Goal: Answer question/provide support: Share knowledge or assist other users

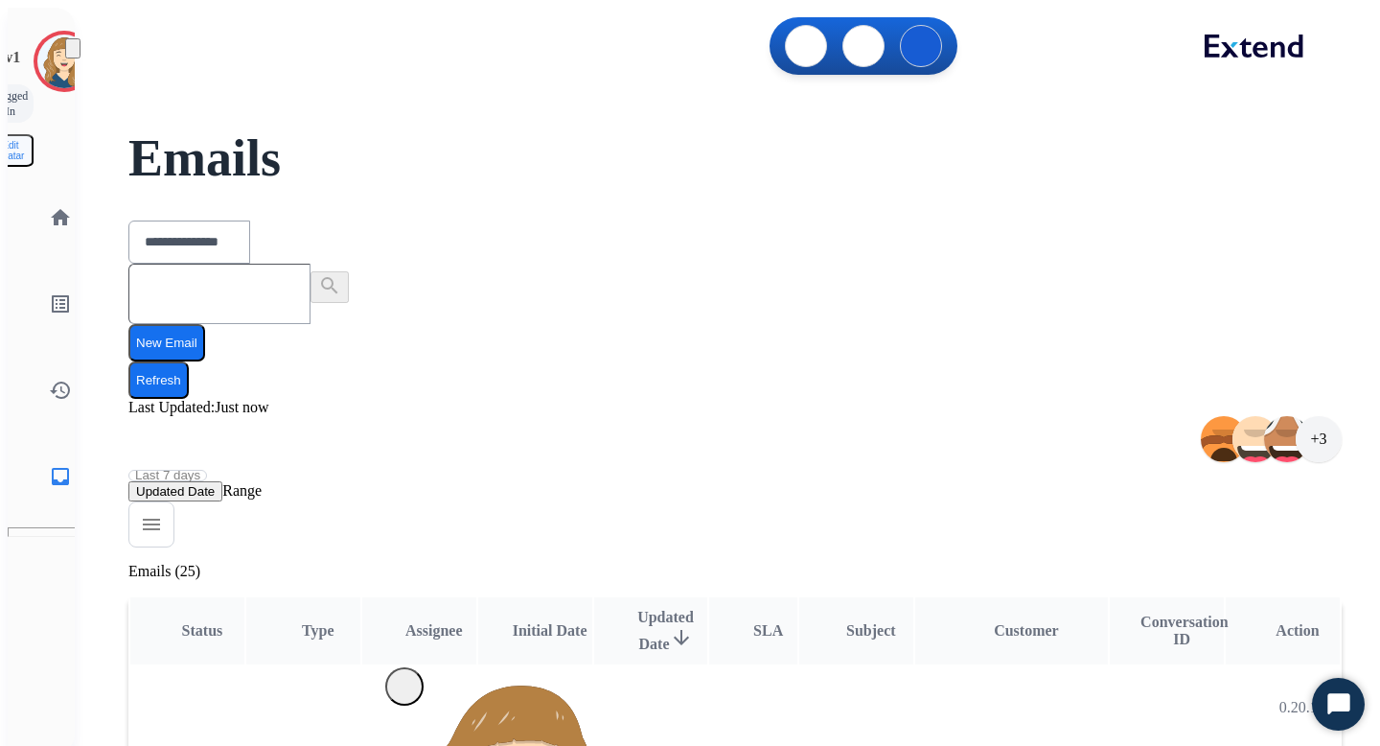
scroll to position [2, 0]
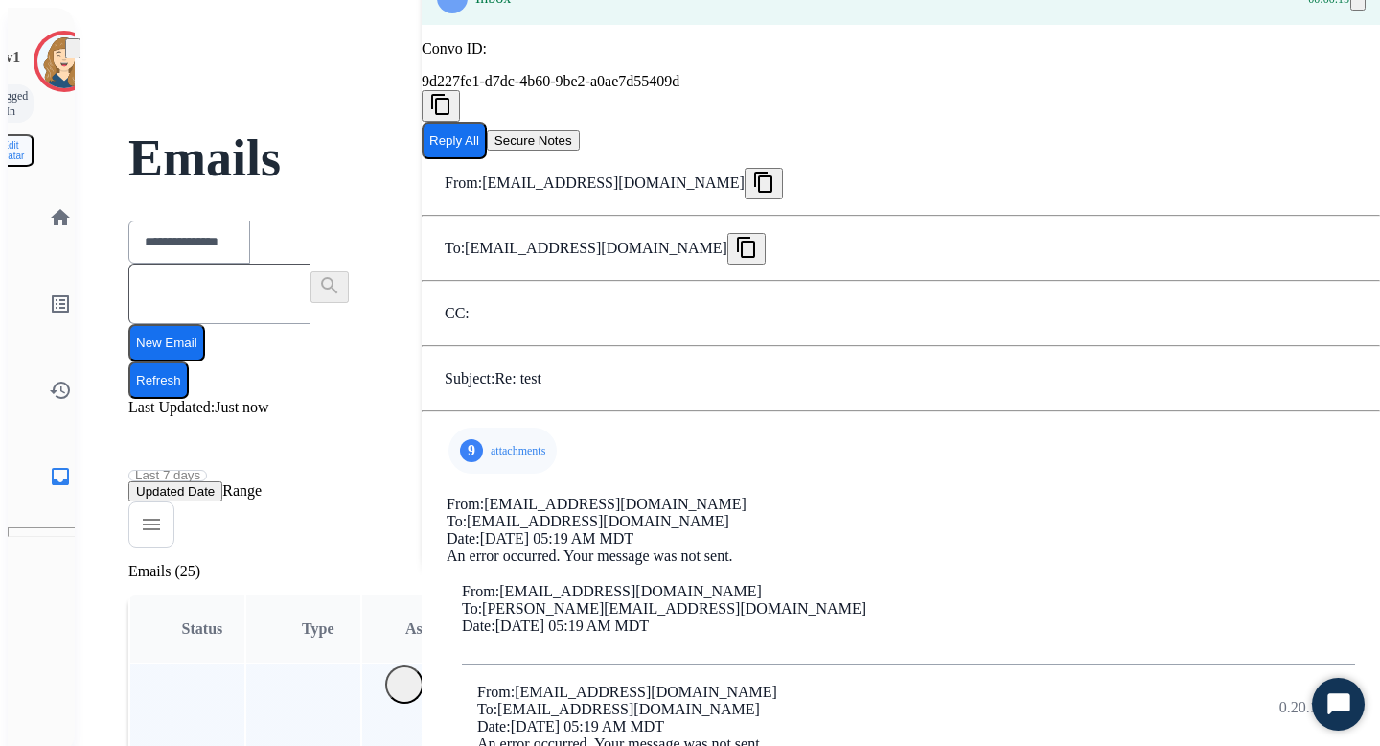
scroll to position [0, 0]
click at [491, 454] on p "attachments" at bounding box center [518, 450] width 55 height 15
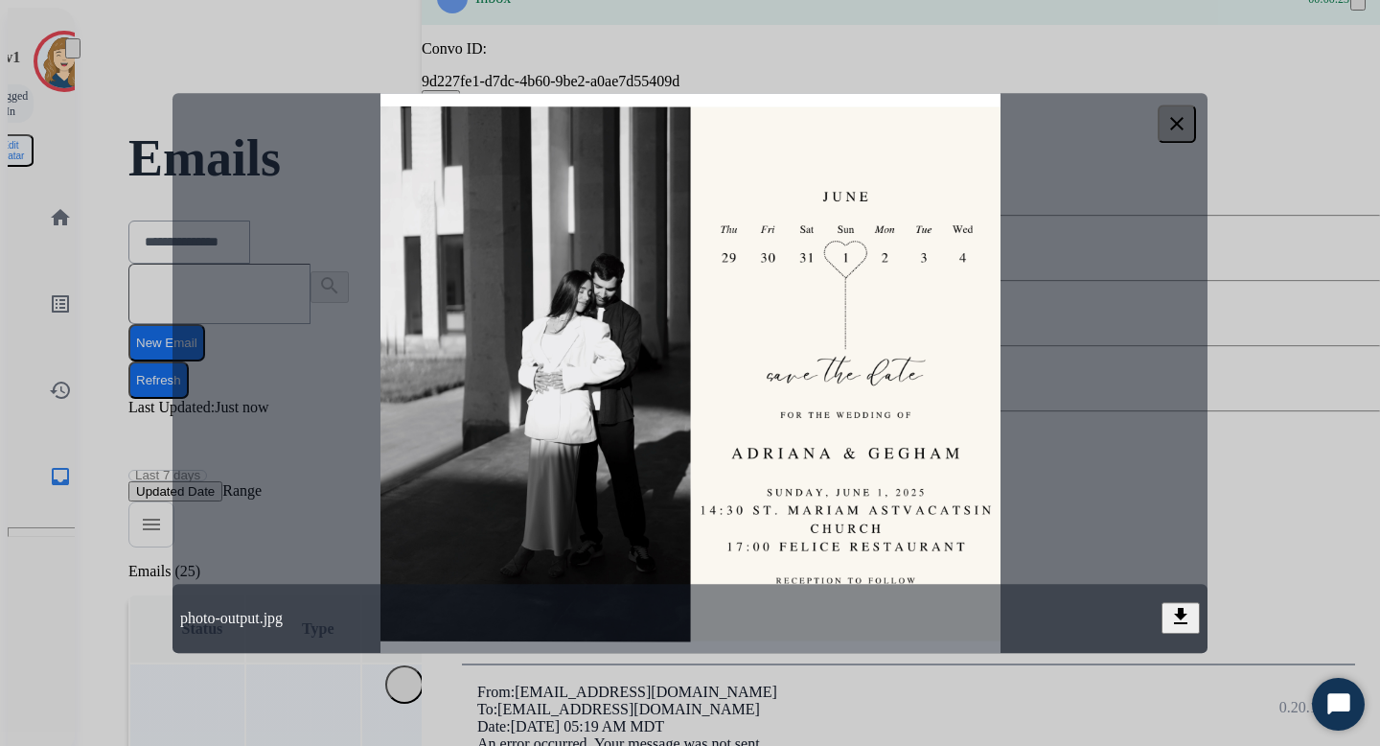
click at [1183, 116] on mat-icon "clear" at bounding box center [1176, 123] width 23 height 23
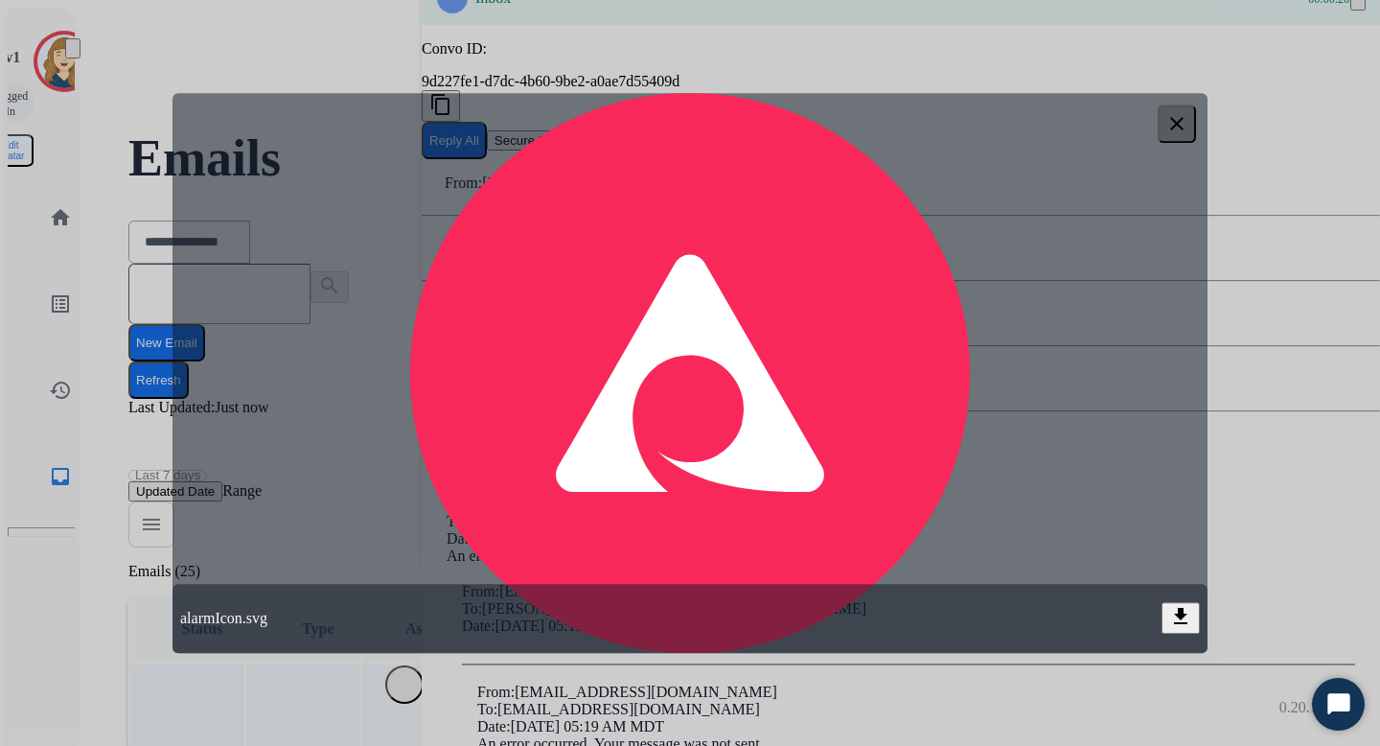
click at [1174, 125] on mat-icon "clear" at bounding box center [1176, 123] width 23 height 23
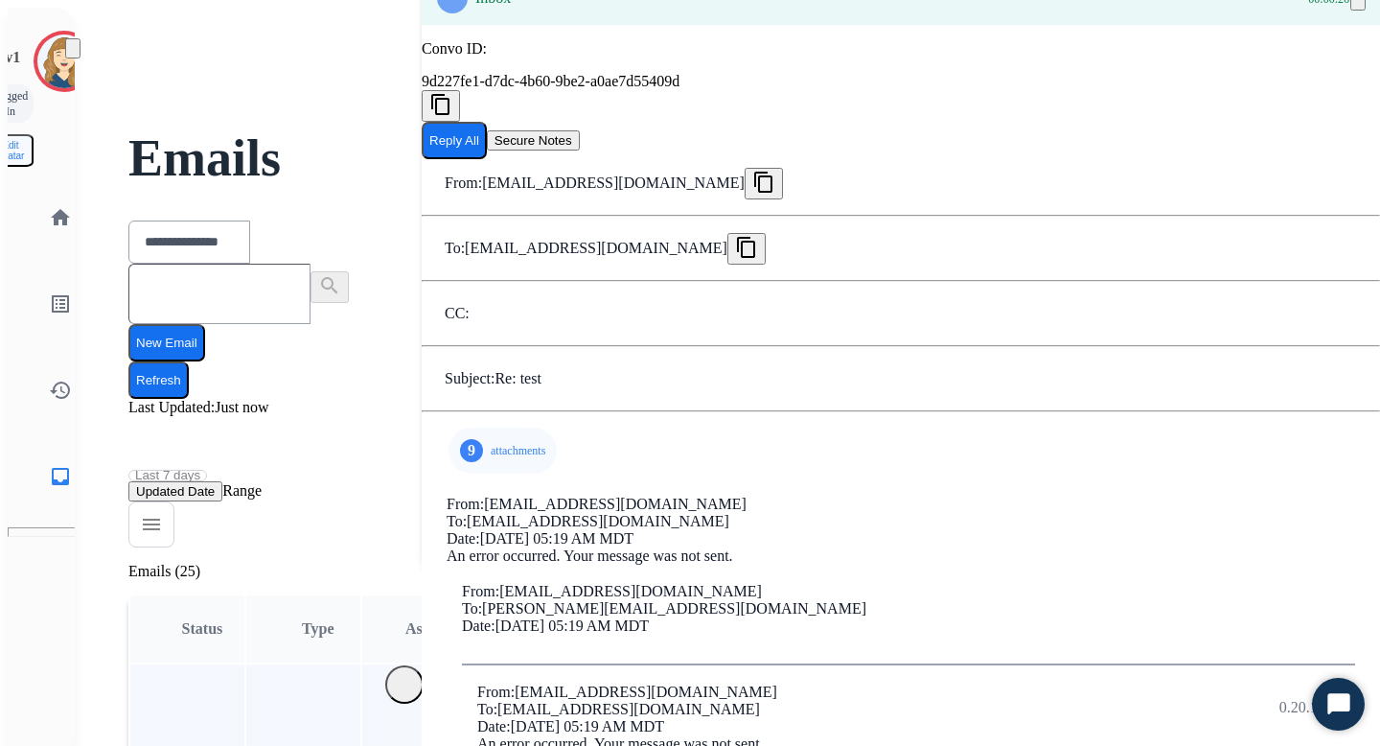
scroll to position [364, 0]
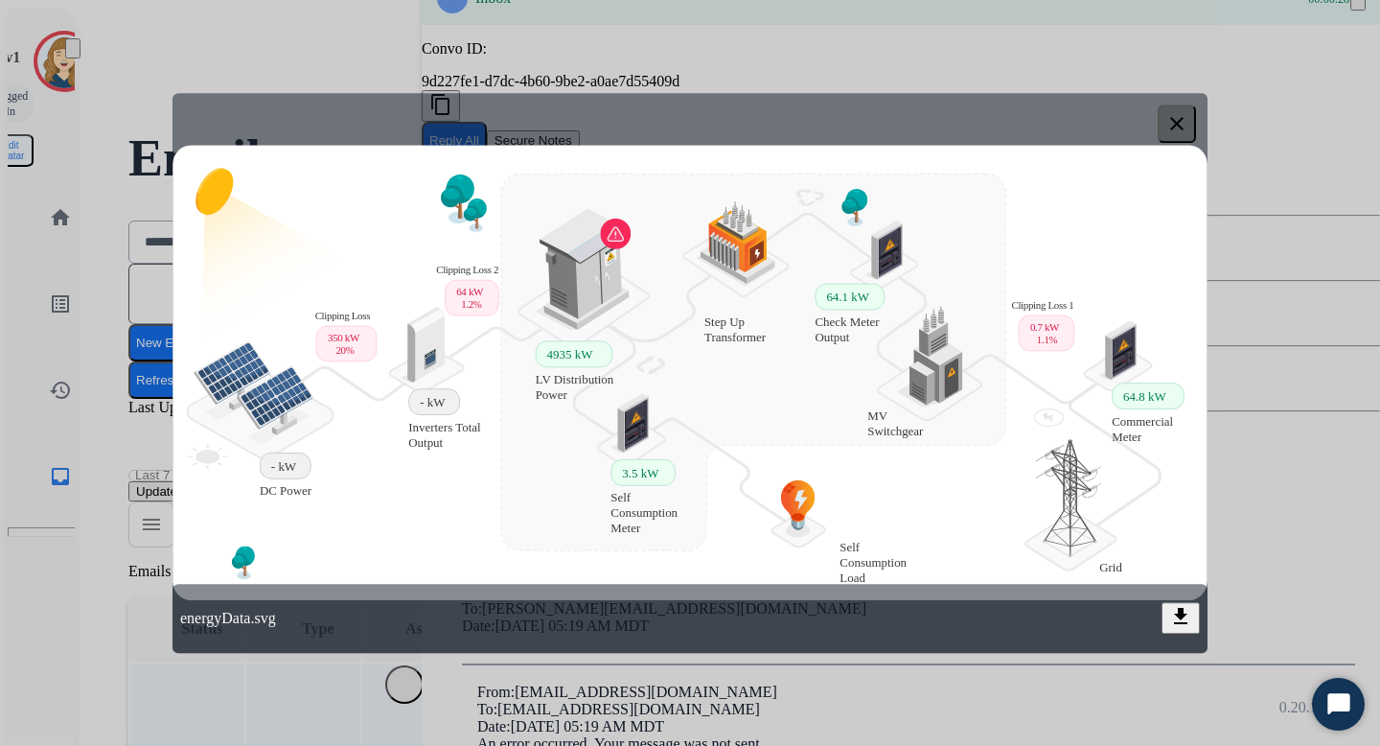
click at [1184, 118] on mat-icon "clear" at bounding box center [1176, 123] width 23 height 23
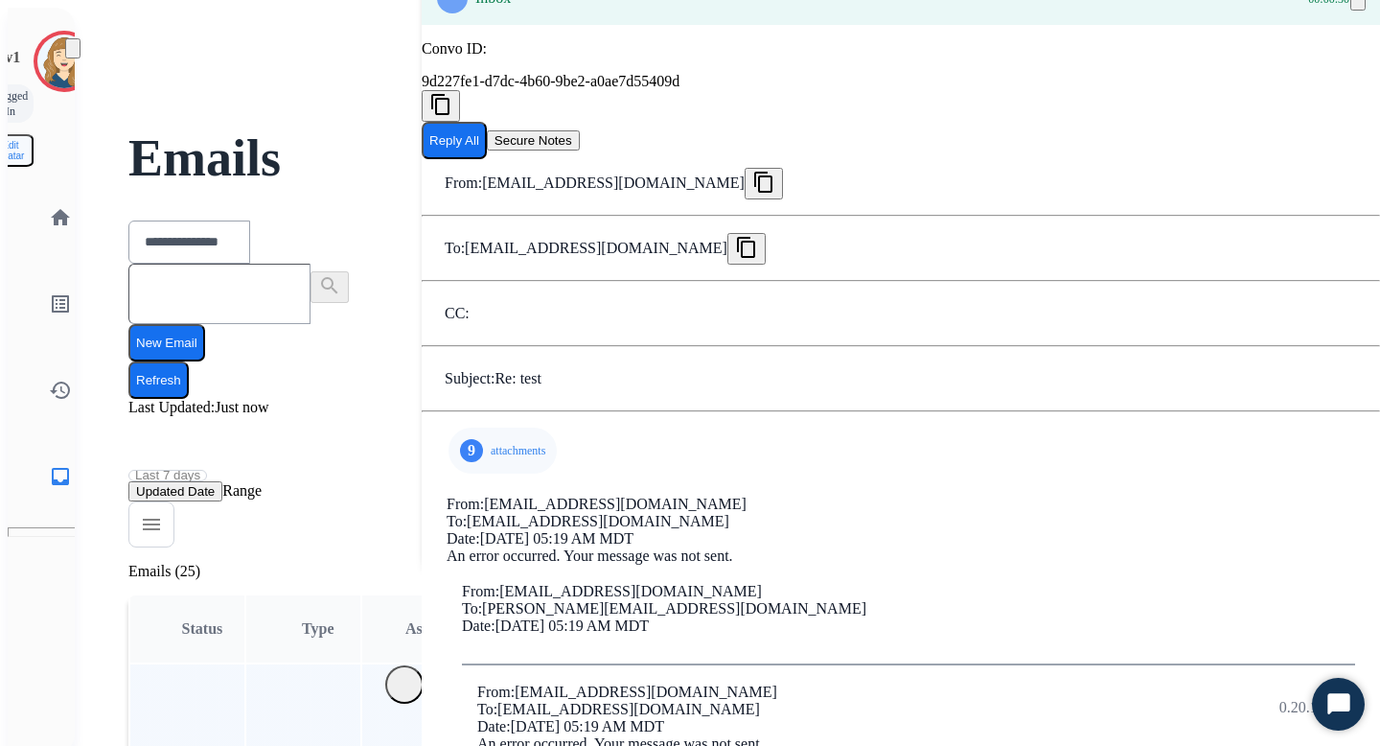
scroll to position [0, 0]
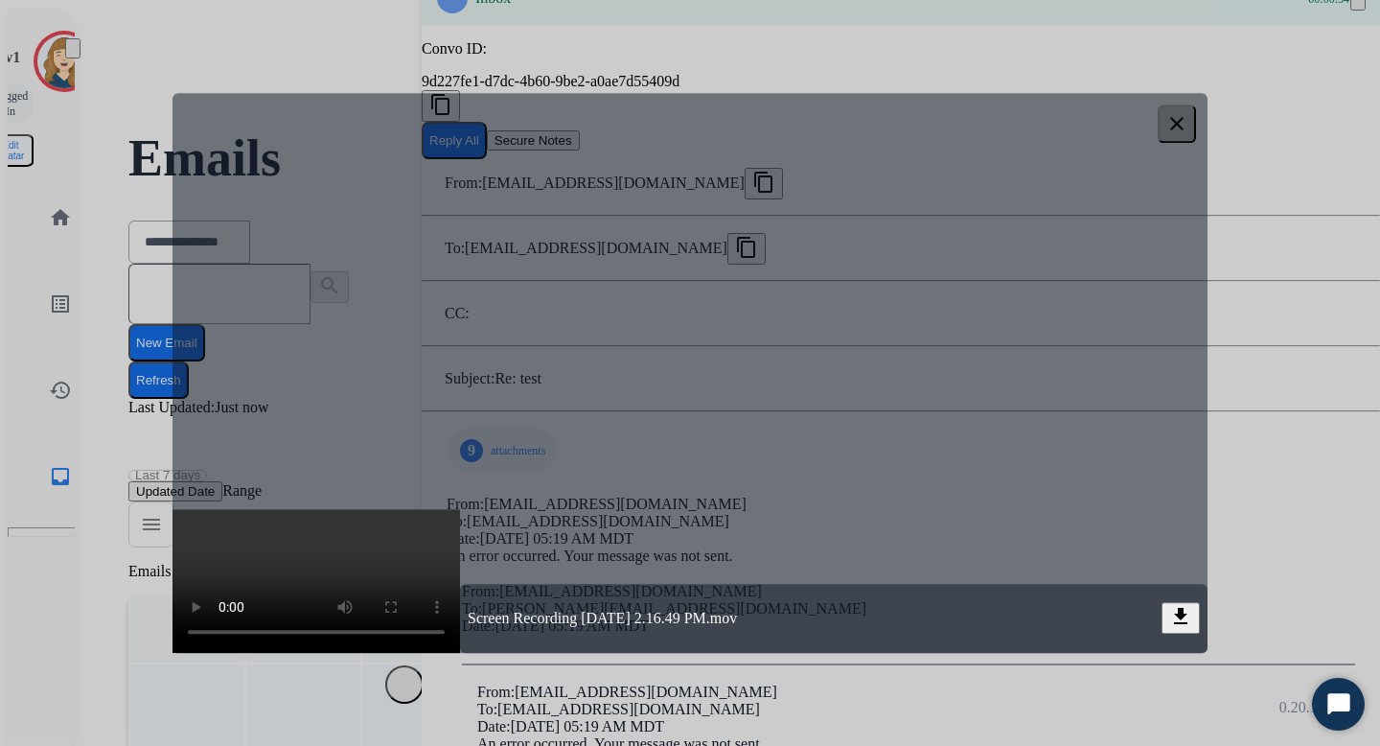
click at [1259, 280] on div at bounding box center [690, 373] width 1380 height 746
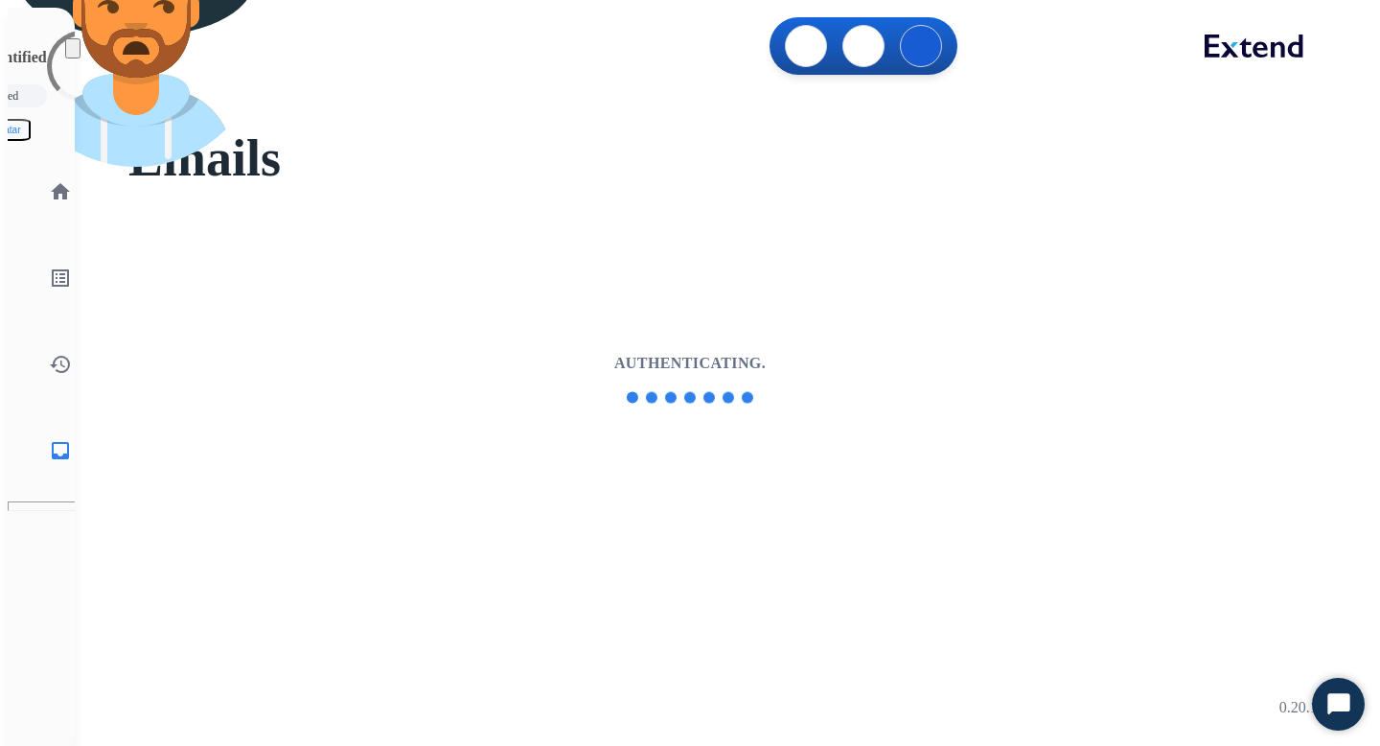
select select "**********"
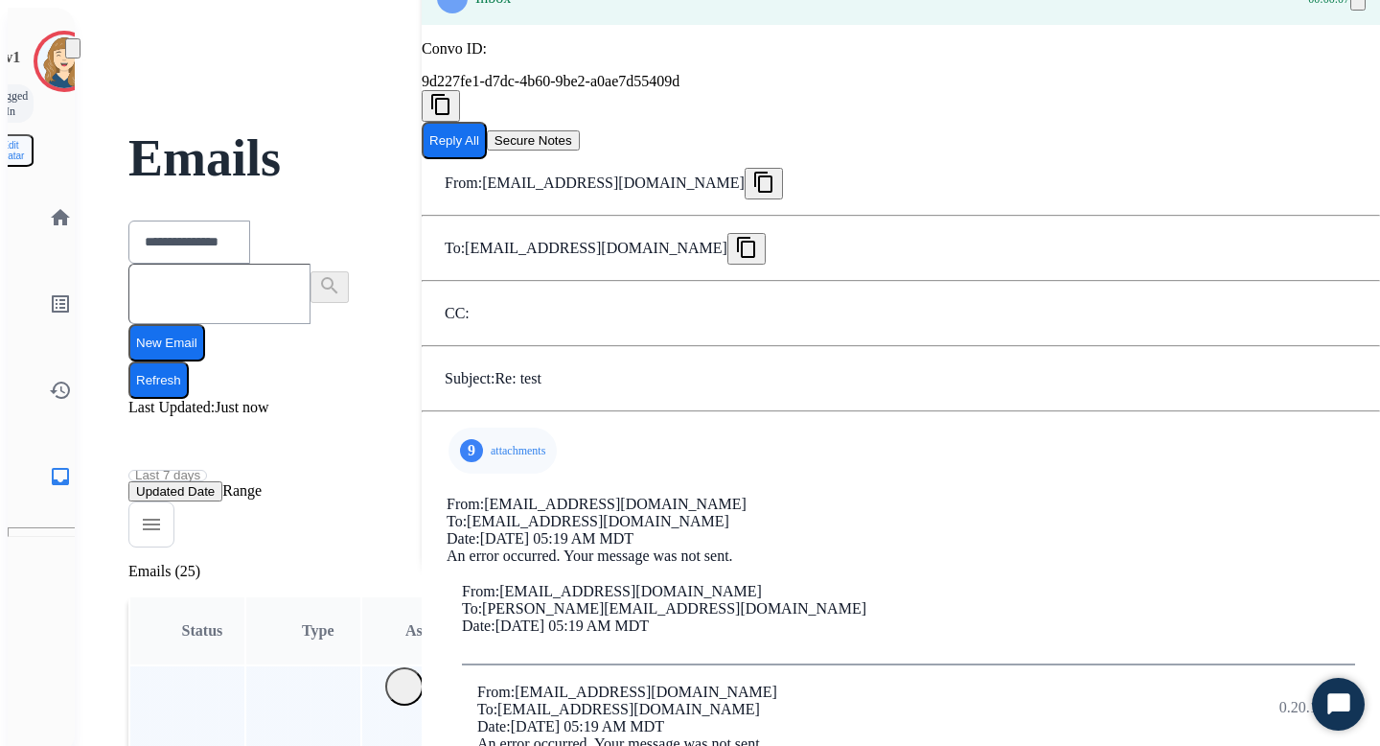
click at [484, 468] on div "9 attachments" at bounding box center [503, 450] width 108 height 46
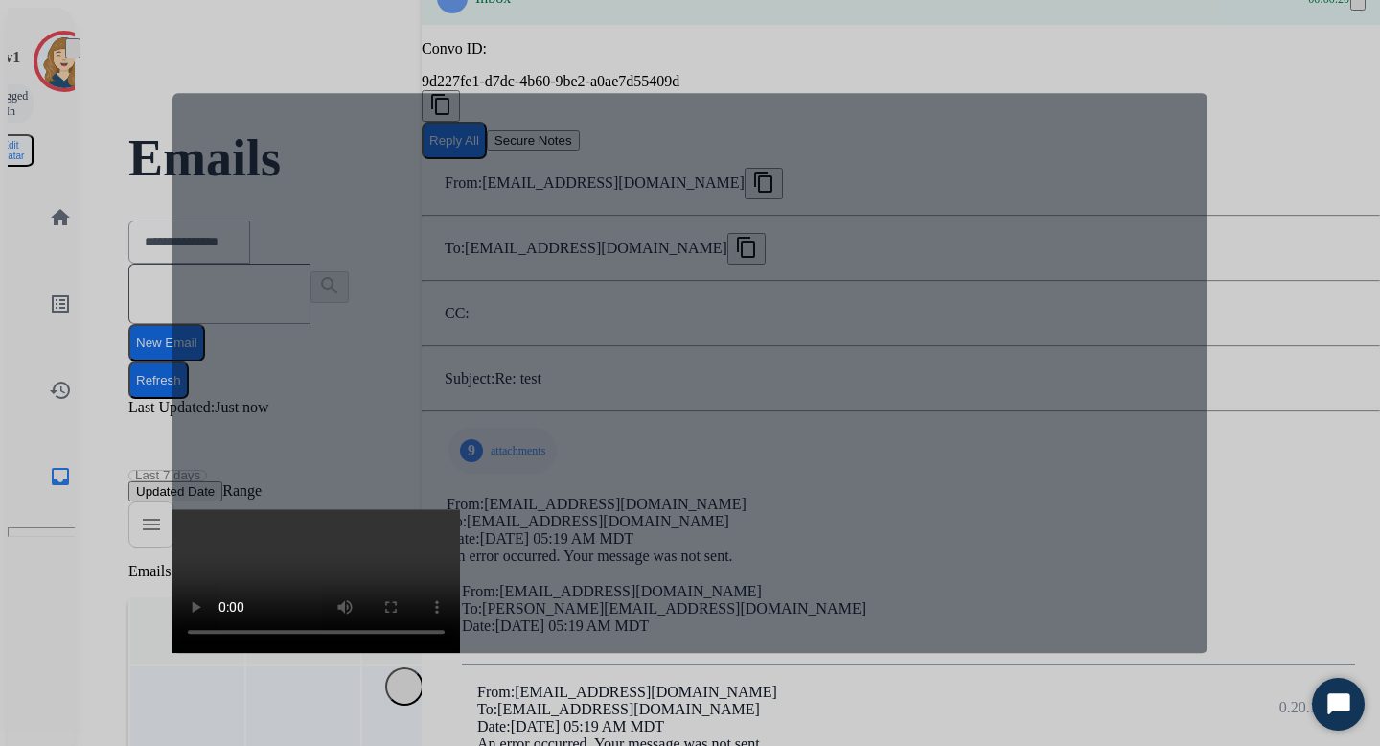
click at [1264, 167] on div at bounding box center [690, 373] width 1380 height 746
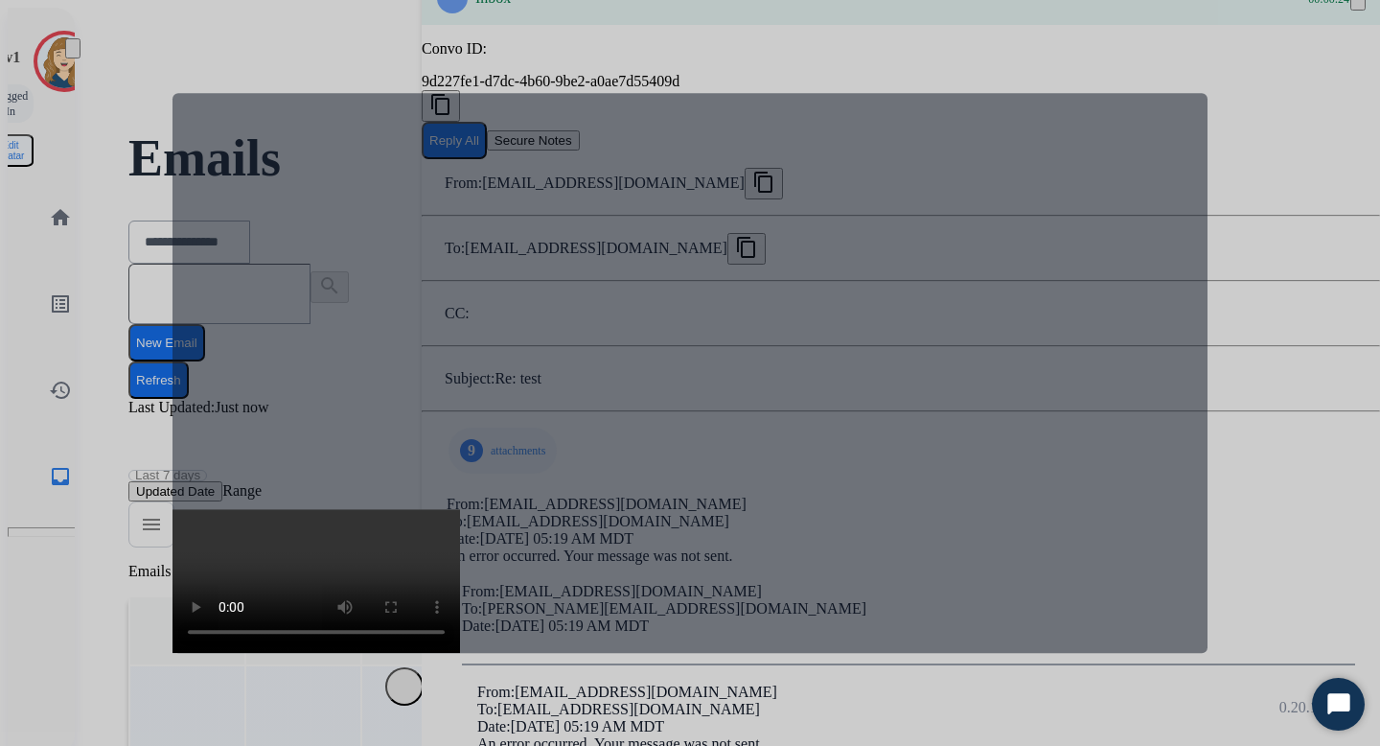
click at [1304, 223] on div at bounding box center [690, 373] width 1380 height 746
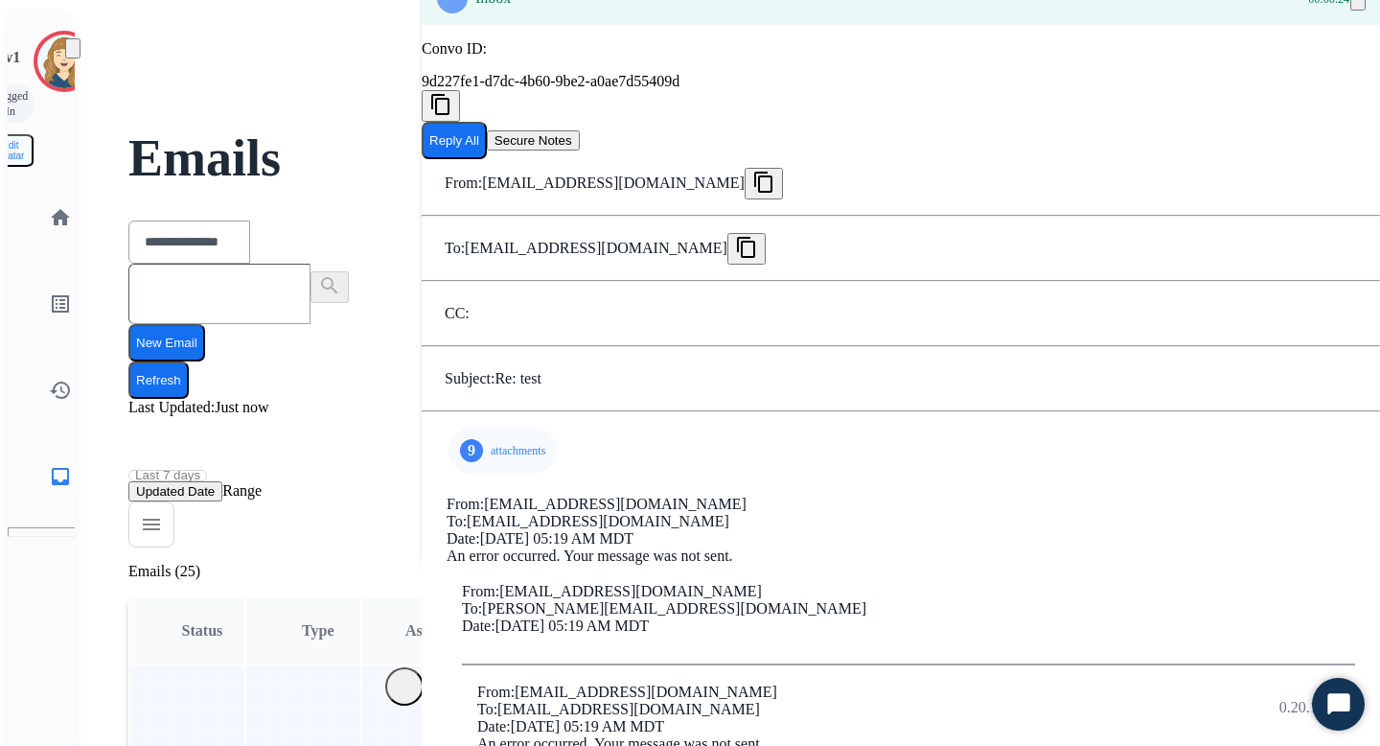
scroll to position [91, 0]
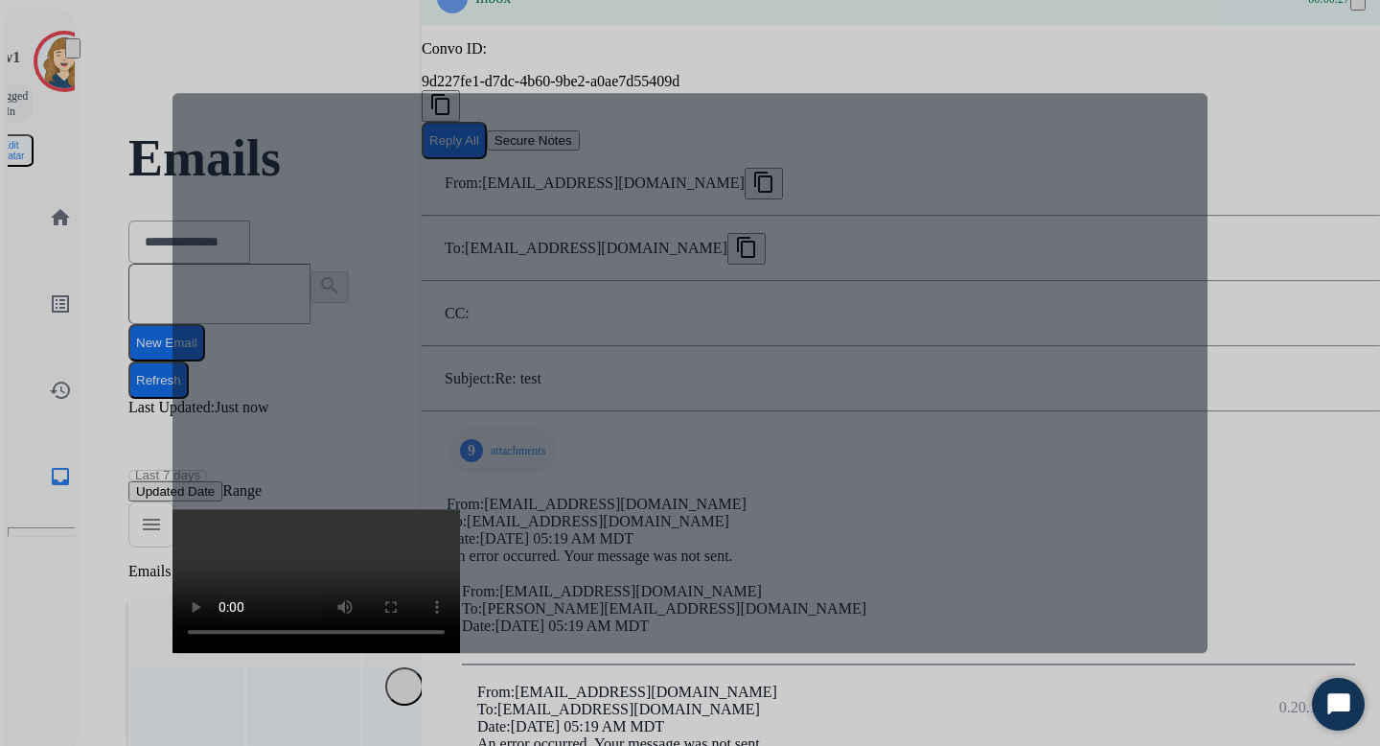
click at [1211, 219] on div at bounding box center [690, 373] width 1380 height 746
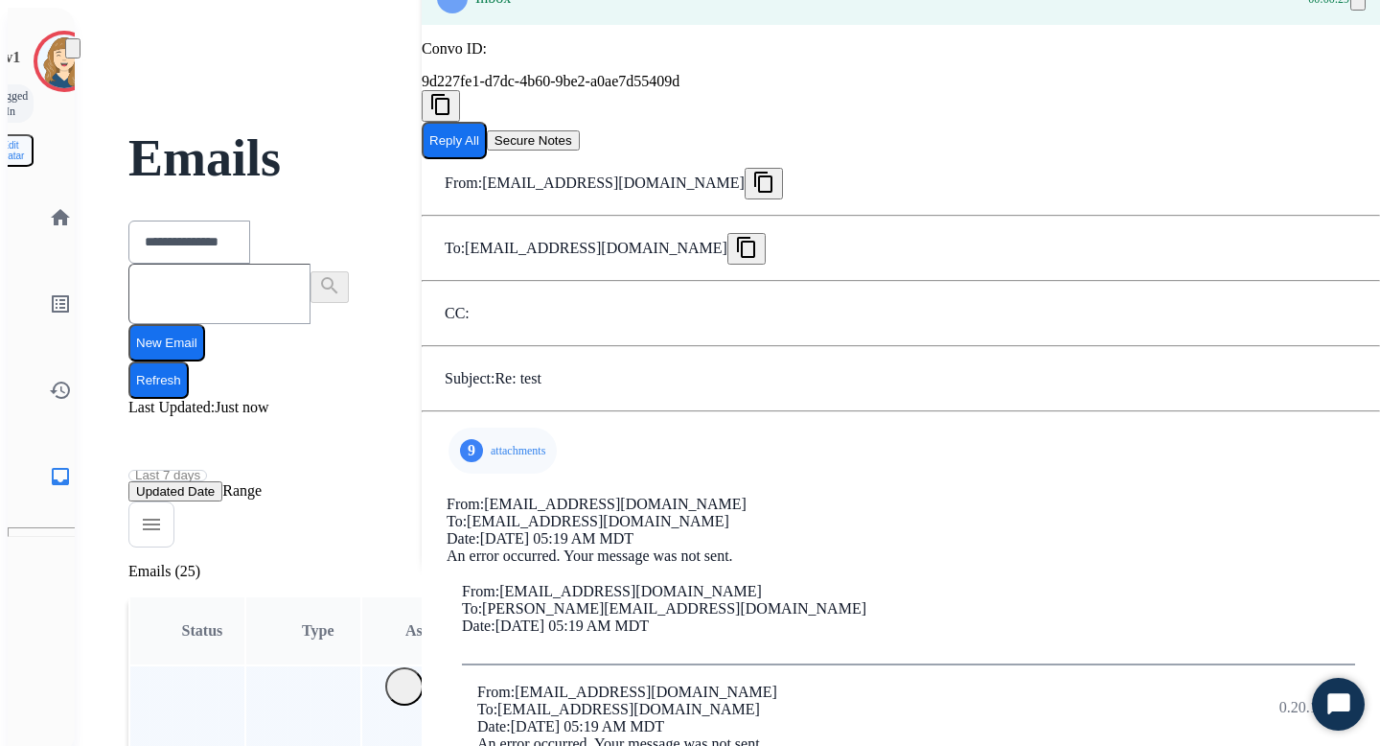
scroll to position [112, 0]
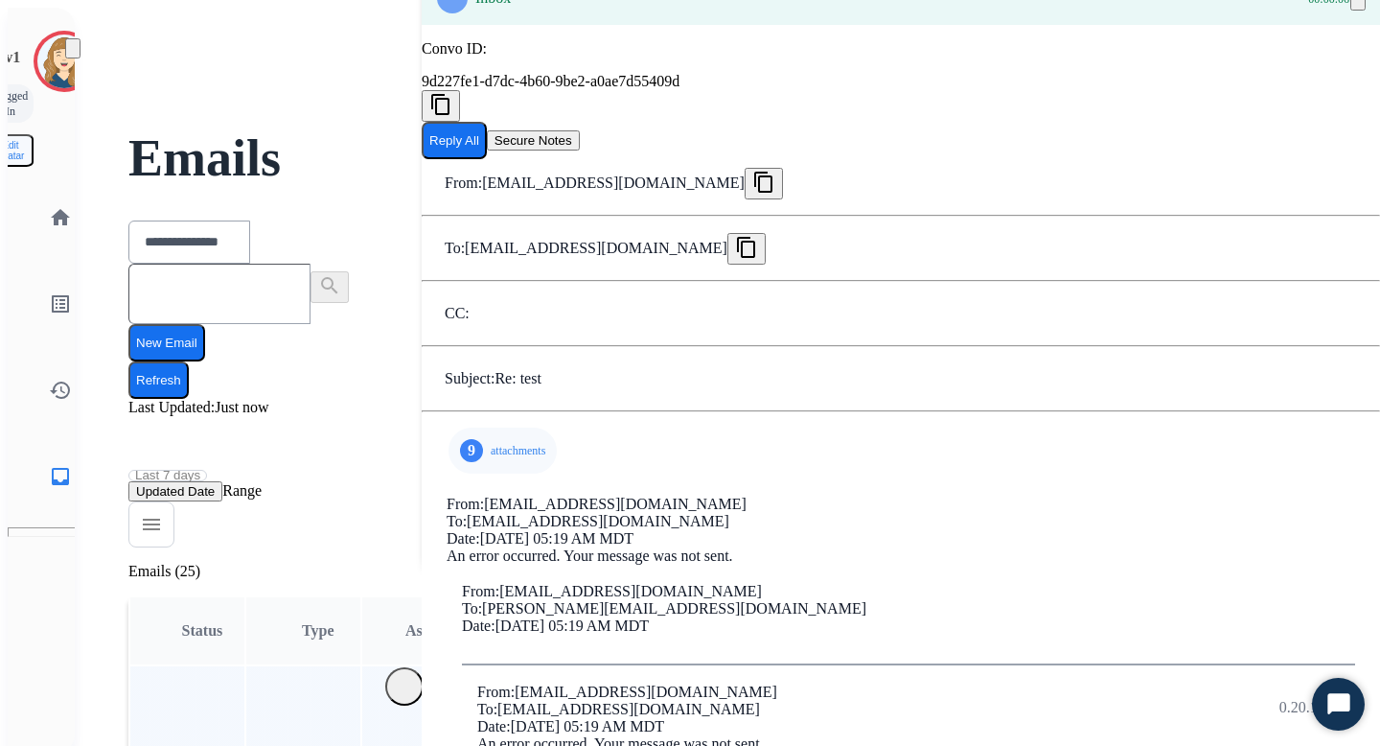
click at [493, 454] on p "attachments" at bounding box center [518, 450] width 55 height 15
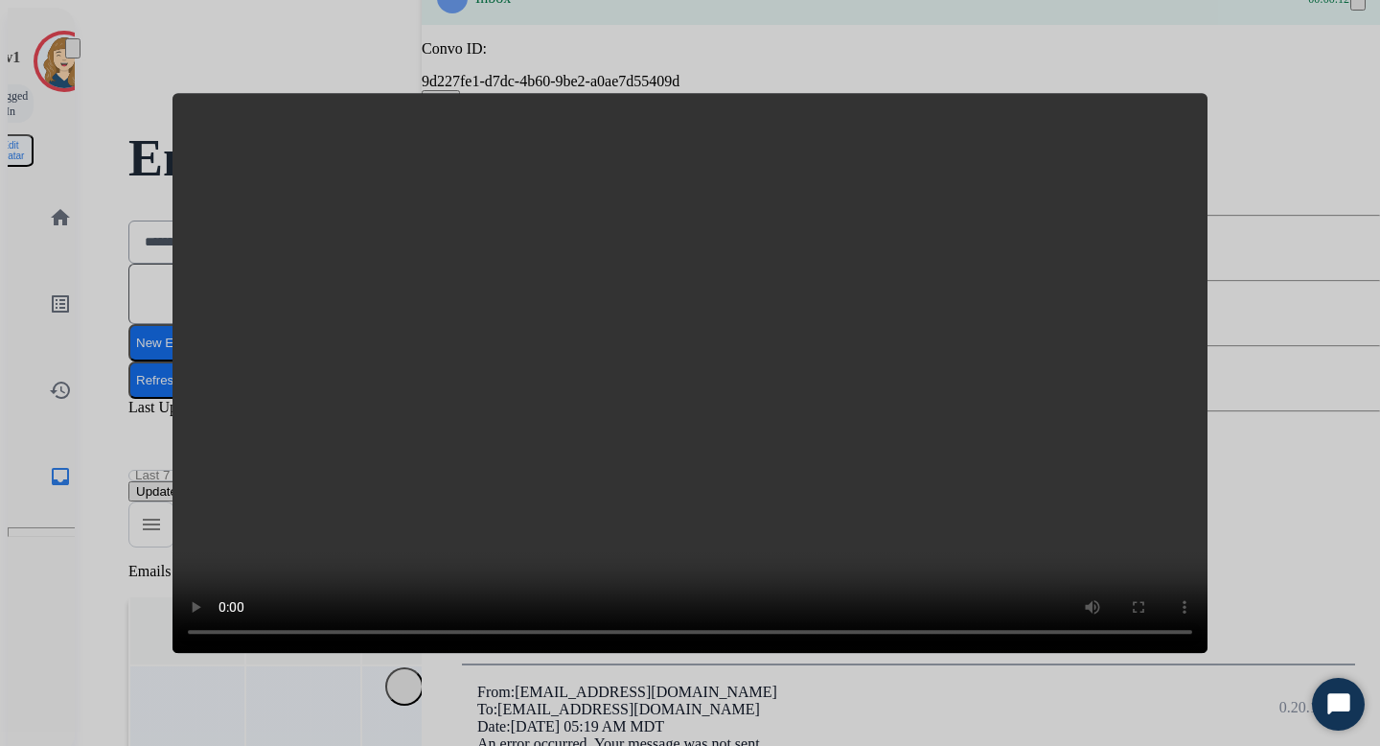
click at [1264, 510] on div at bounding box center [690, 373] width 1380 height 746
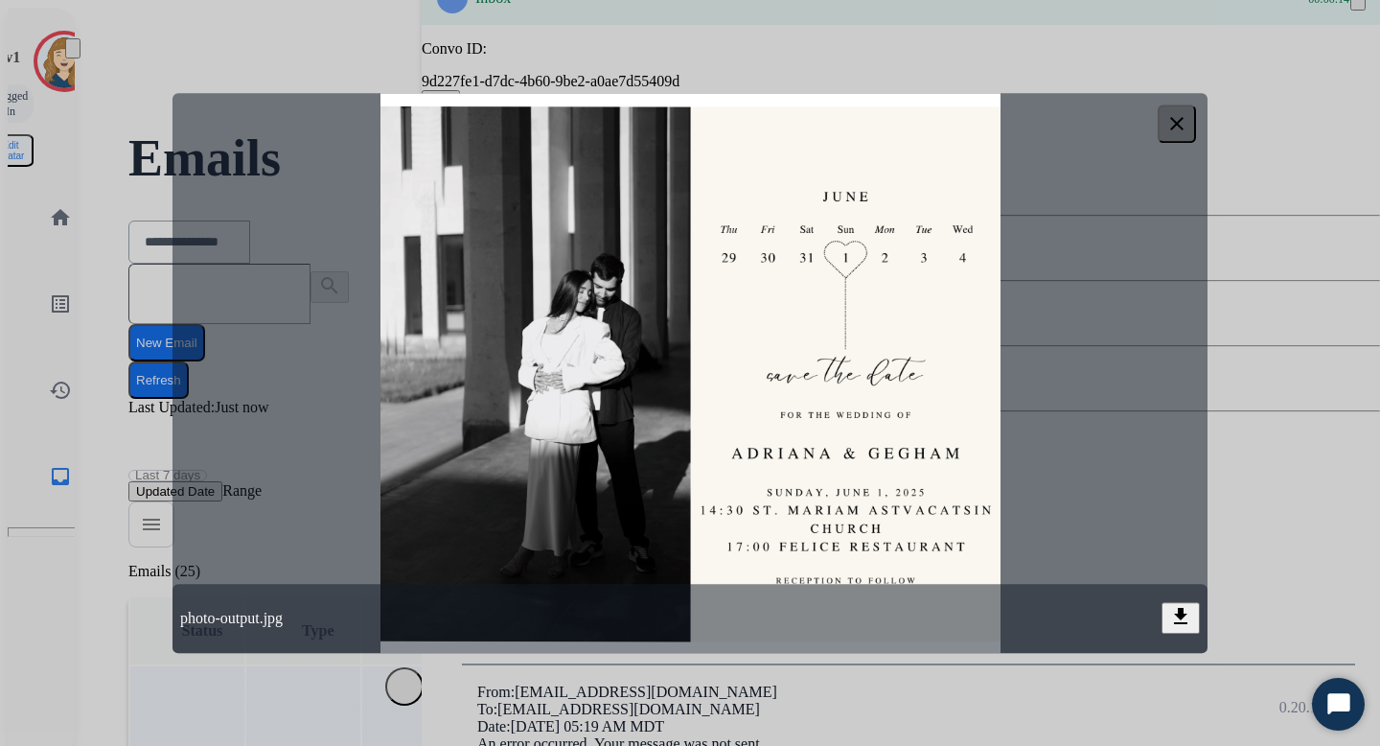
click at [1221, 338] on div at bounding box center [690, 373] width 1380 height 746
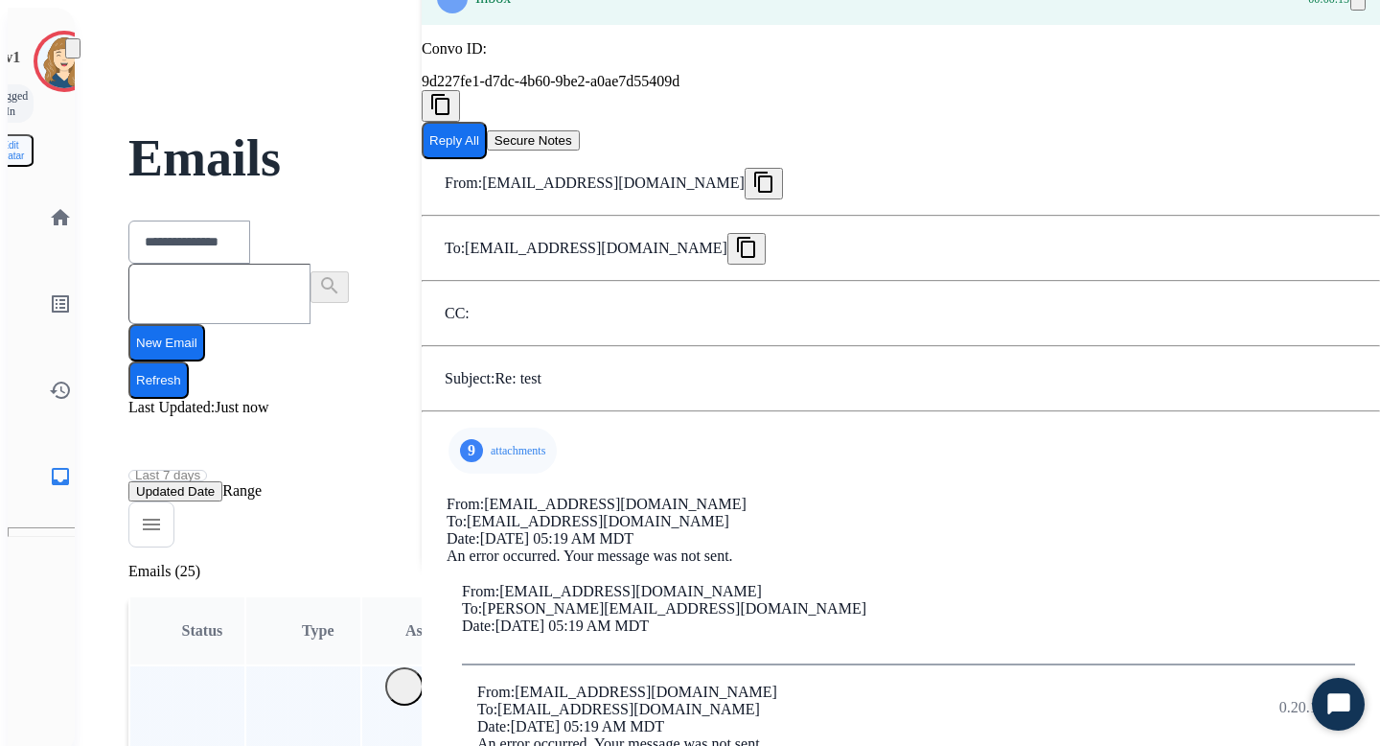
scroll to position [364, 0]
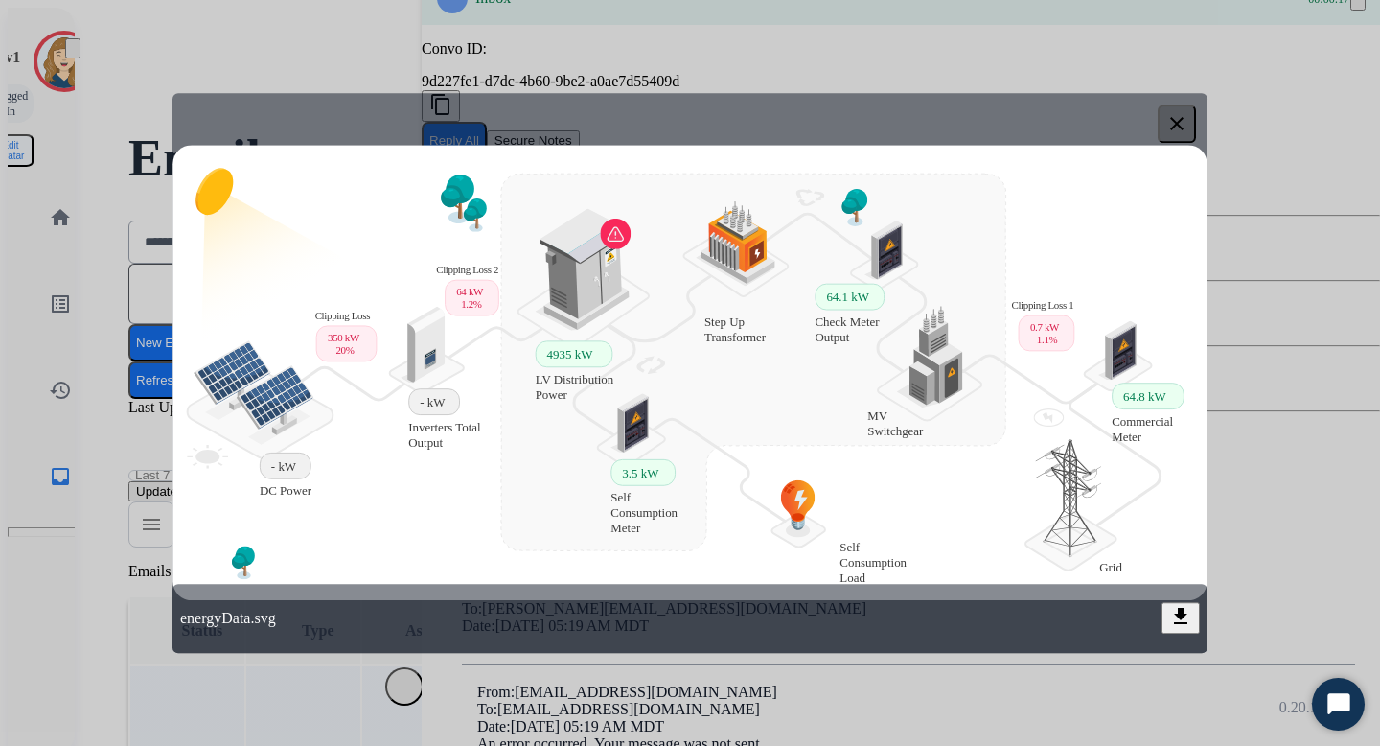
click at [1250, 222] on div at bounding box center [690, 373] width 1380 height 746
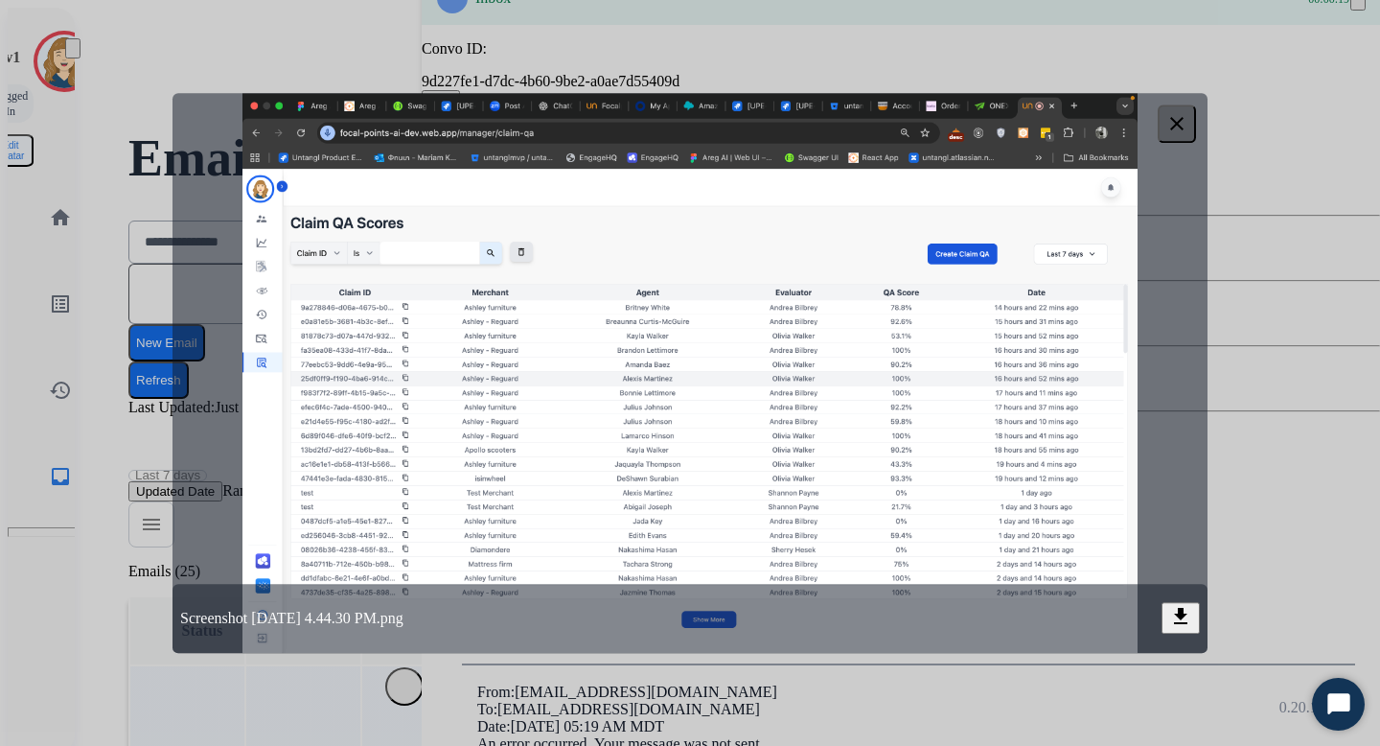
click at [1249, 304] on div at bounding box center [690, 373] width 1380 height 746
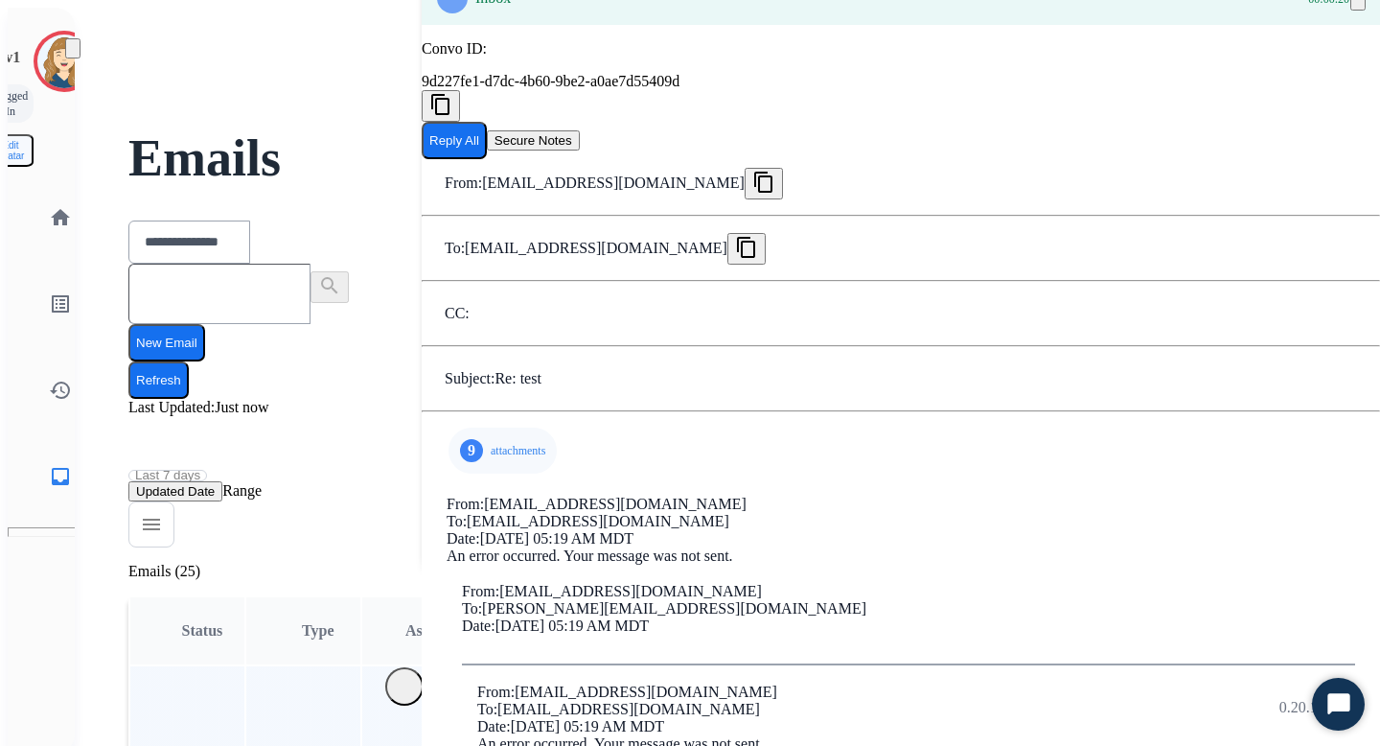
scroll to position [0, 0]
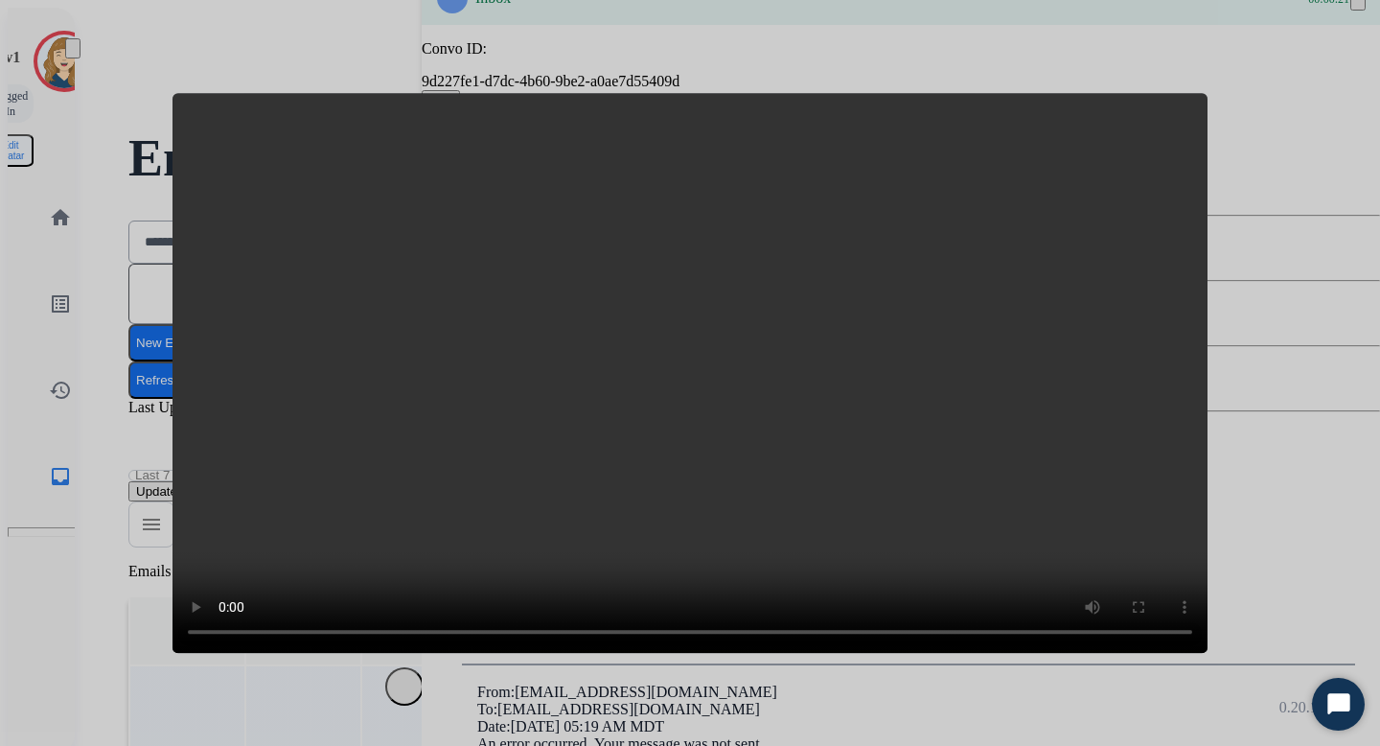
click at [1256, 270] on div at bounding box center [690, 373] width 1380 height 746
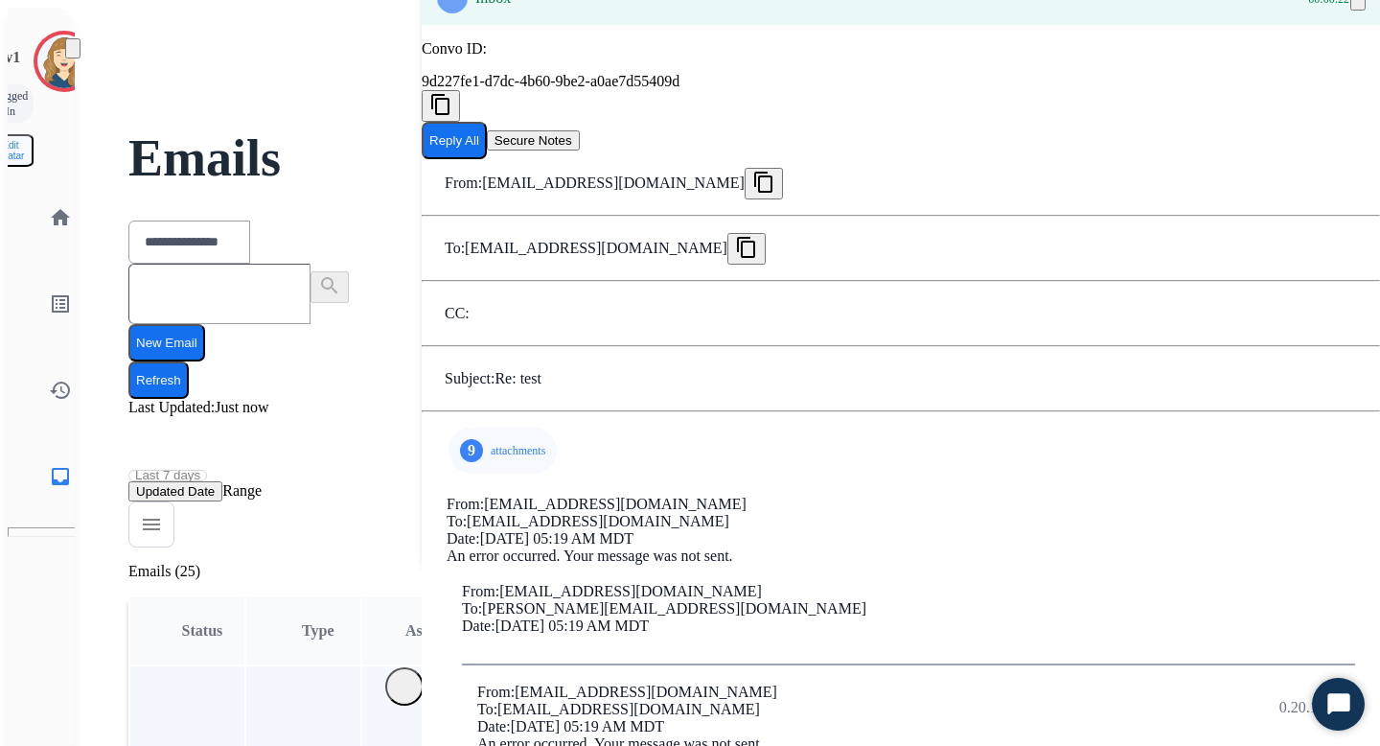
click at [561, 420] on div "9 attachments Screen Recording 2025-09-08 at 2.16.49 PM.mov download 09/09/2025…" at bounding box center [503, 450] width 116 height 61
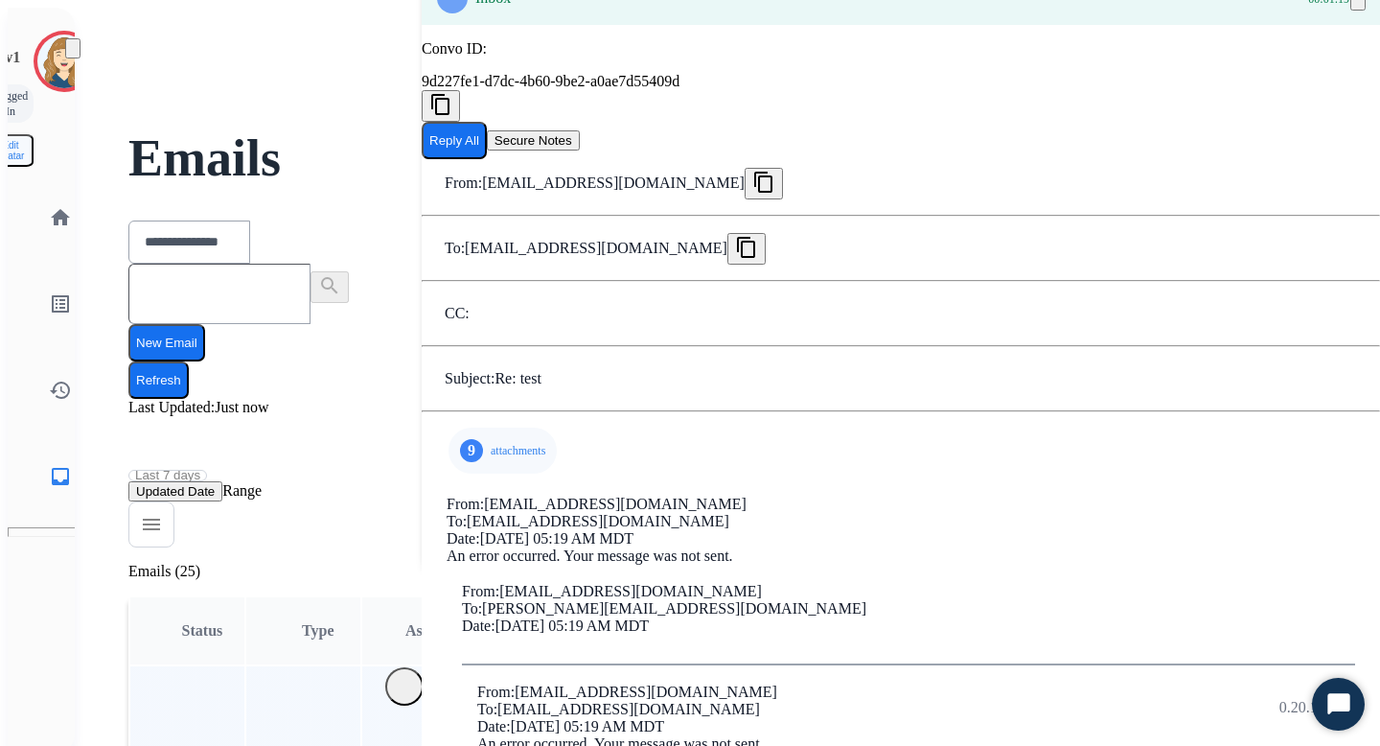
scroll to position [0, 0]
click at [561, 420] on div "9 attachments Screen Recording 2025-09-08 at 2.16.49 PM.mov download 09/09/2025…" at bounding box center [503, 450] width 116 height 61
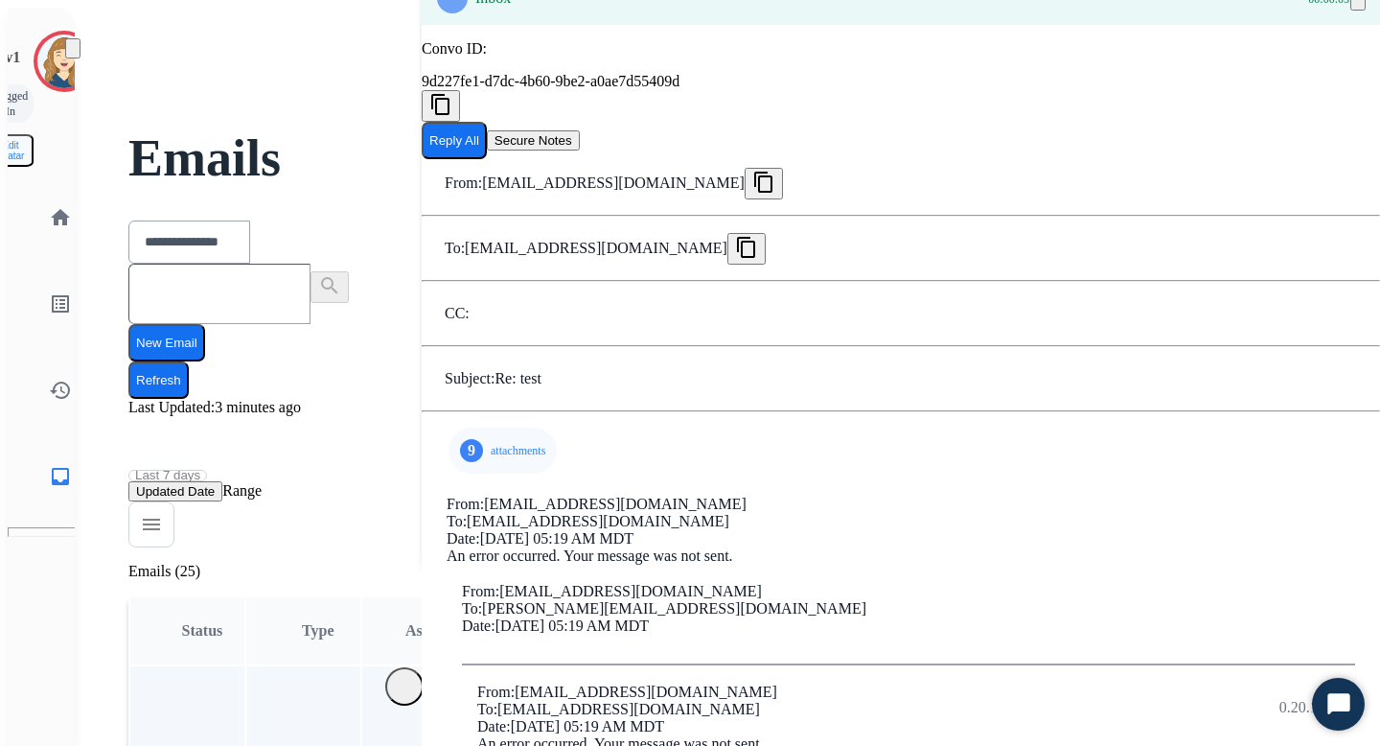
click at [487, 159] on button "Reply All" at bounding box center [454, 140] width 65 height 37
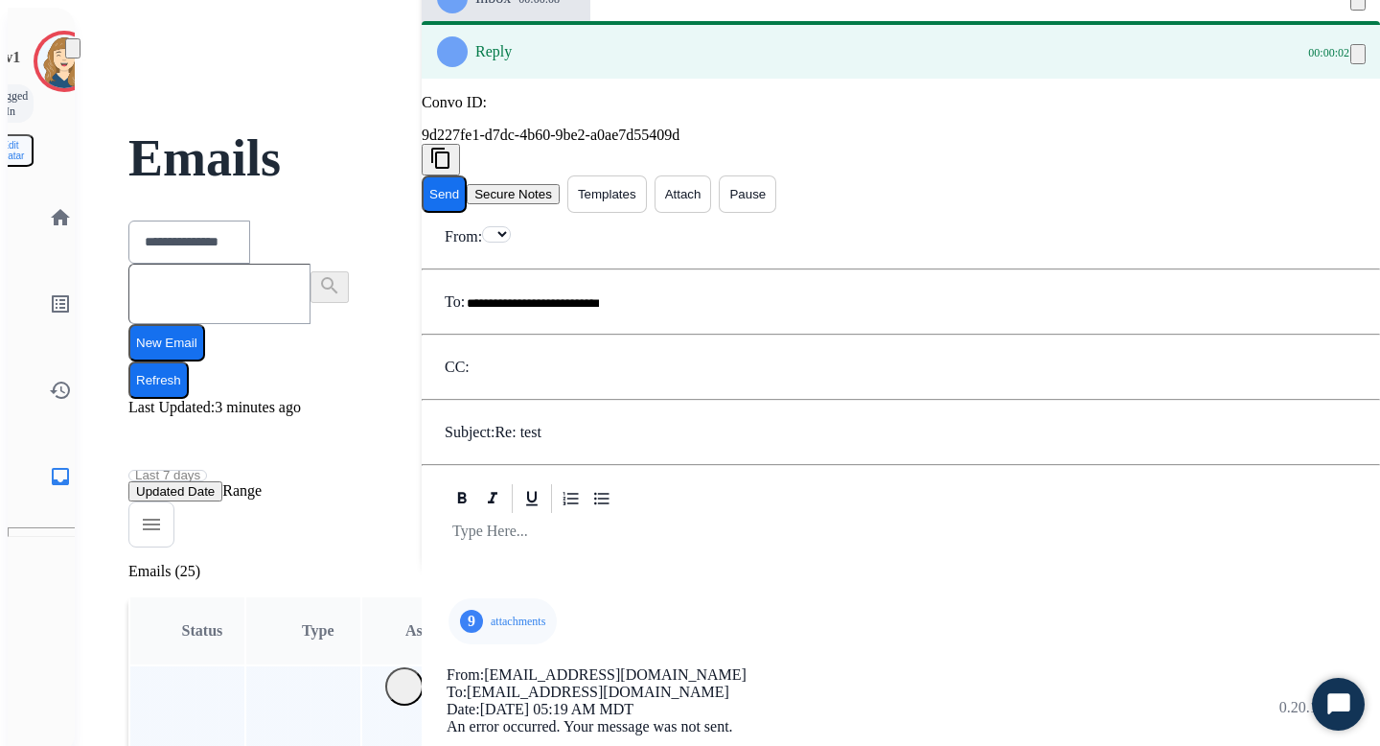
select select "**********"
click at [491, 613] on p "attachments" at bounding box center [518, 620] width 55 height 15
drag, startPoint x: 630, startPoint y: 386, endPoint x: 604, endPoint y: 421, distance: 43.1
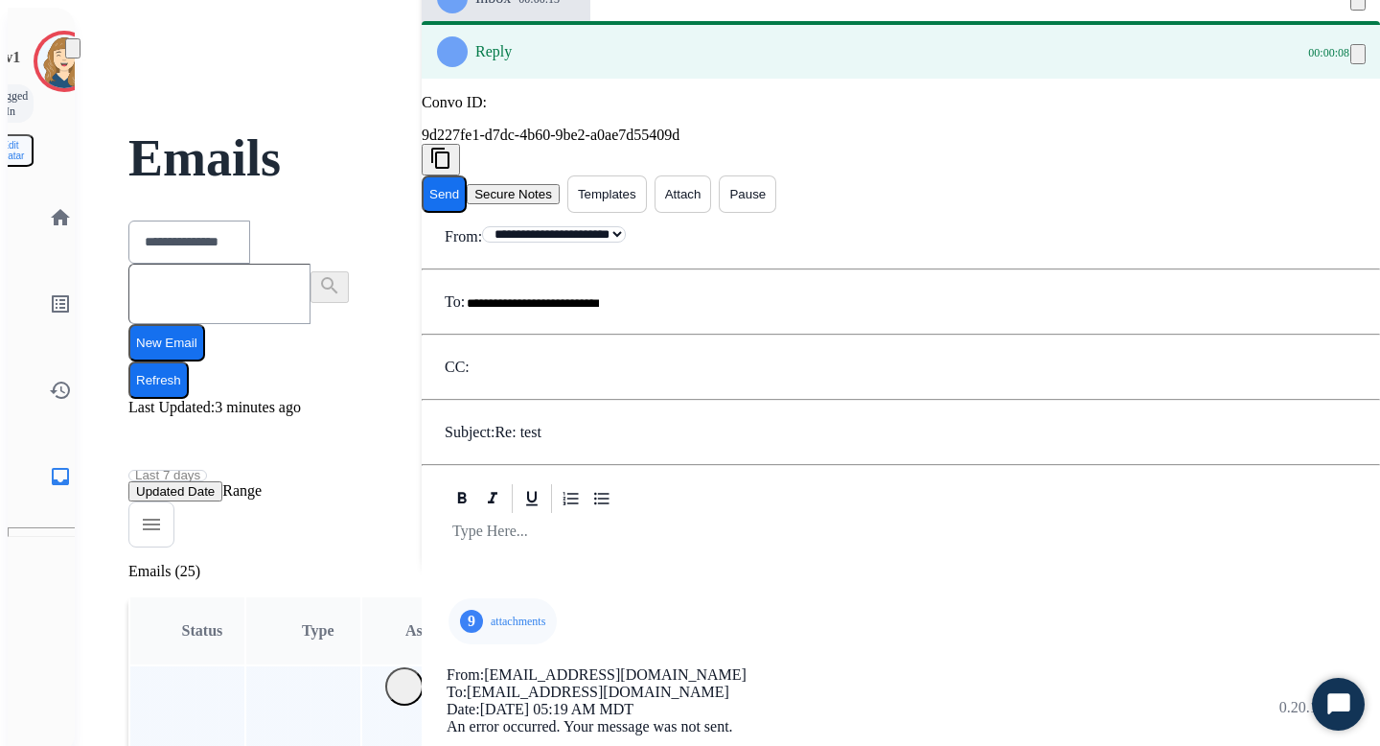
click at [630, 516] on div at bounding box center [901, 542] width 912 height 52
click at [499, 613] on p "attachments" at bounding box center [518, 620] width 55 height 15
click at [467, 175] on button "Send" at bounding box center [444, 193] width 45 height 37
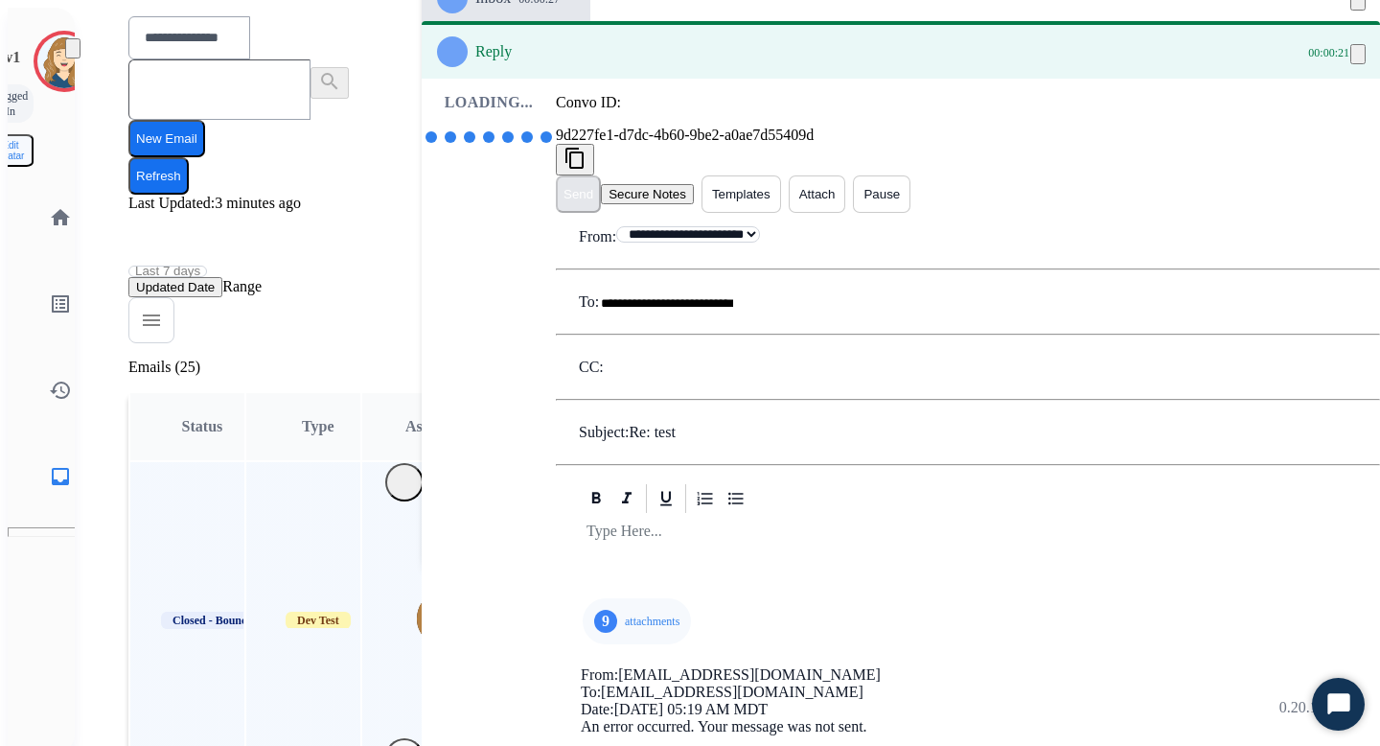
scroll to position [205, 0]
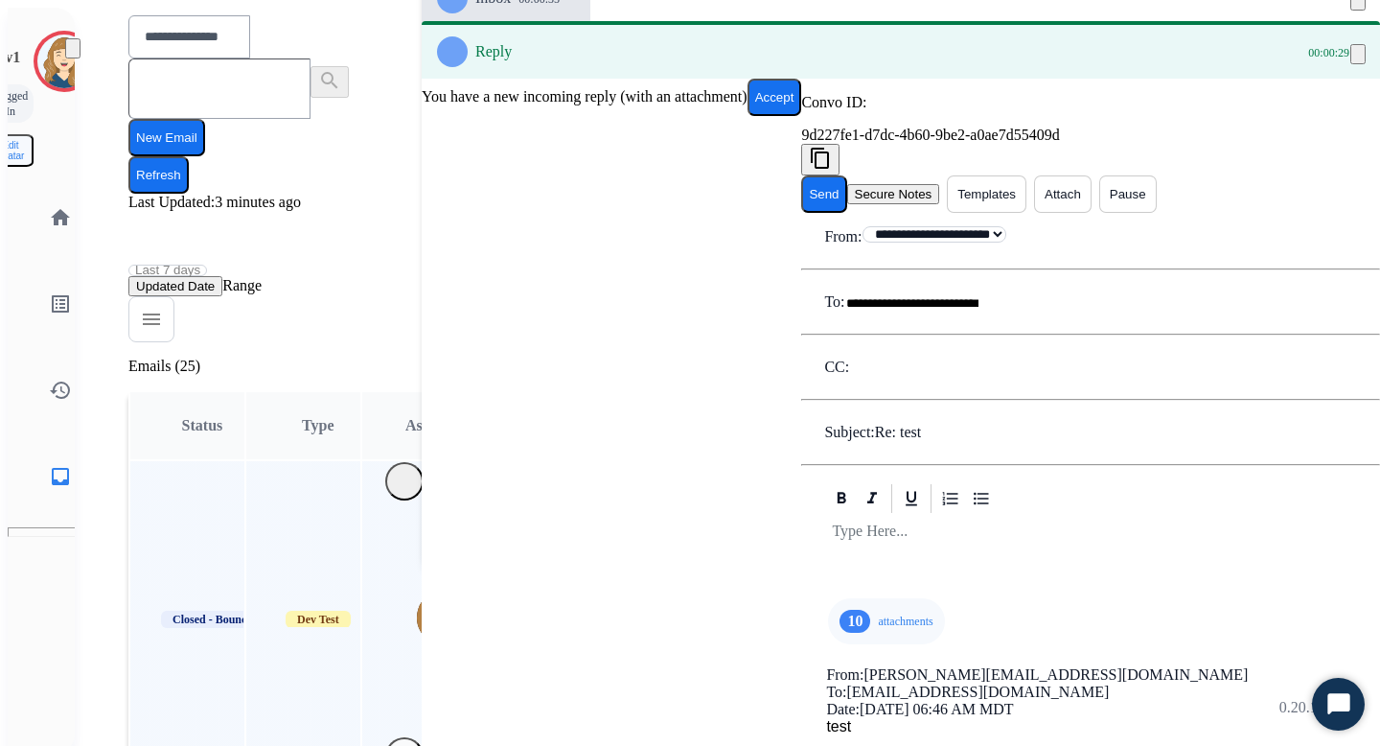
click at [802, 116] on button "Accept" at bounding box center [775, 97] width 55 height 37
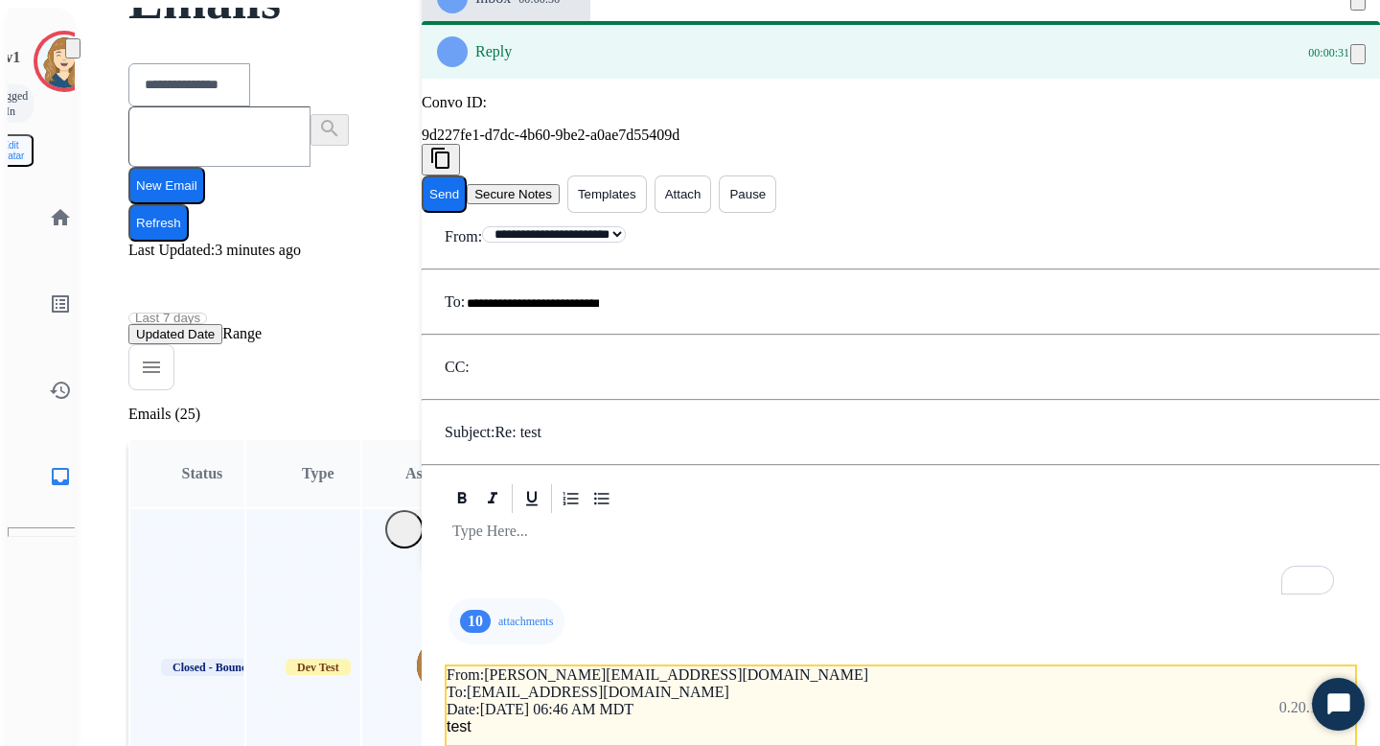
scroll to position [78, 0]
click at [498, 613] on p "attachments" at bounding box center [525, 620] width 55 height 15
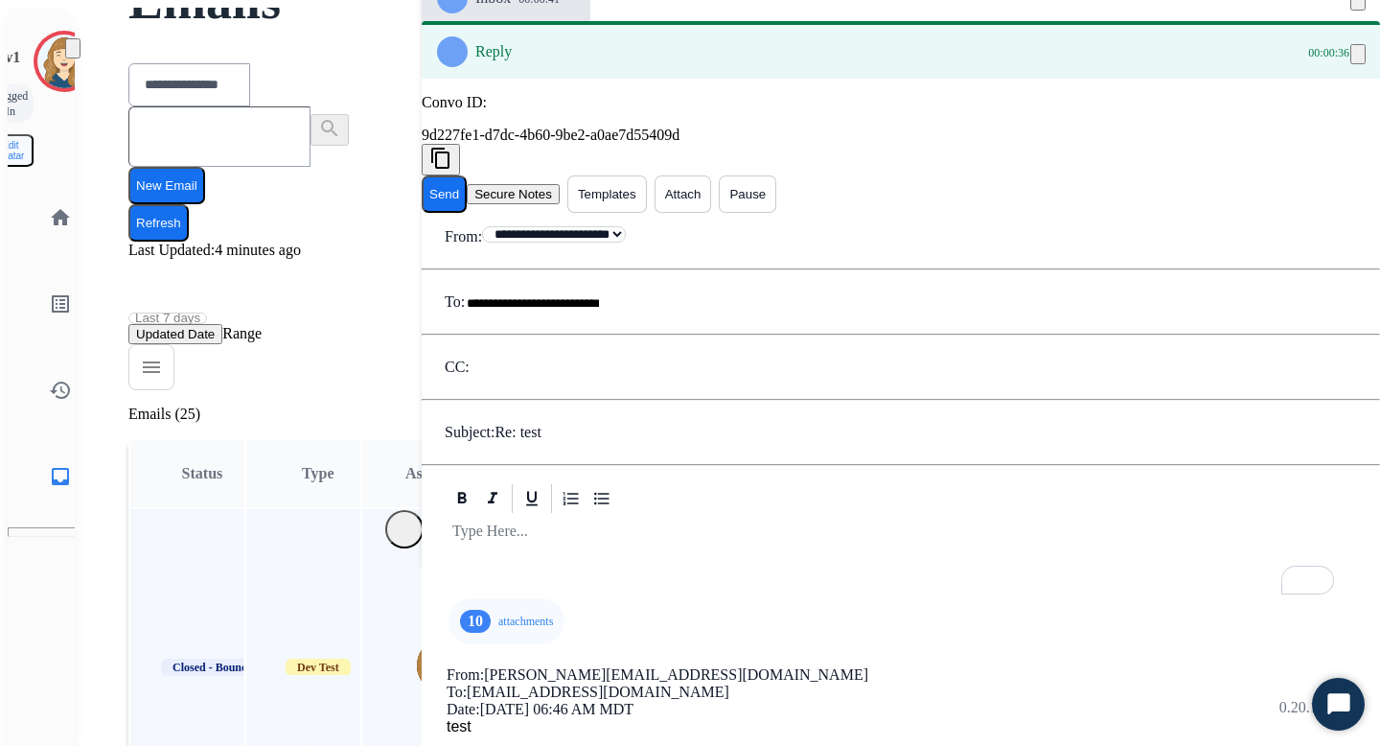
scroll to position [0, 0]
click at [831, 516] on div "To enrich screen reader interactions, please activate Accessibility in Grammarl…" at bounding box center [901, 542] width 912 height 52
click at [498, 613] on p "attachments" at bounding box center [525, 620] width 55 height 15
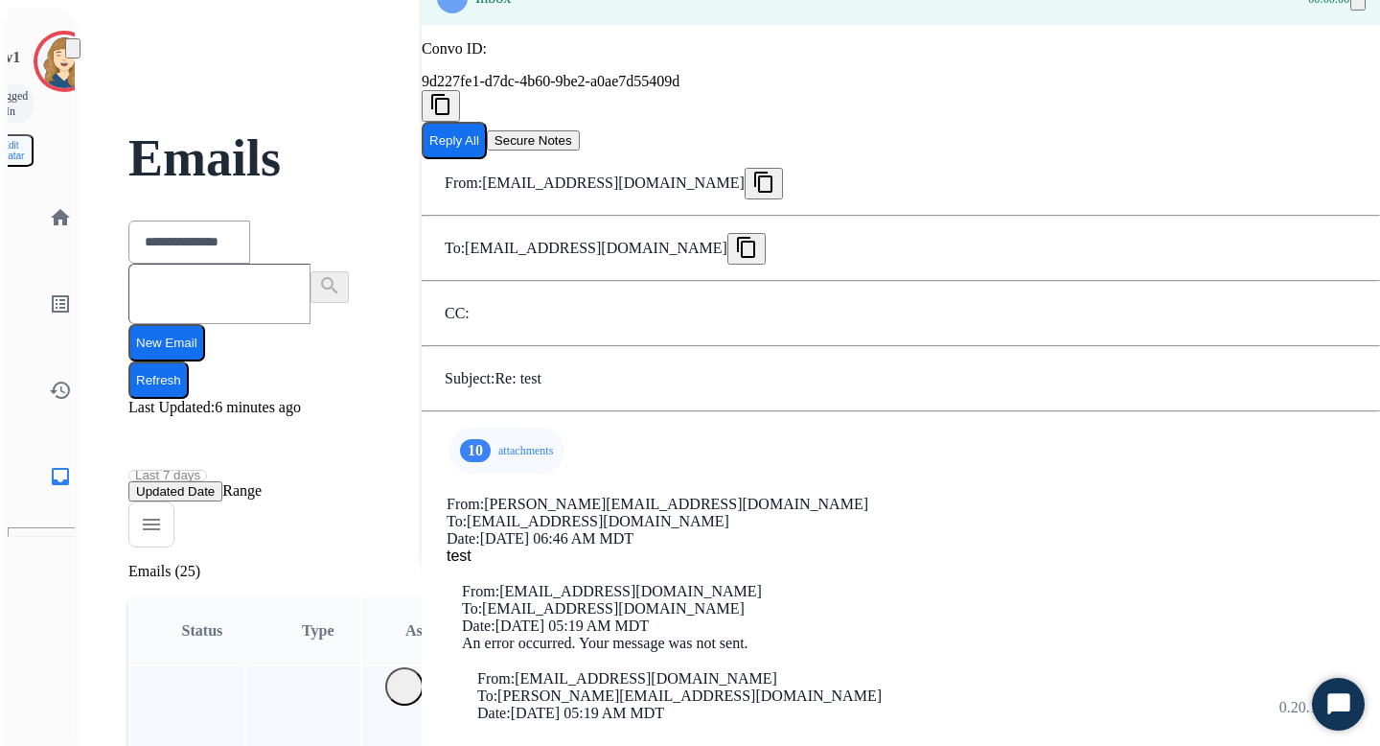
click at [487, 159] on button "Reply All" at bounding box center [454, 140] width 65 height 37
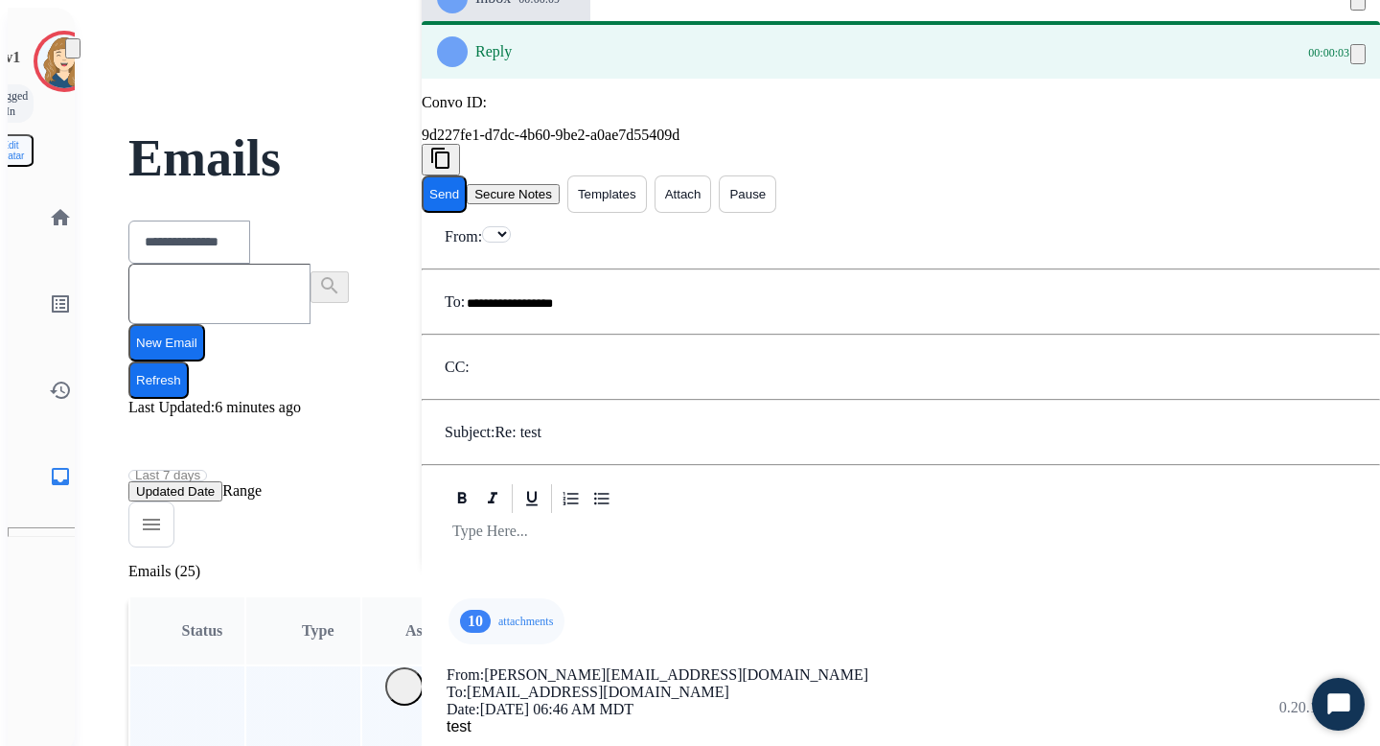
select select "**********"
click at [712, 193] on button "Attach" at bounding box center [684, 193] width 58 height 37
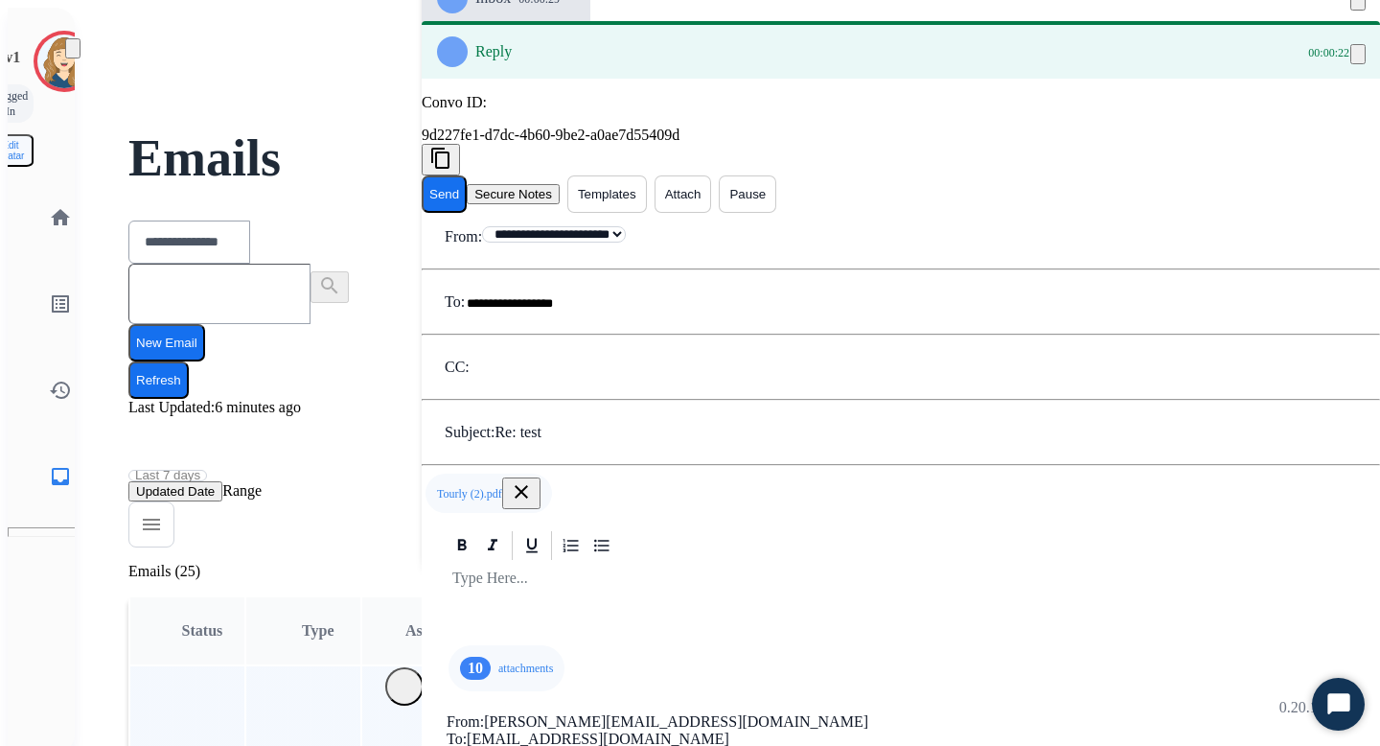
click at [467, 180] on button "Send" at bounding box center [444, 193] width 45 height 37
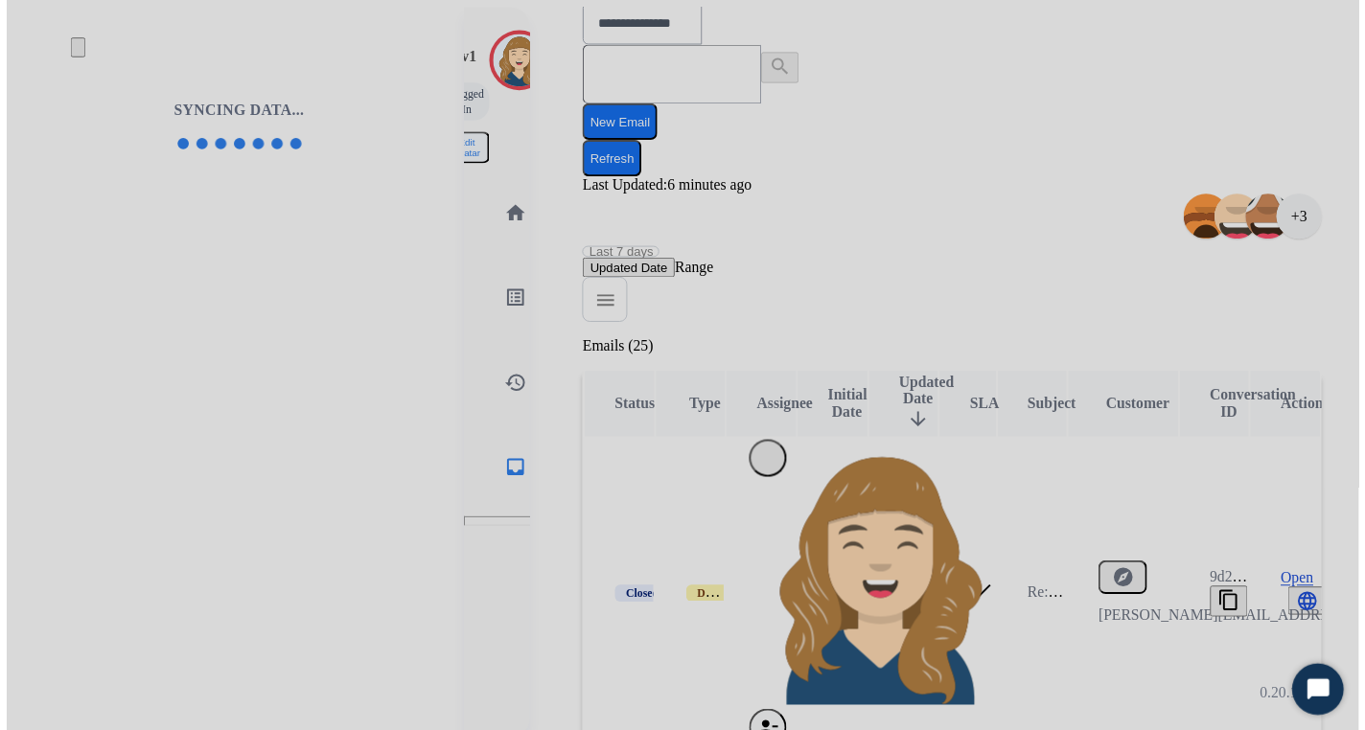
scroll to position [345, 0]
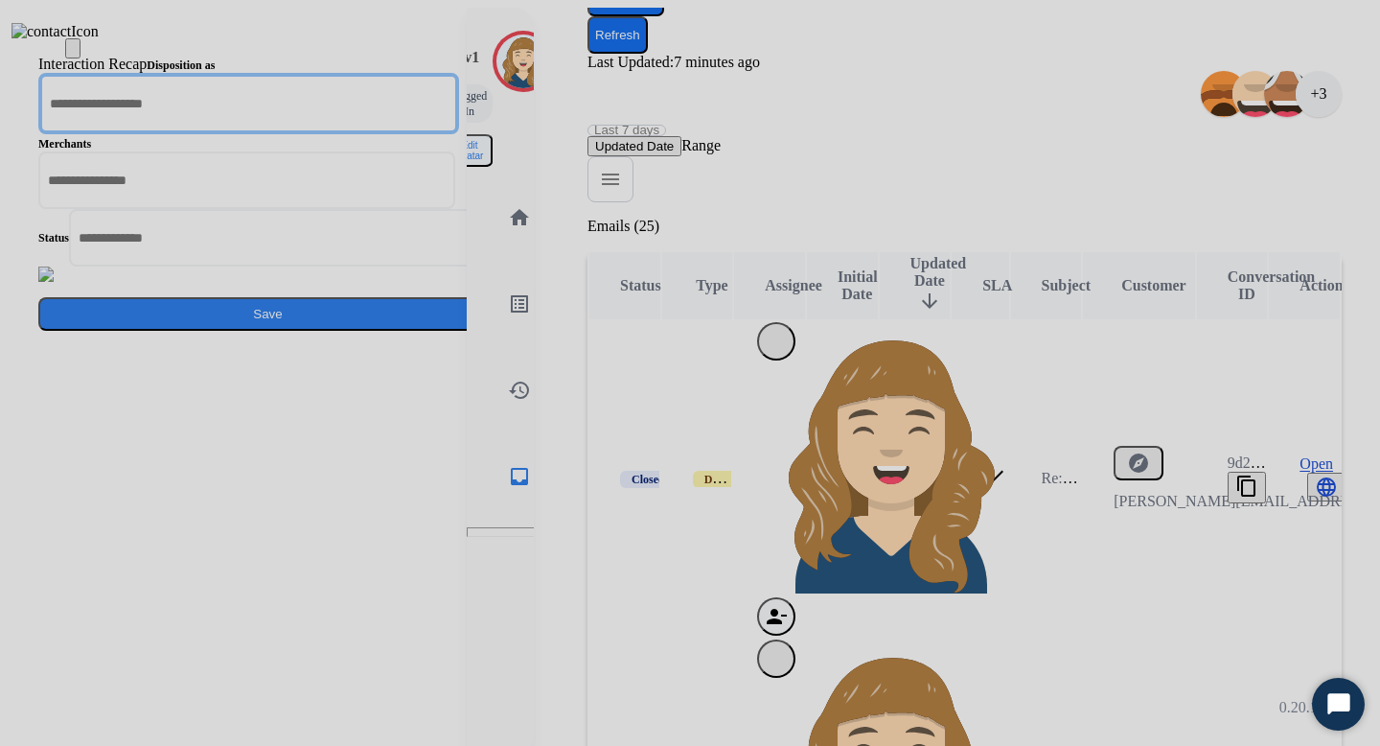
click at [459, 134] on input "text" at bounding box center [248, 103] width 421 height 61
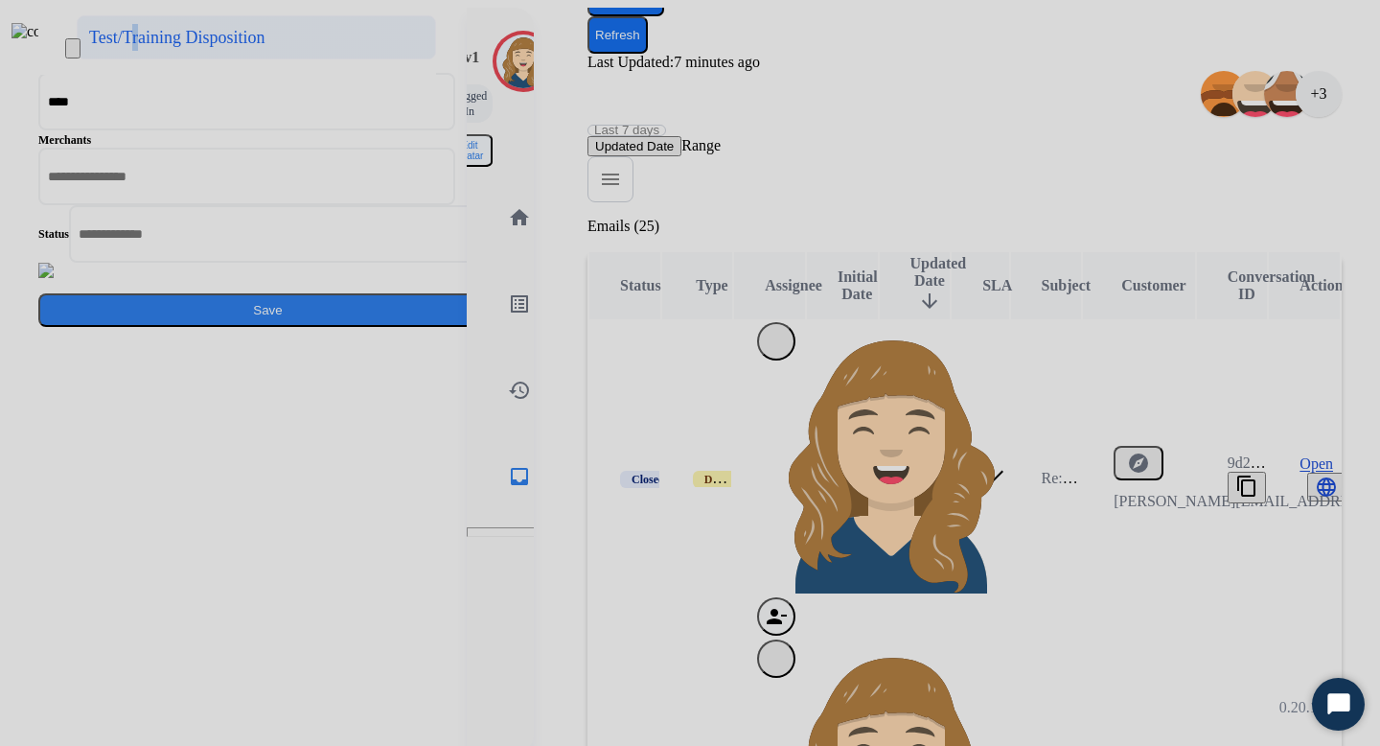
click at [265, 51] on div "Test/Training Disposition" at bounding box center [177, 37] width 176 height 27
type input "**********"
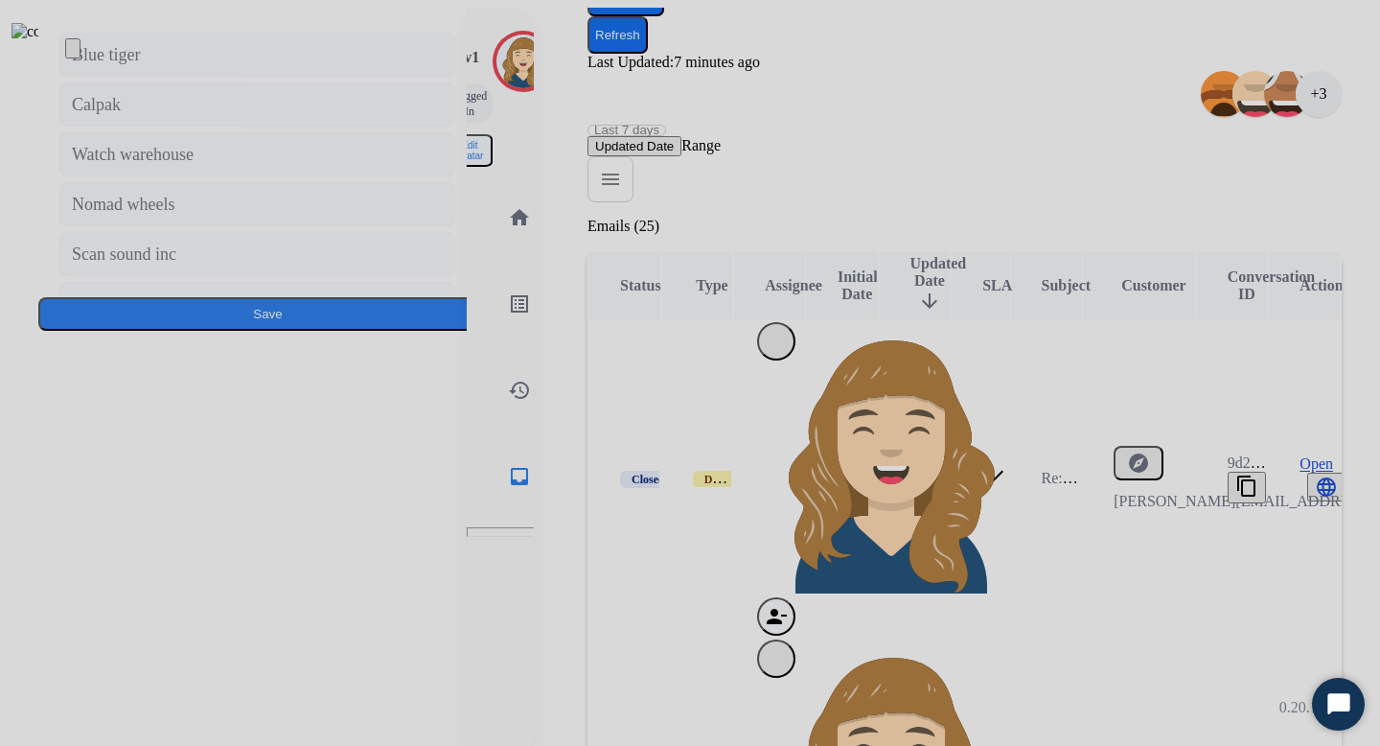
click at [459, 209] on input "text" at bounding box center [248, 178] width 421 height 61
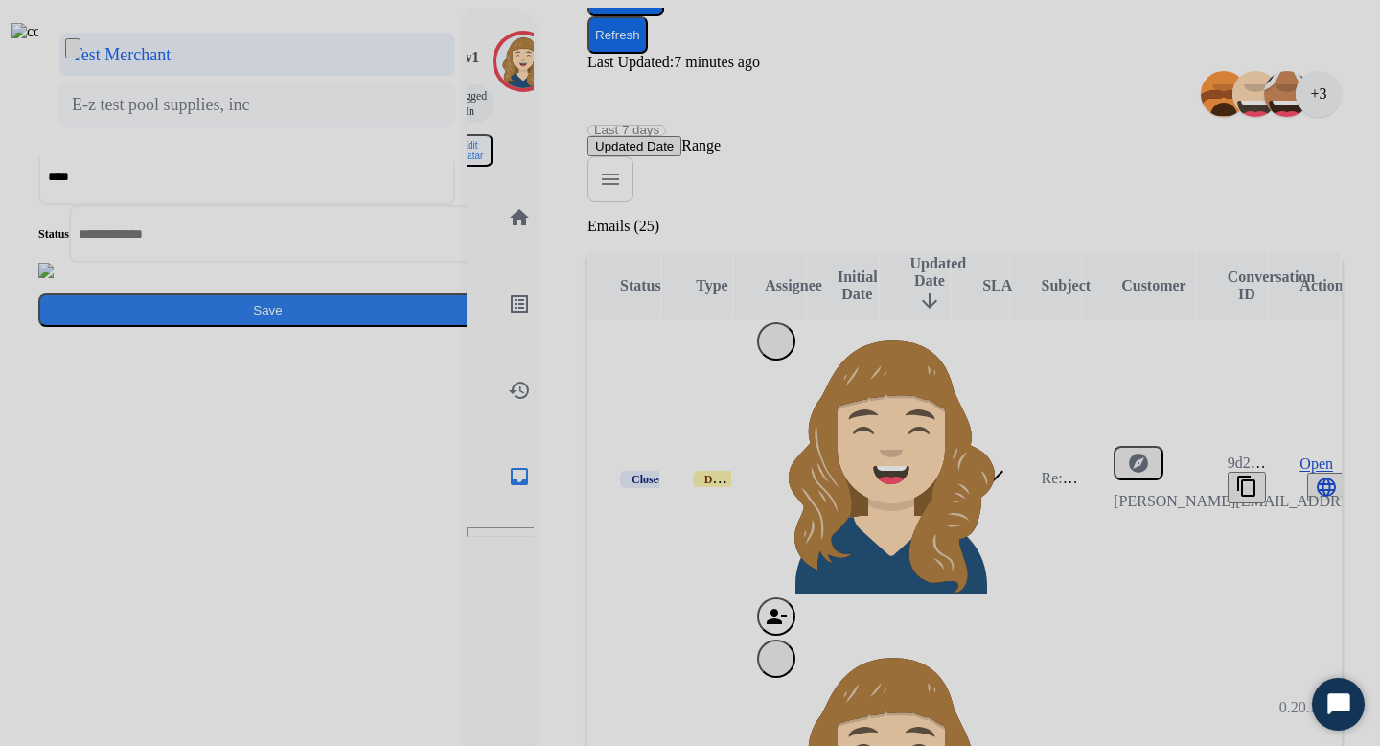
click at [171, 68] on div "Test Merchant" at bounding box center [121, 54] width 99 height 27
type input "**********"
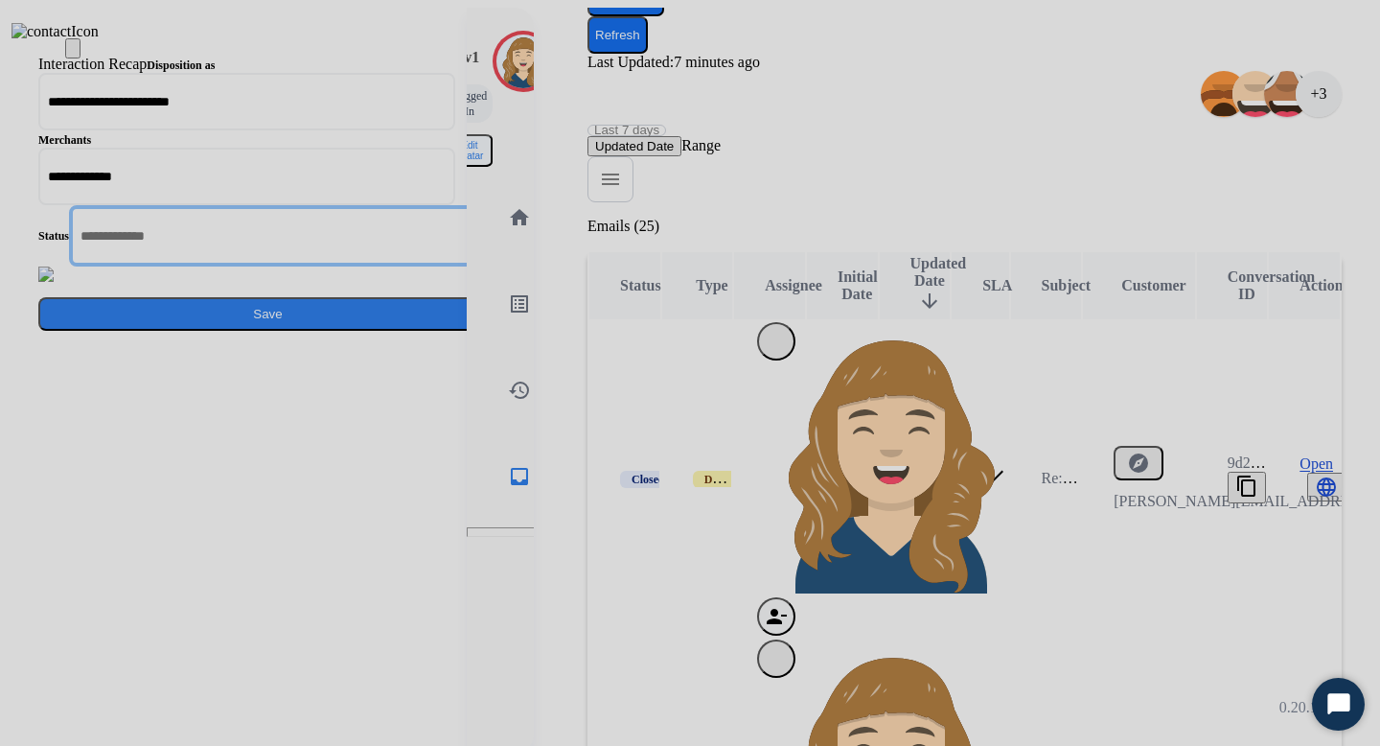
click at [490, 266] on input "text" at bounding box center [279, 235] width 421 height 61
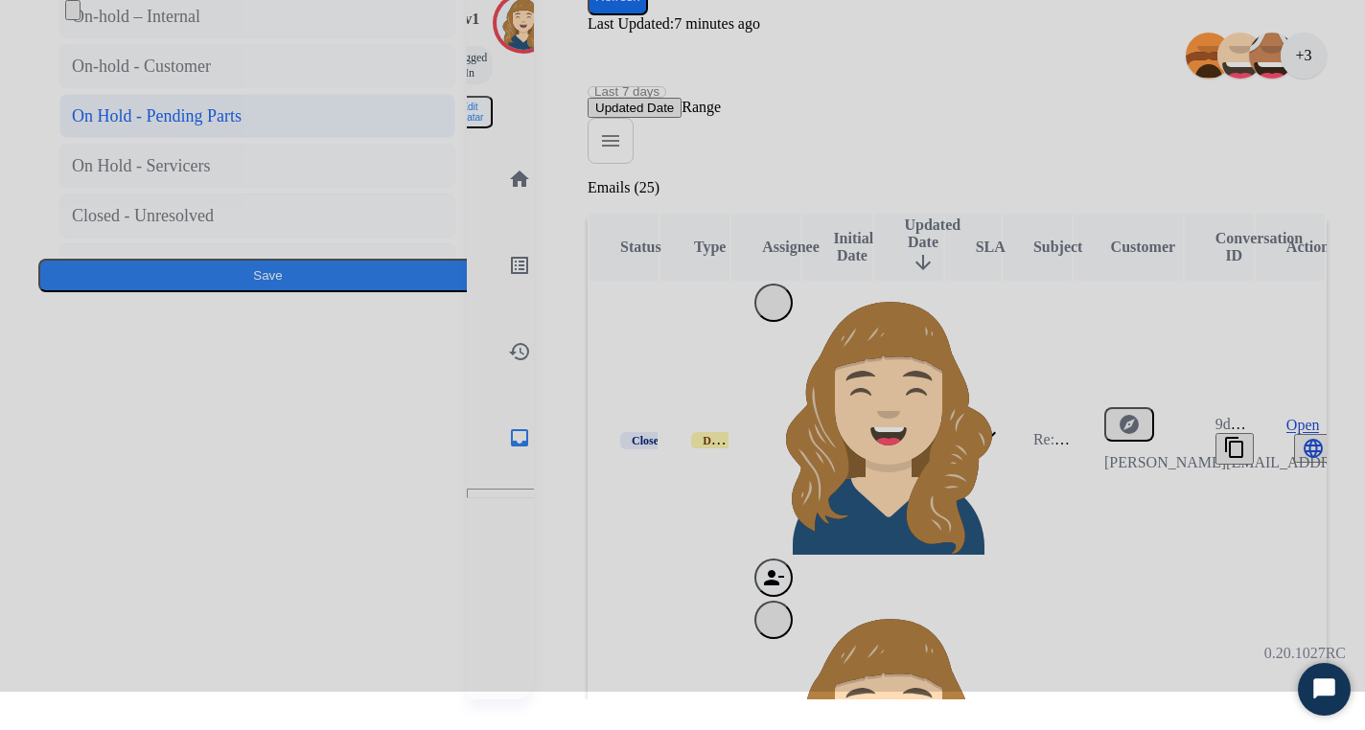
scroll to position [106, 0]
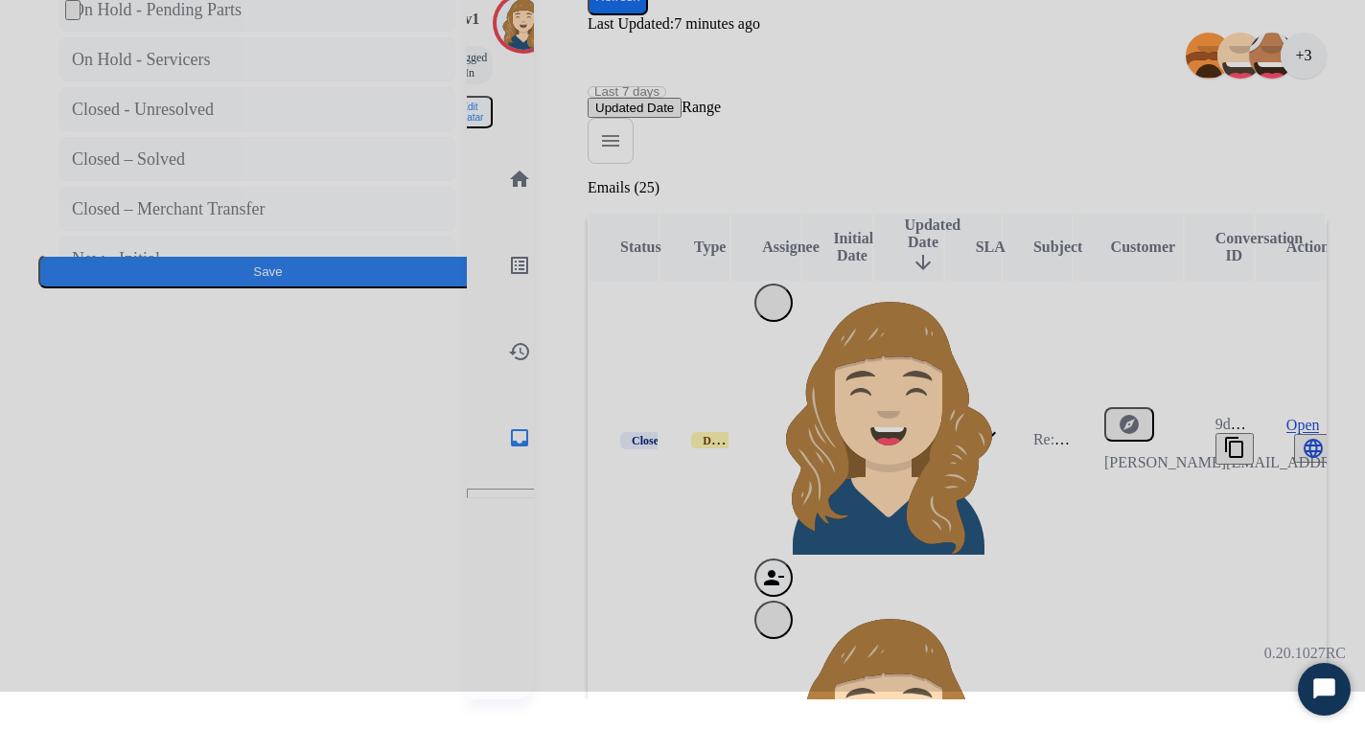
click at [160, 322] on div "New - Reply" at bounding box center [116, 308] width 88 height 27
type input "**********"
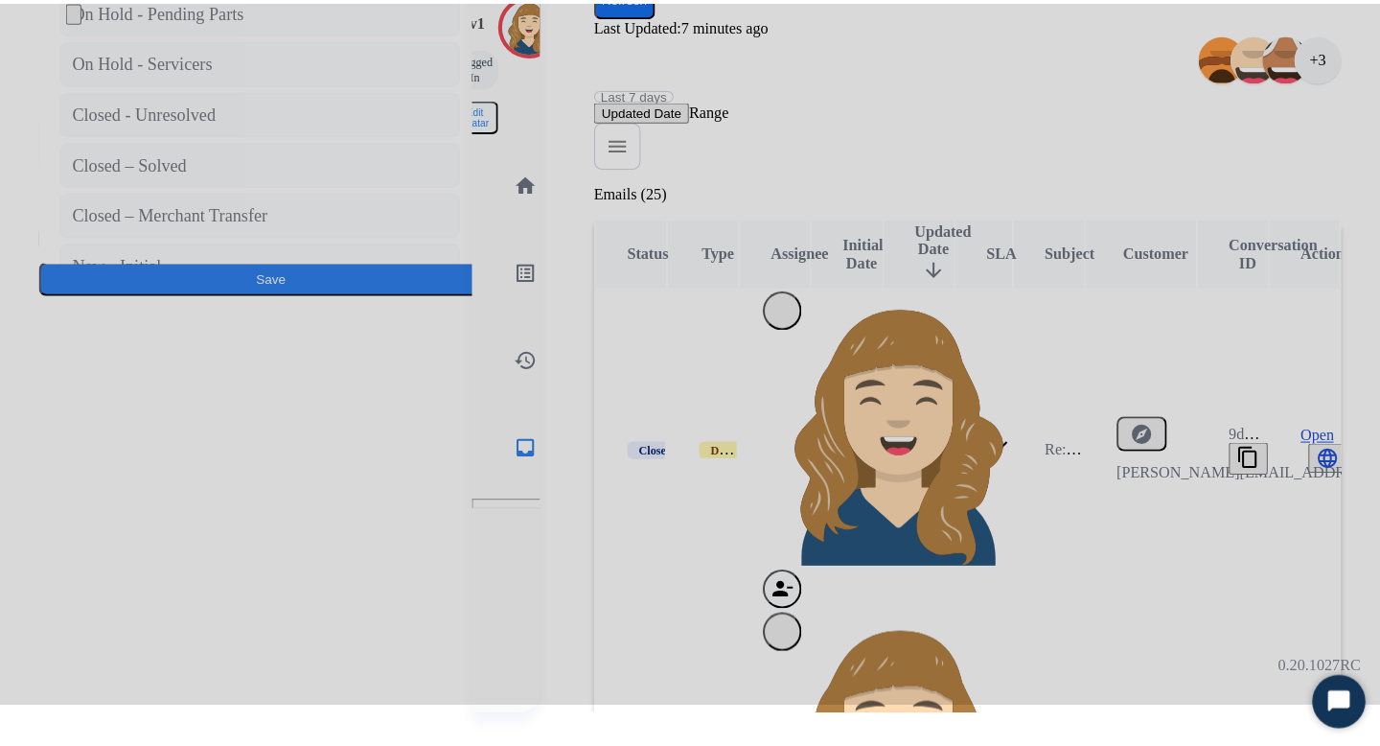
scroll to position [0, 0]
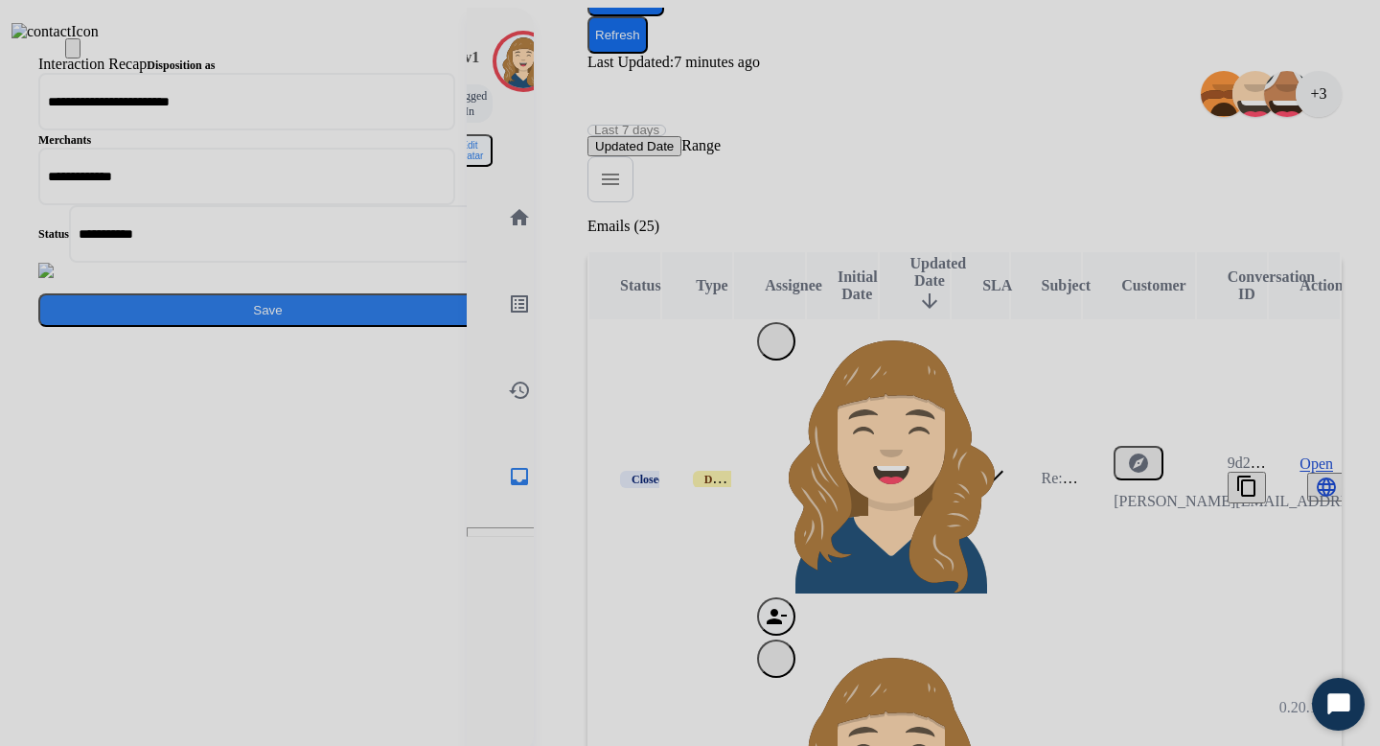
click at [497, 327] on button "Save" at bounding box center [267, 310] width 459 height 34
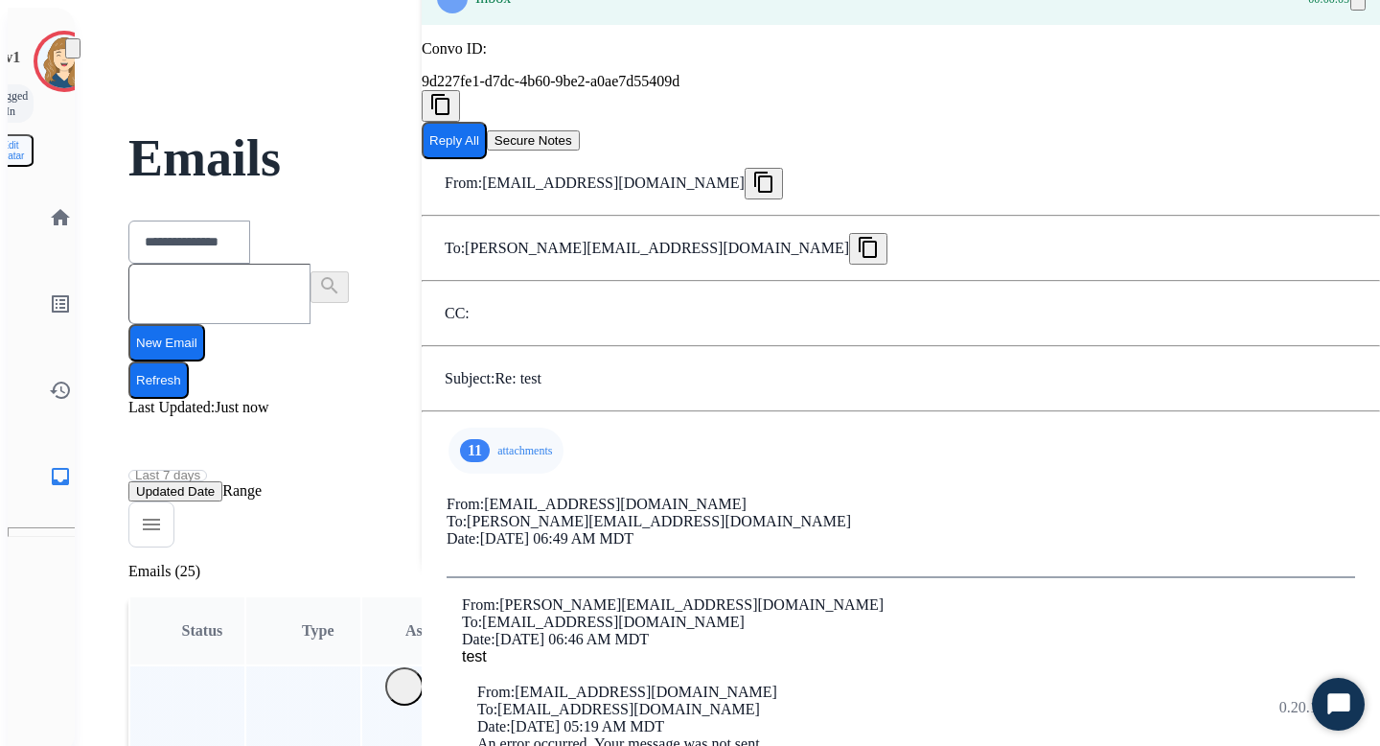
click at [498, 449] on p "attachments" at bounding box center [524, 450] width 55 height 15
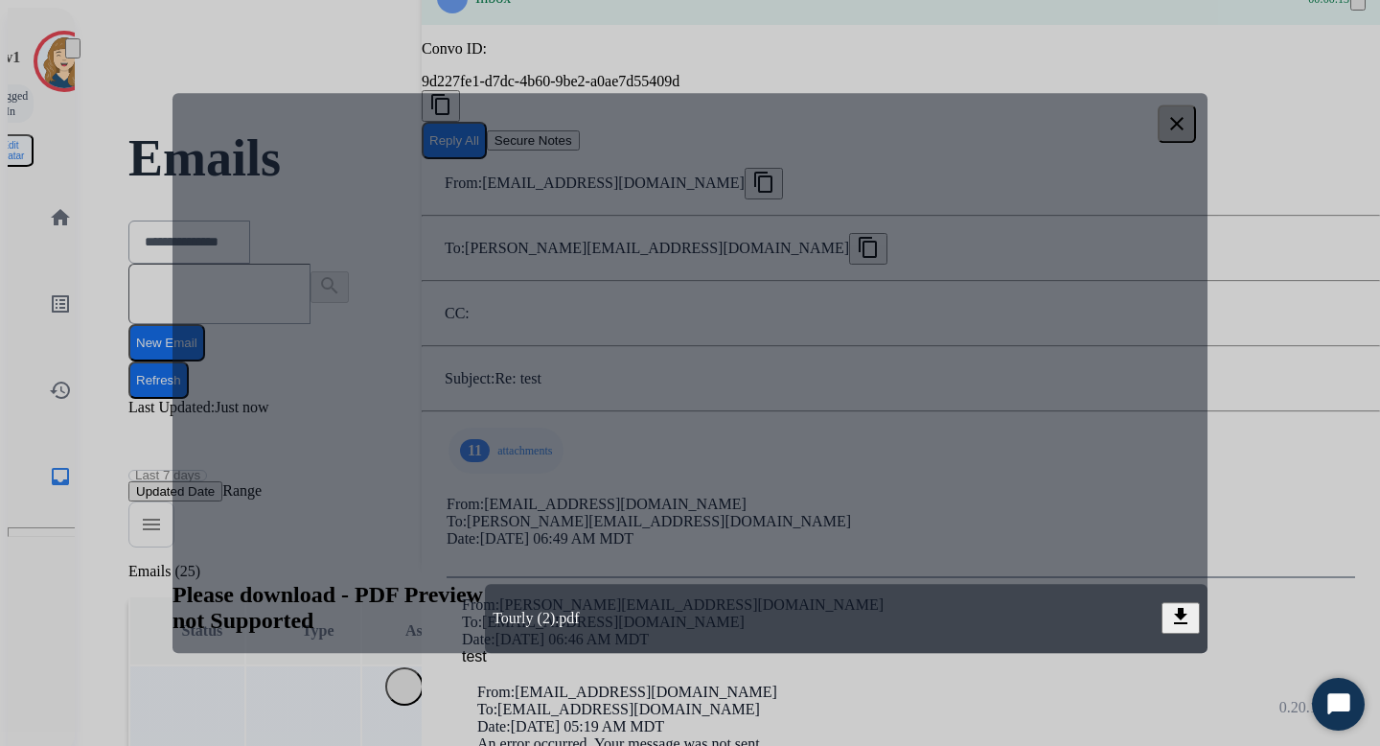
click at [1190, 628] on mat-icon "download" at bounding box center [1180, 616] width 23 height 23
click at [1185, 121] on mat-icon "clear" at bounding box center [1176, 123] width 23 height 23
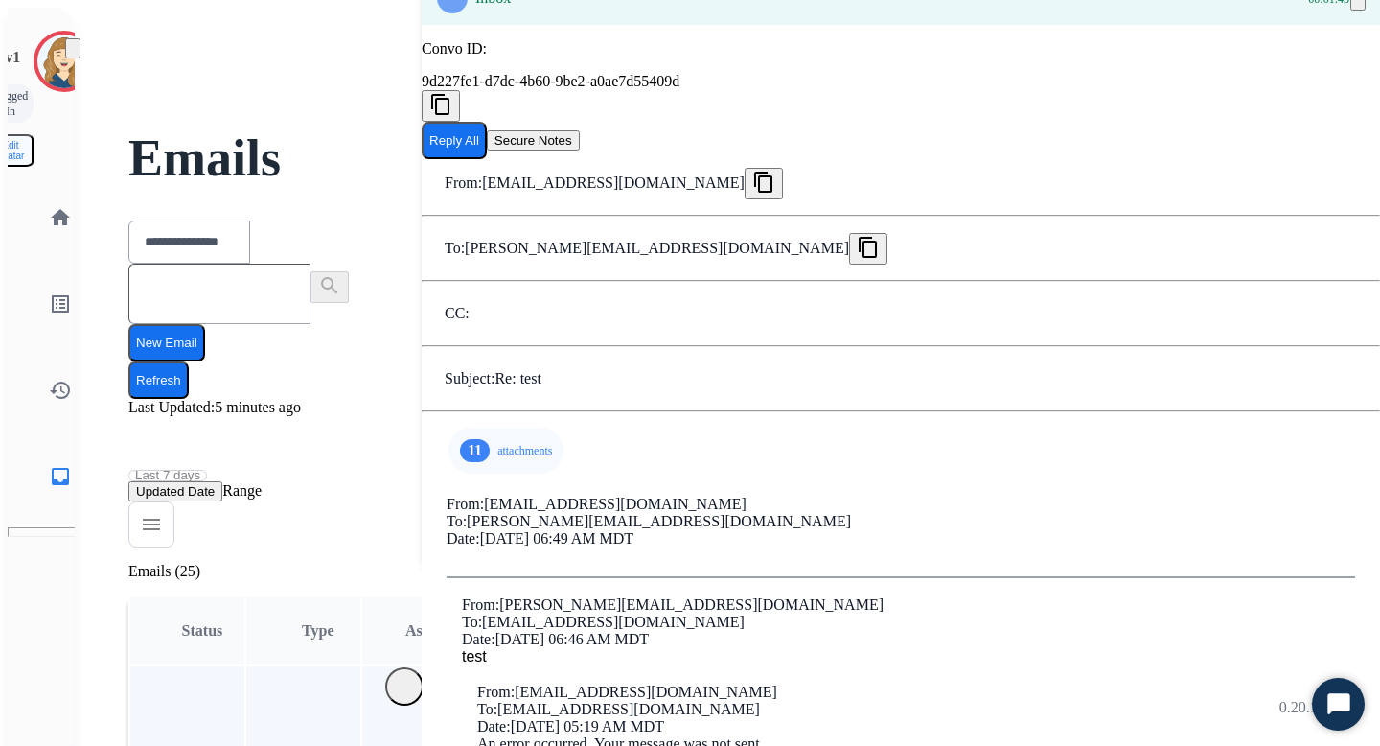
scroll to position [0, 0]
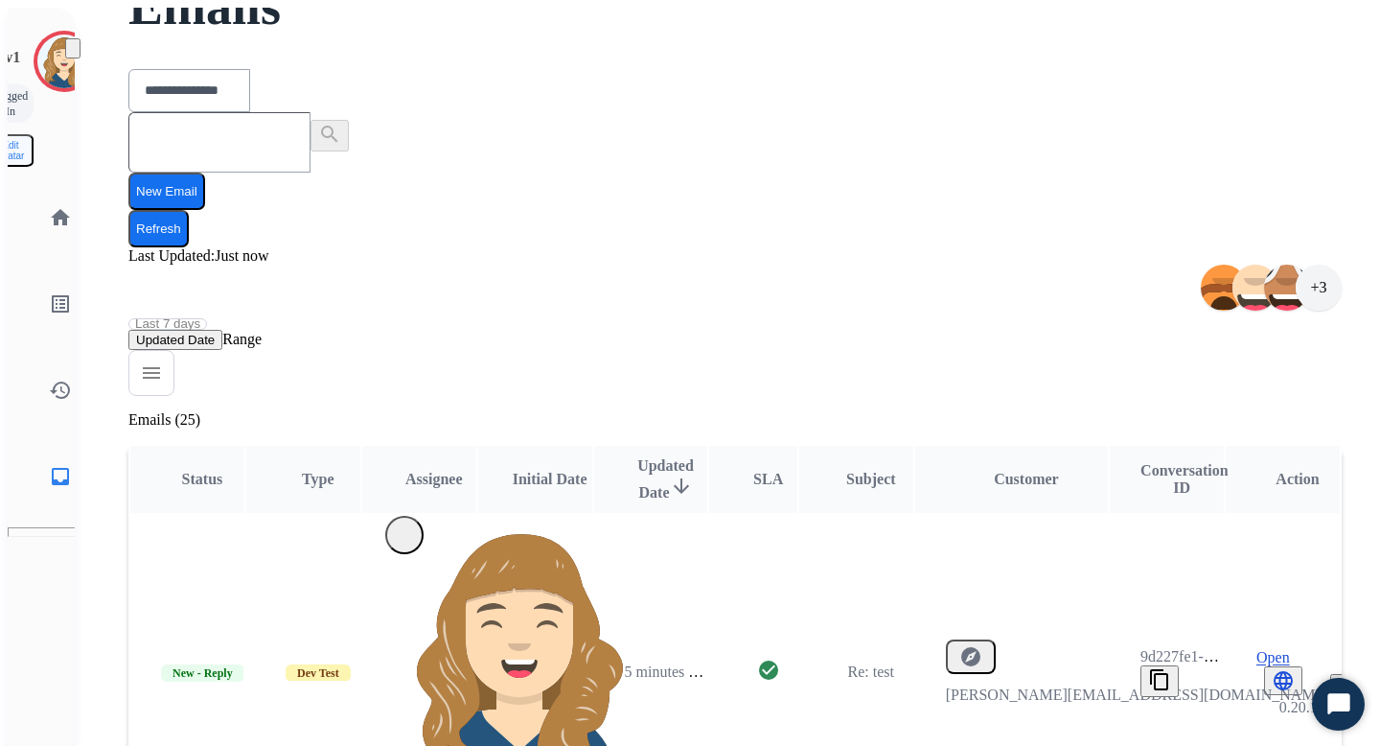
scroll to position [158, 0]
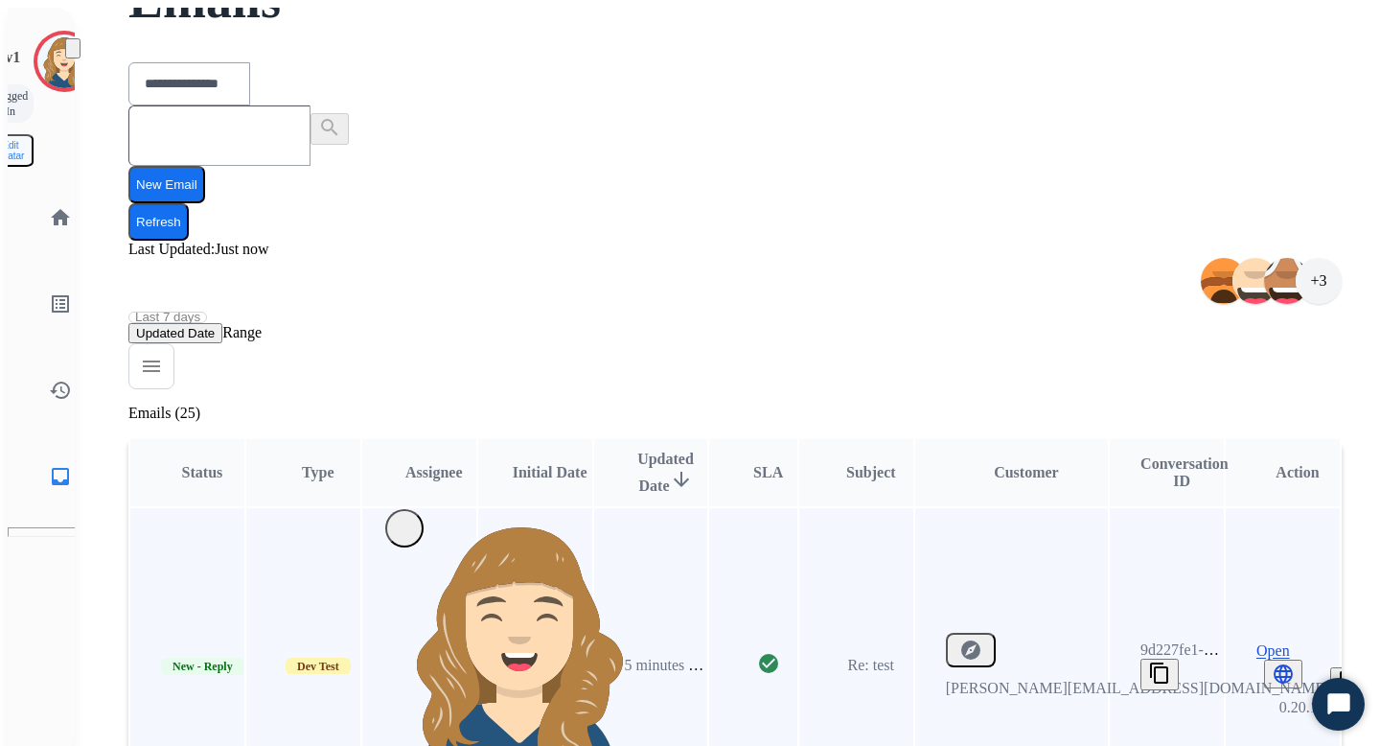
click at [1267, 642] on span "Open" at bounding box center [1273, 650] width 34 height 17
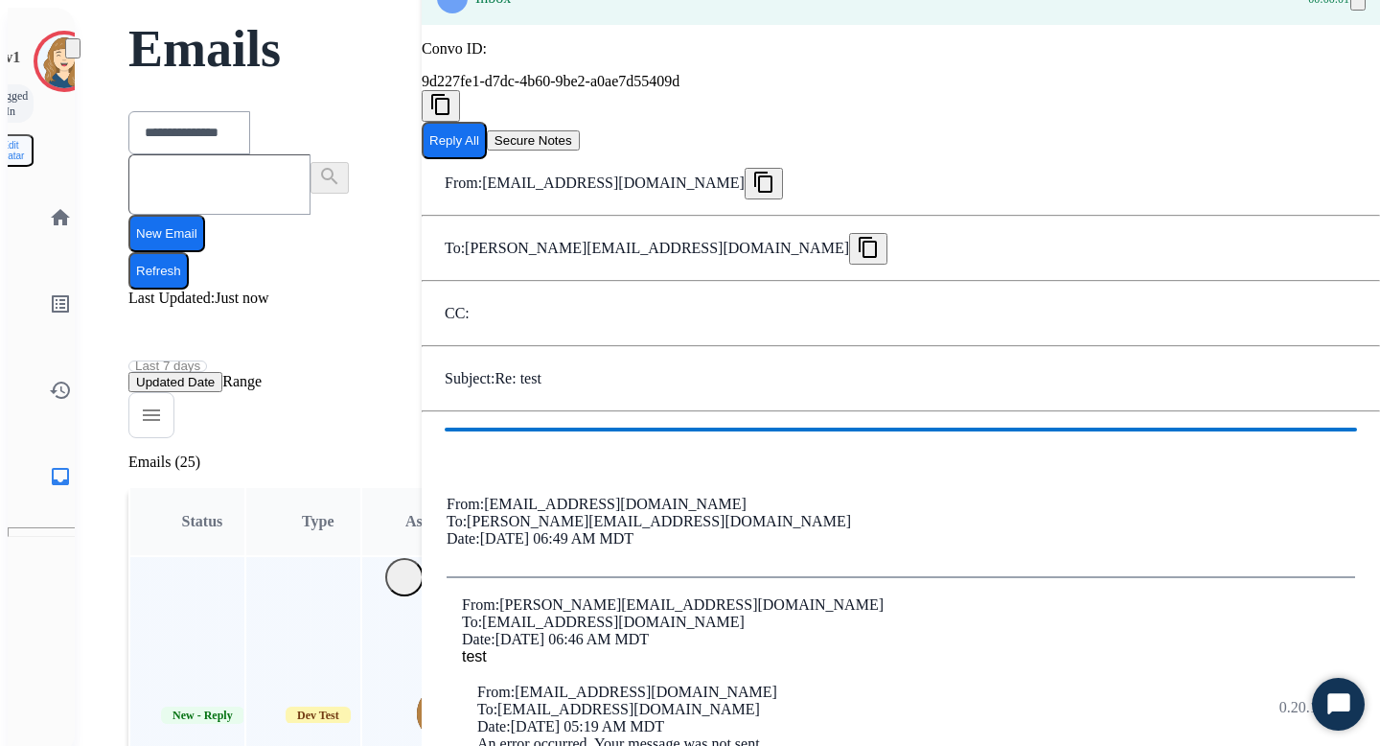
scroll to position [104, 0]
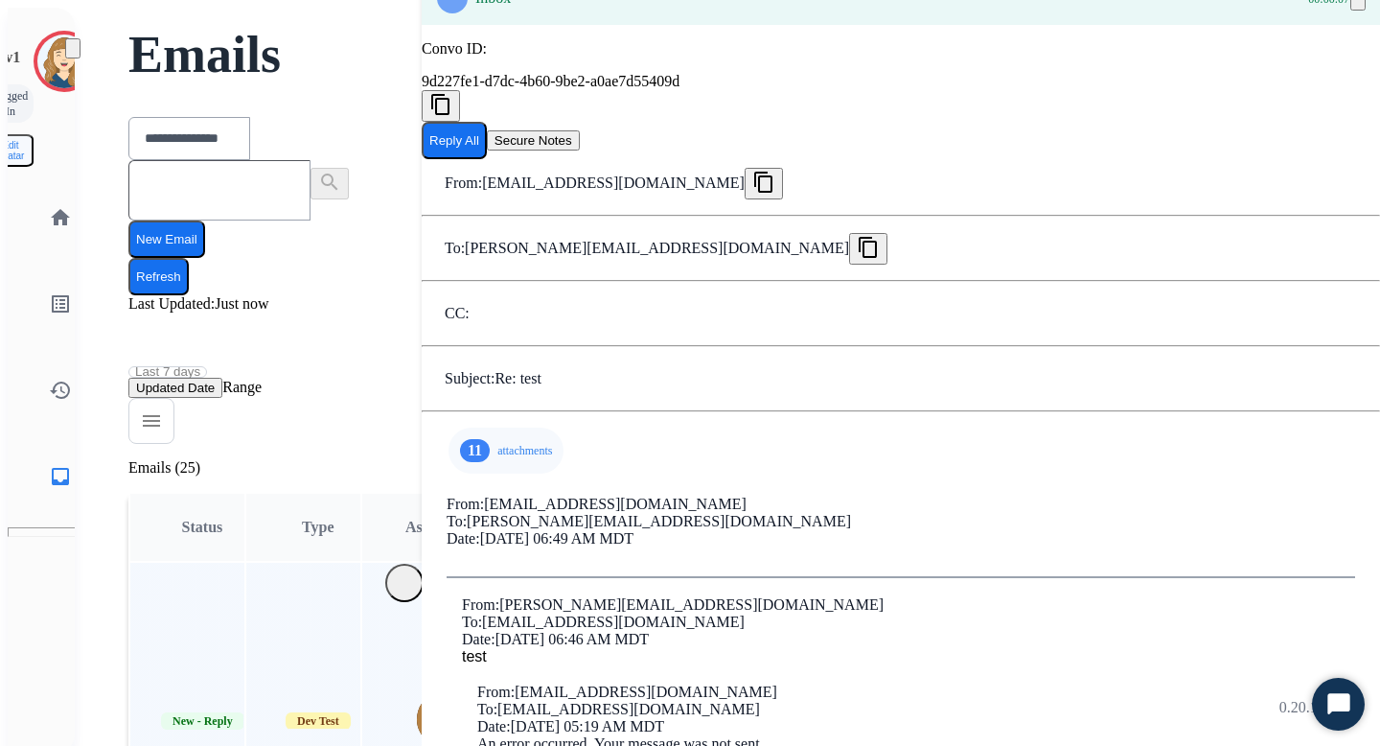
click at [497, 443] on p "attachments" at bounding box center [524, 450] width 55 height 15
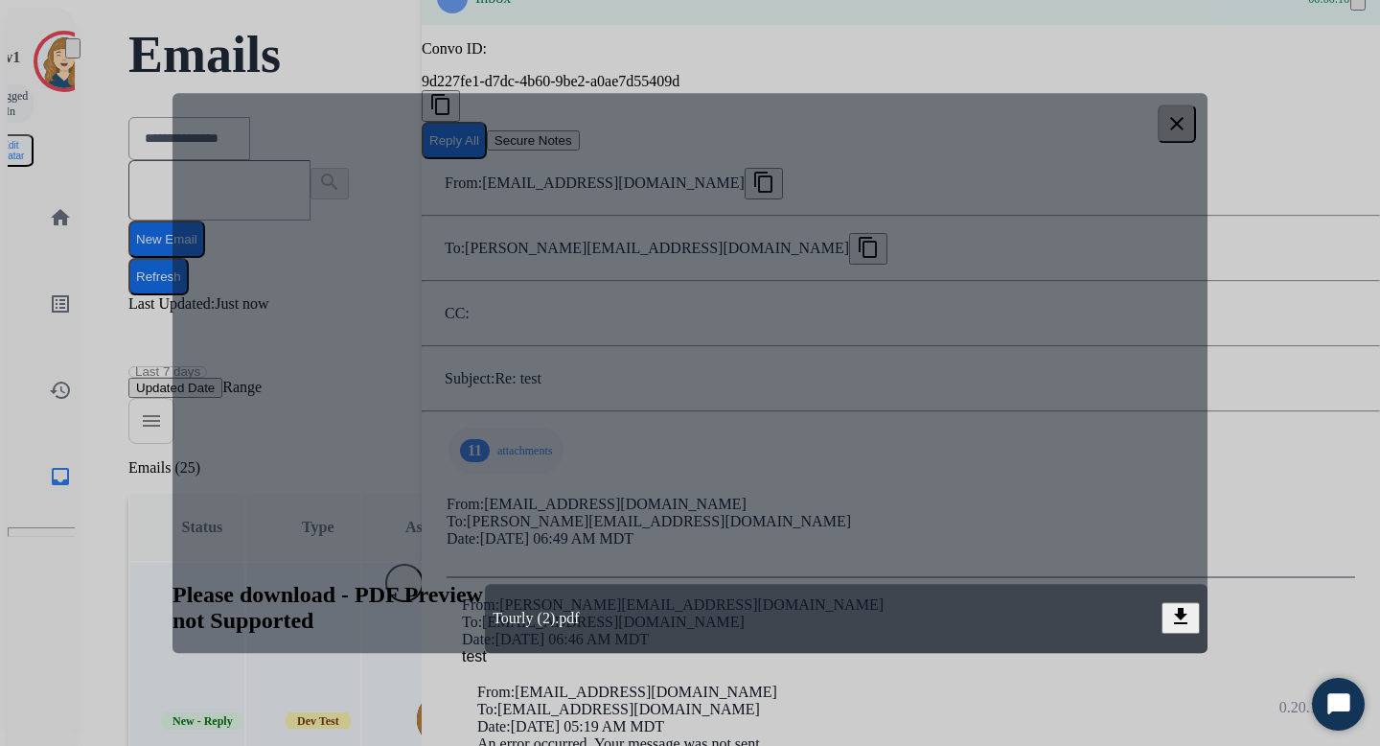
click at [1188, 114] on button "clear" at bounding box center [1177, 123] width 38 height 38
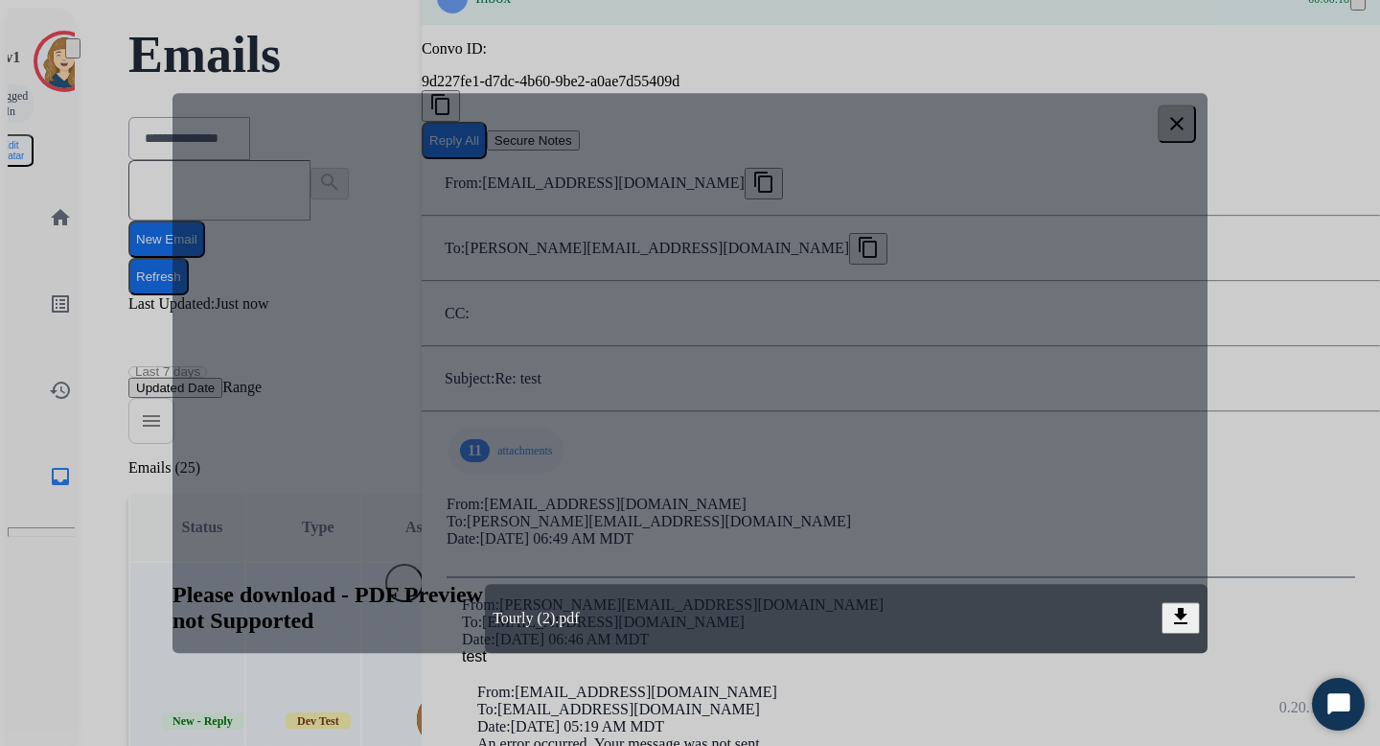
click at [1181, 121] on mat-icon "clear" at bounding box center [1176, 123] width 23 height 23
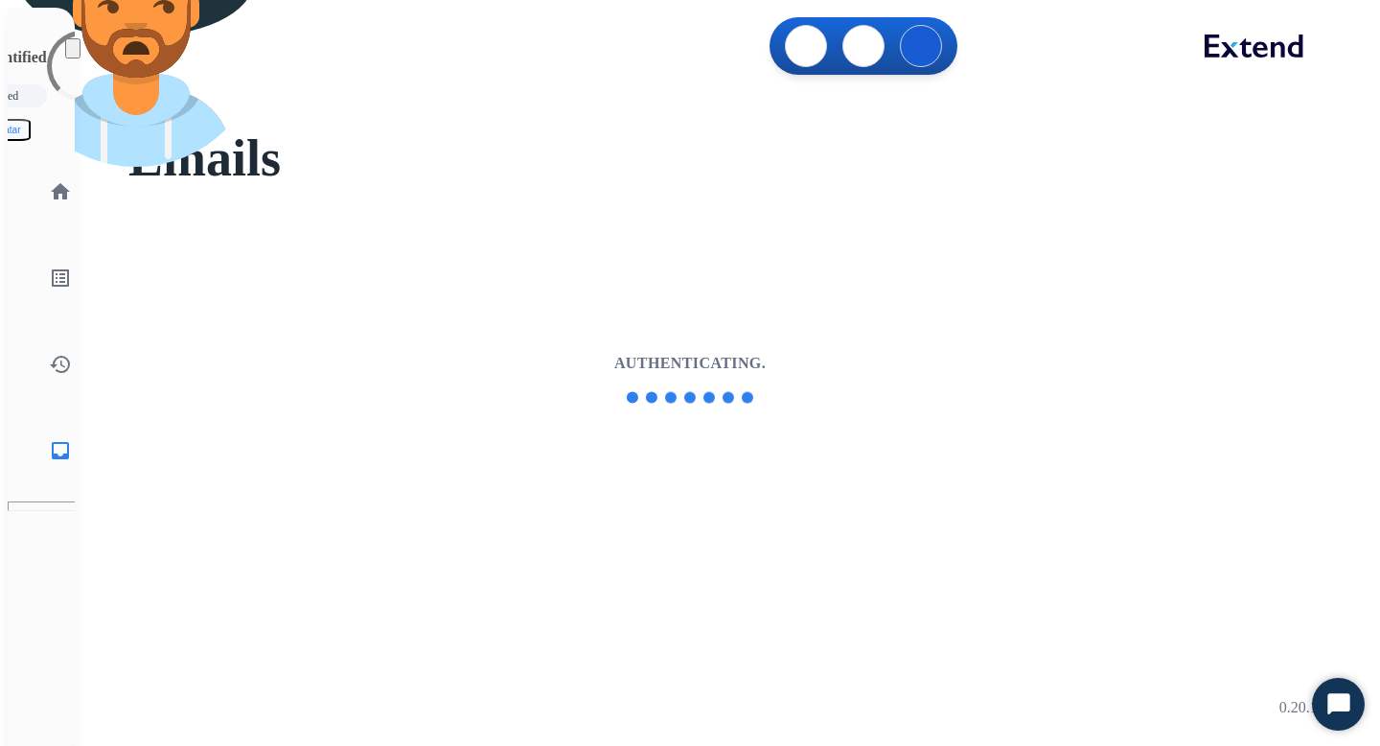
select select "**********"
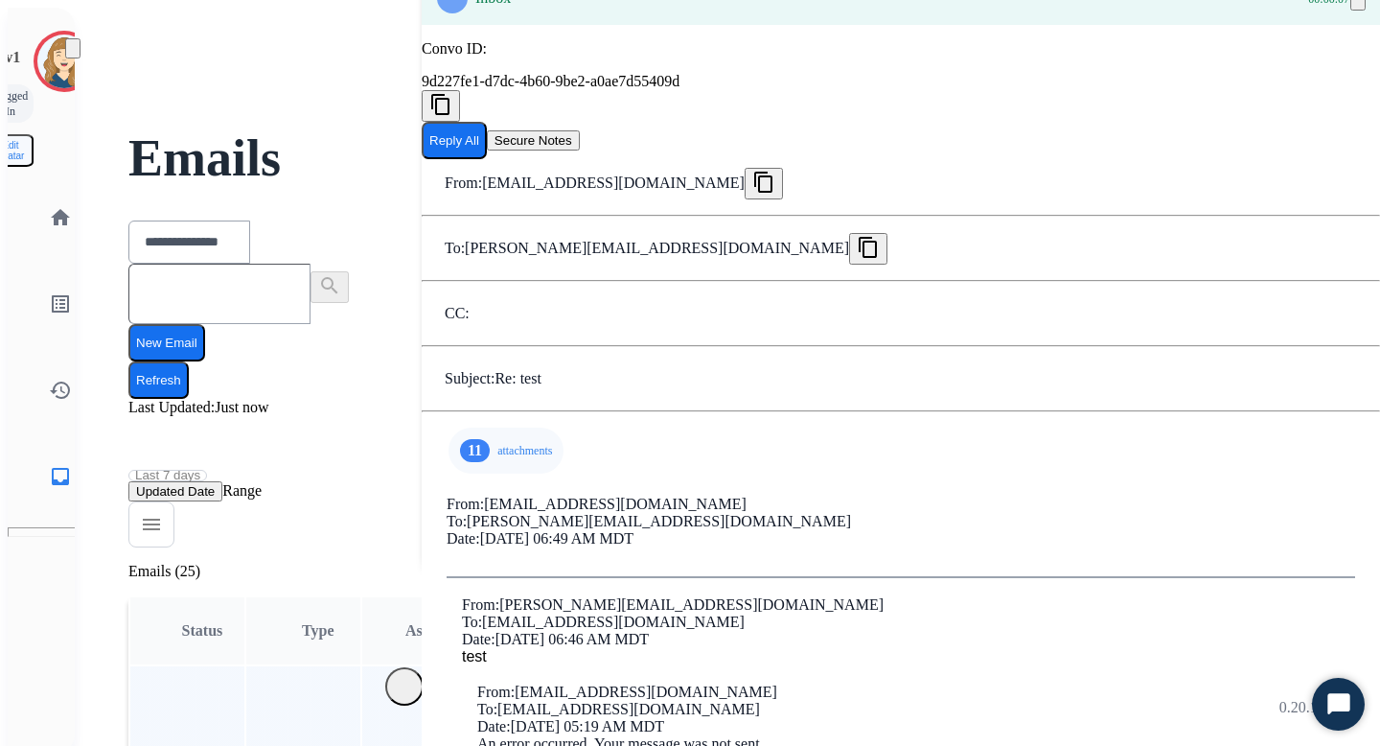
click at [508, 449] on div "11 attachments" at bounding box center [506, 450] width 115 height 46
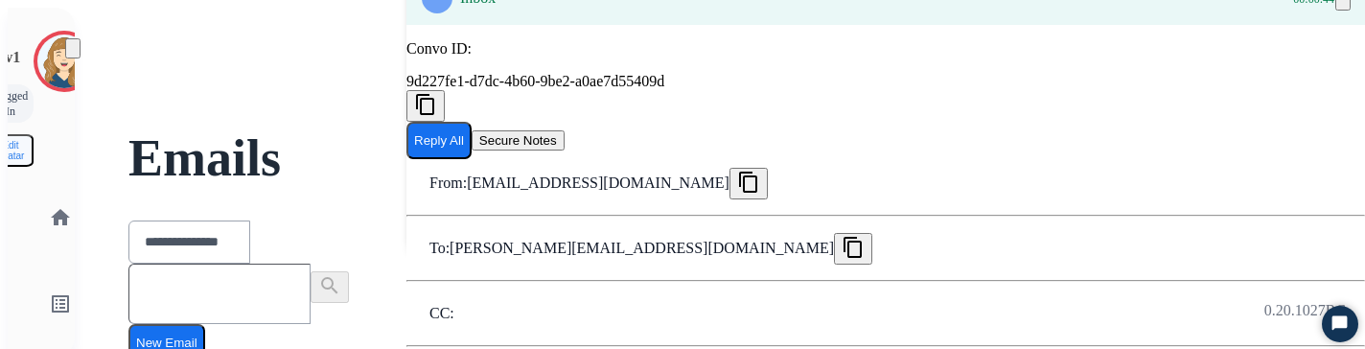
scroll to position [259, 0]
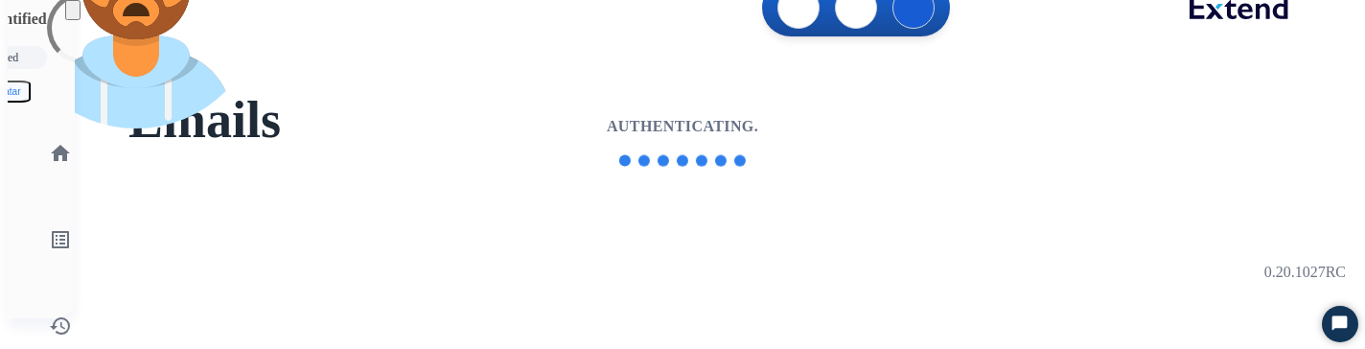
scroll to position [187, 0]
select select "**********"
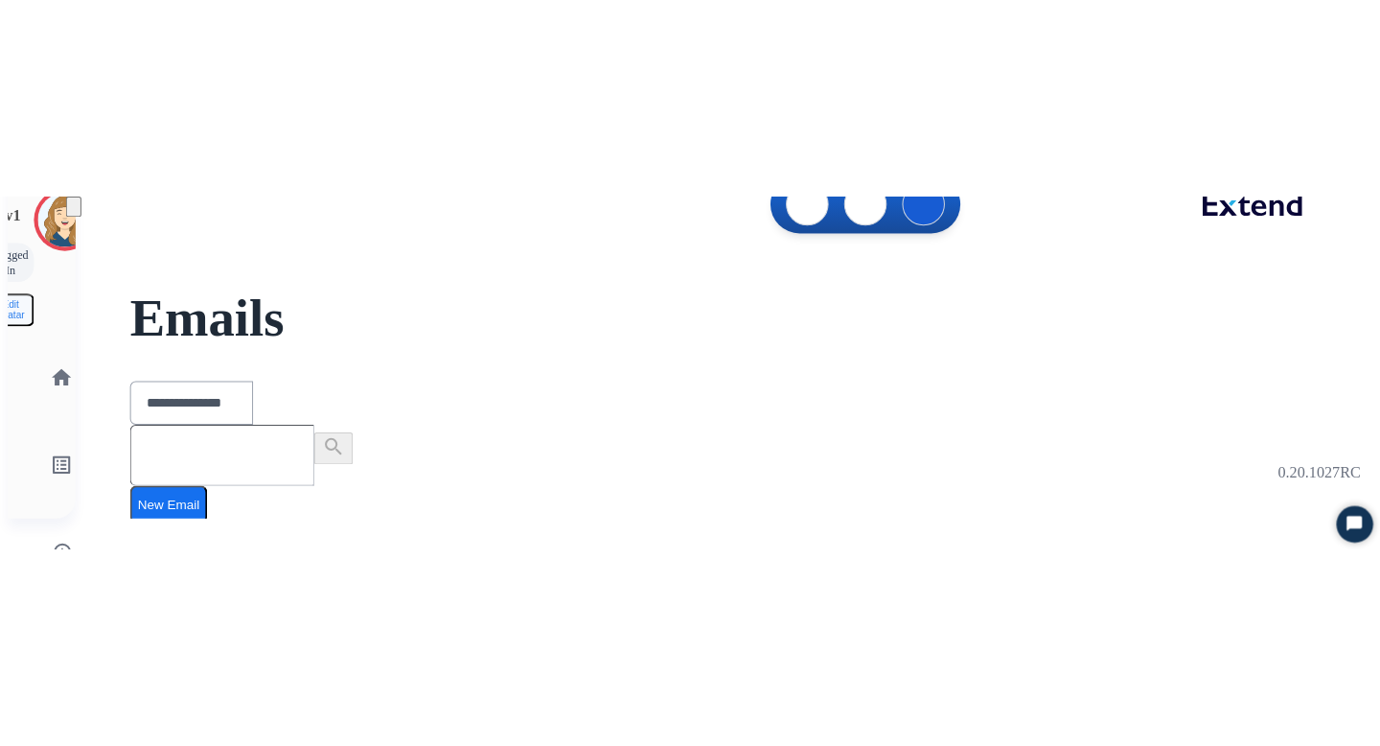
scroll to position [0, 0]
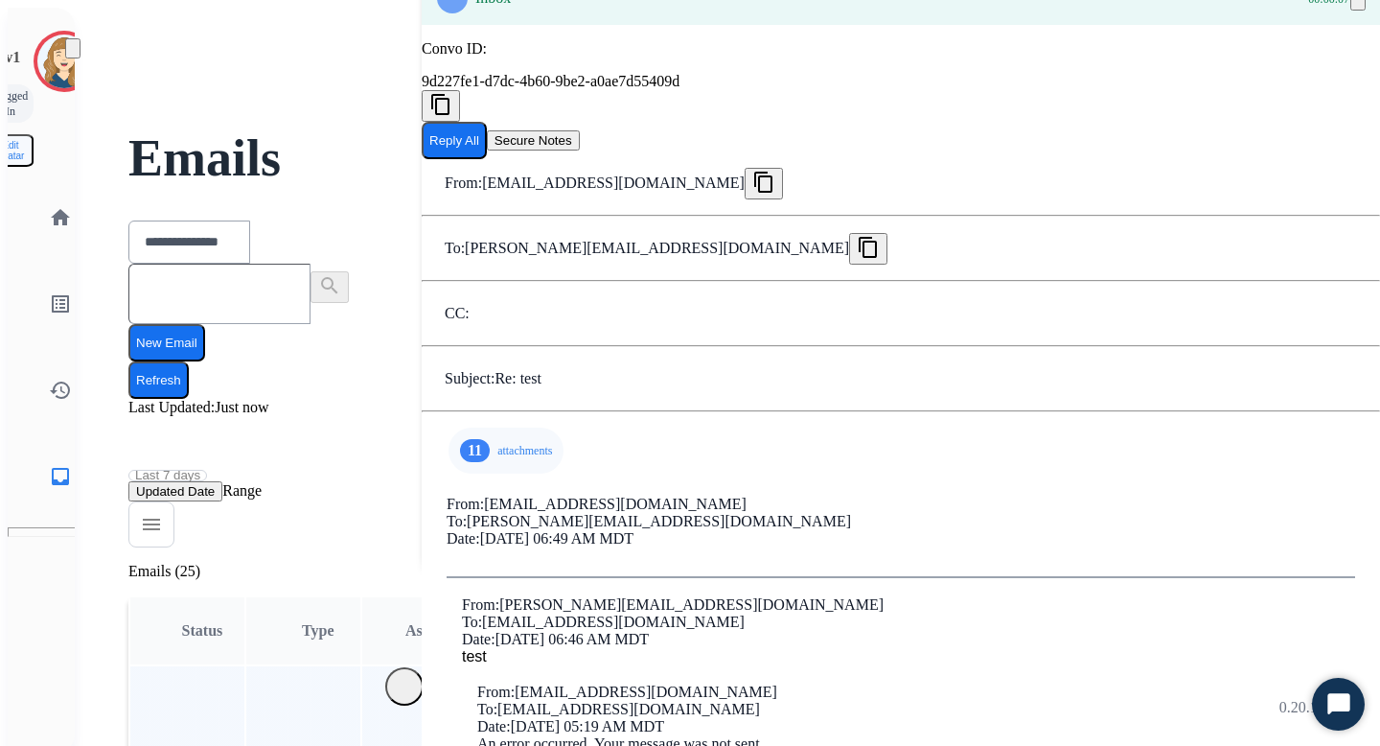
click at [497, 363] on p "attachments" at bounding box center [524, 450] width 55 height 15
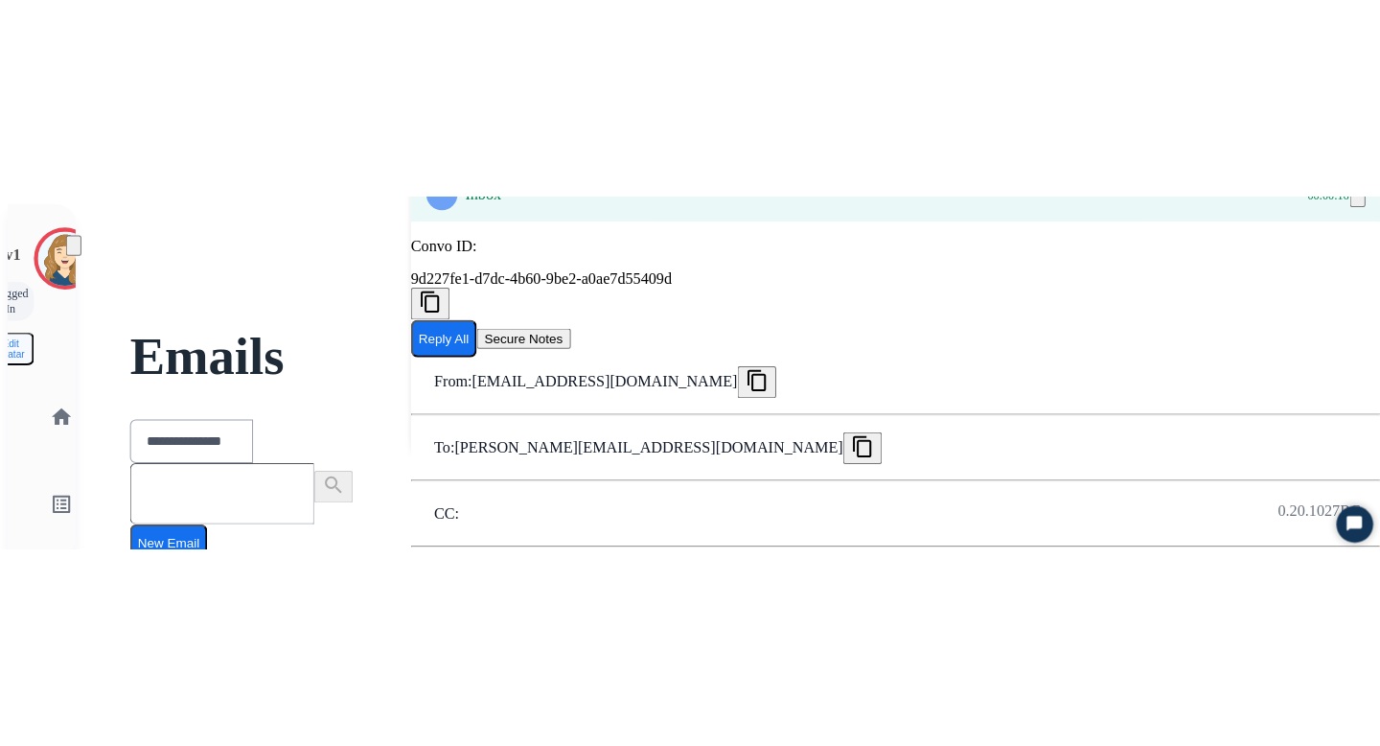
scroll to position [197, 0]
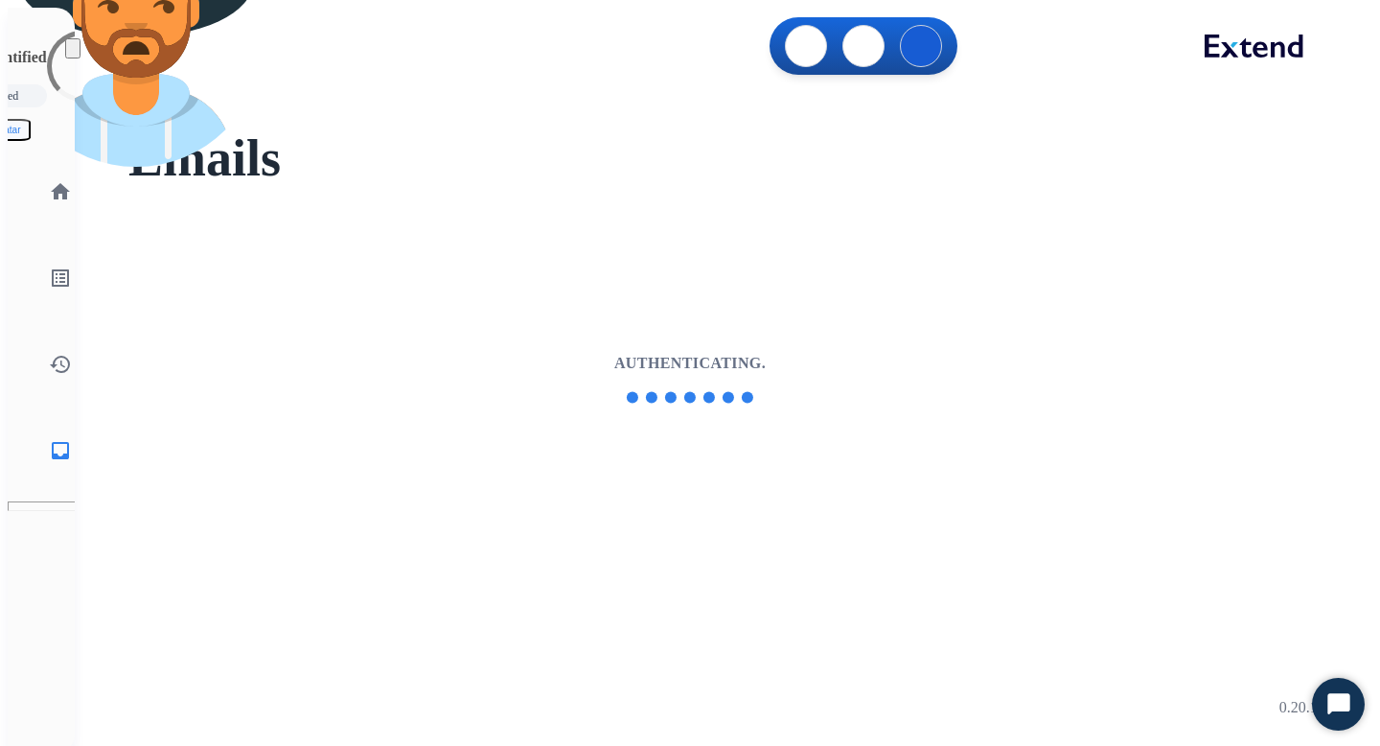
select select "**********"
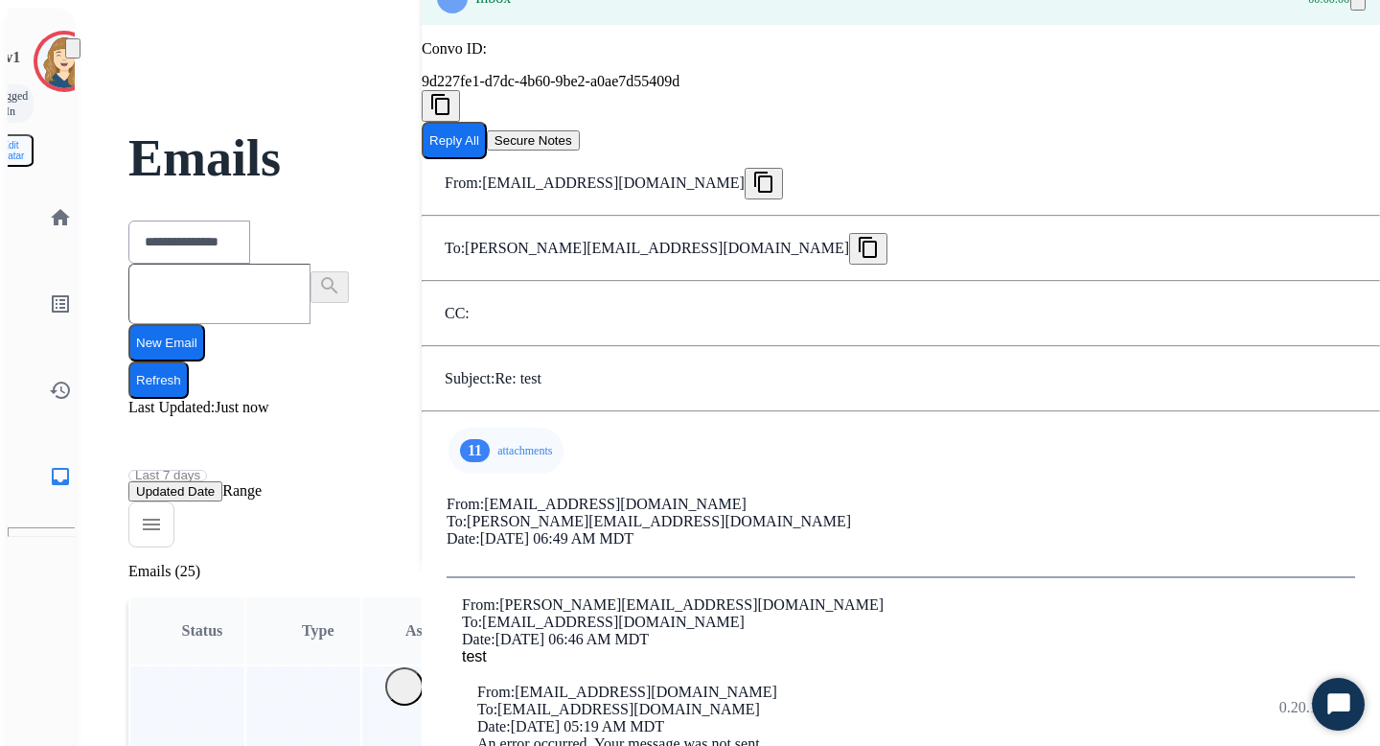
click at [497, 456] on p "attachments" at bounding box center [524, 450] width 55 height 15
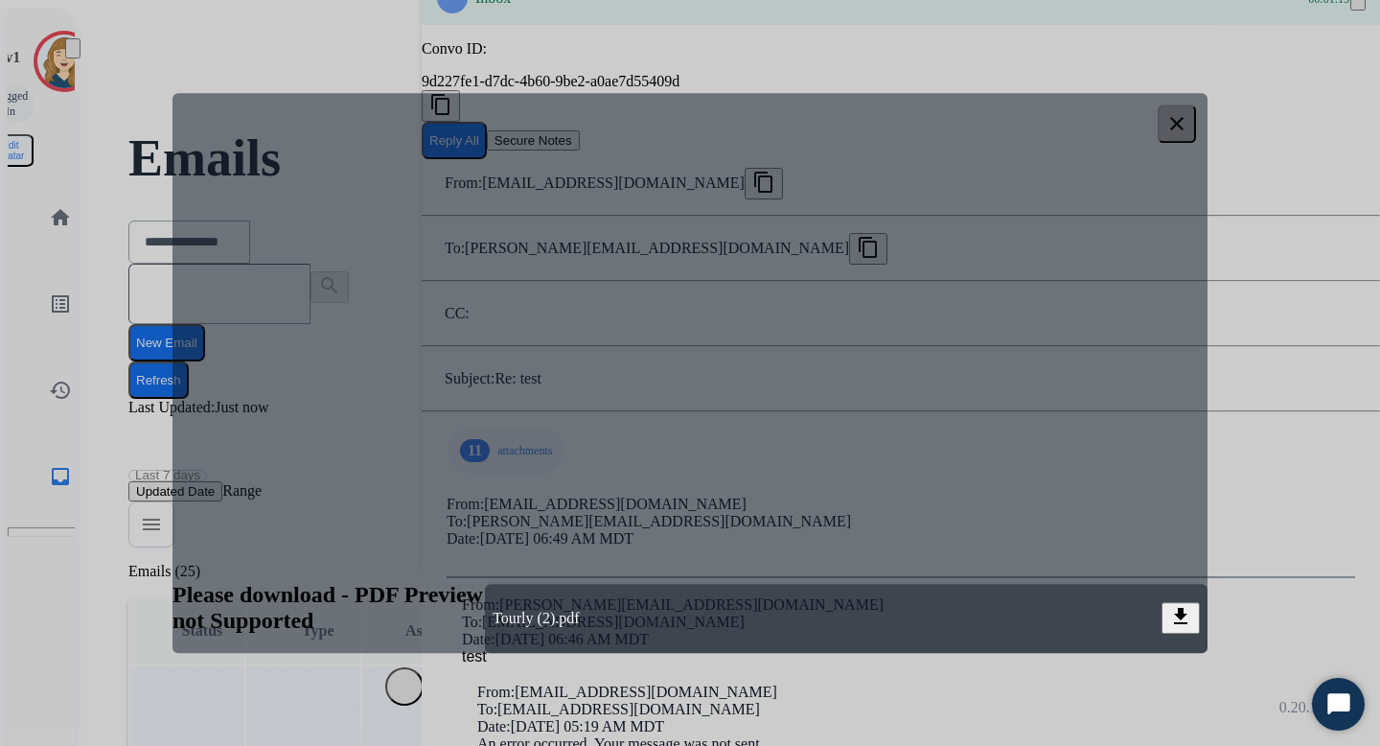
click at [1185, 110] on button "clear" at bounding box center [1177, 123] width 38 height 38
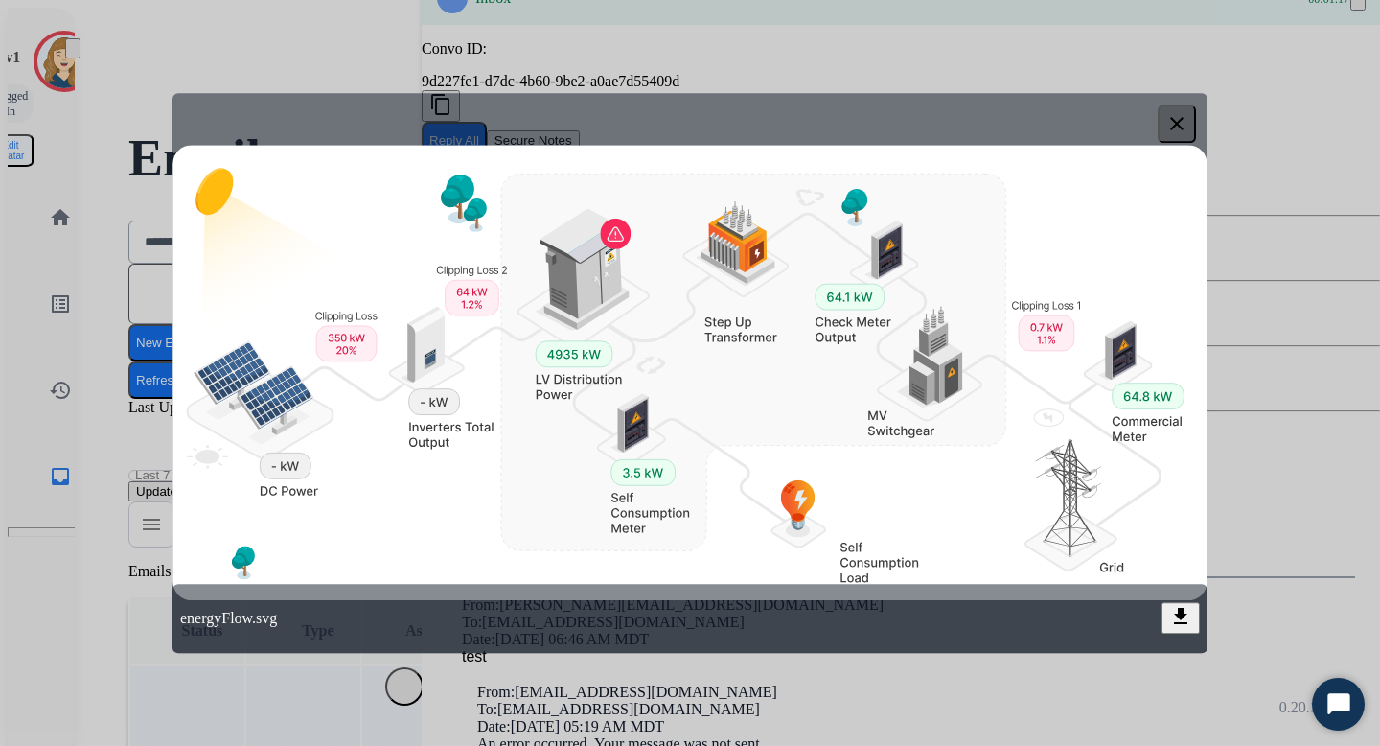
click at [1166, 127] on button "clear" at bounding box center [1177, 123] width 38 height 38
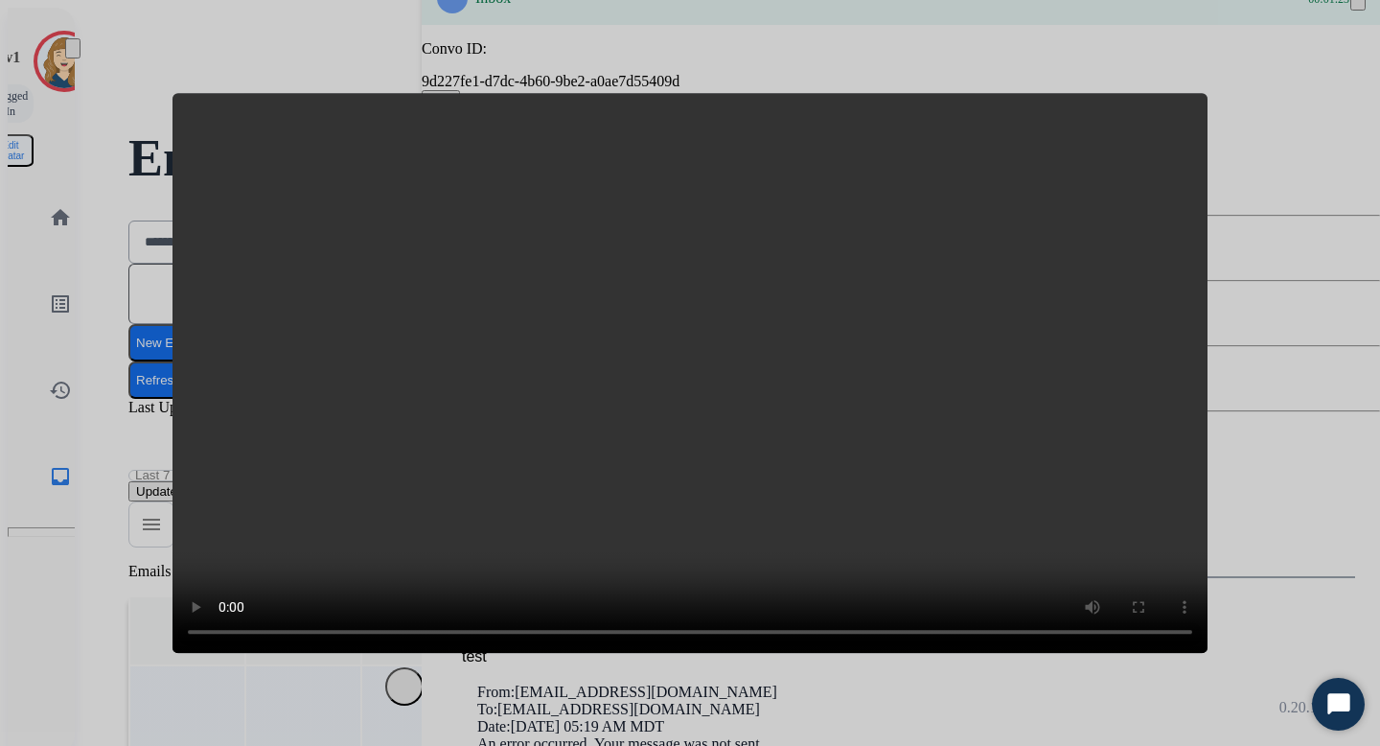
click at [1232, 100] on div at bounding box center [690, 373] width 1380 height 746
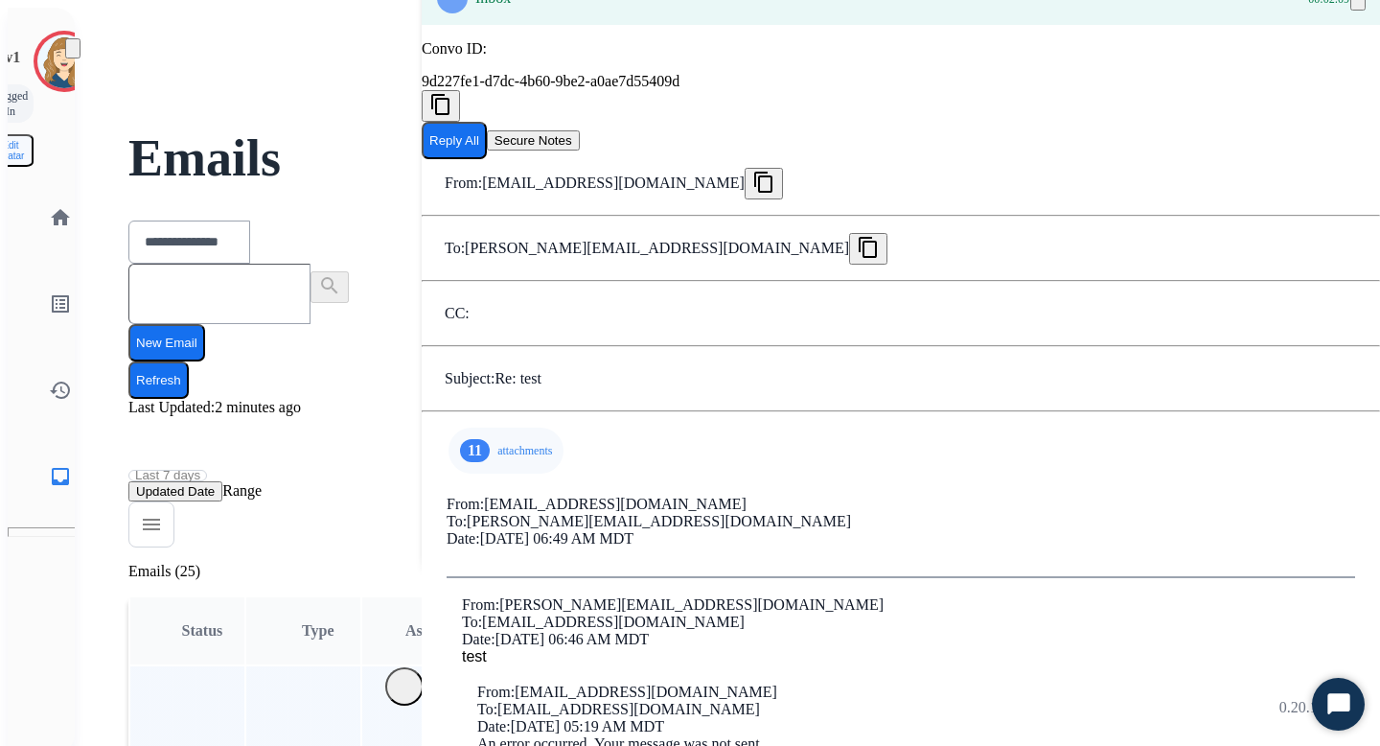
scroll to position [136, 0]
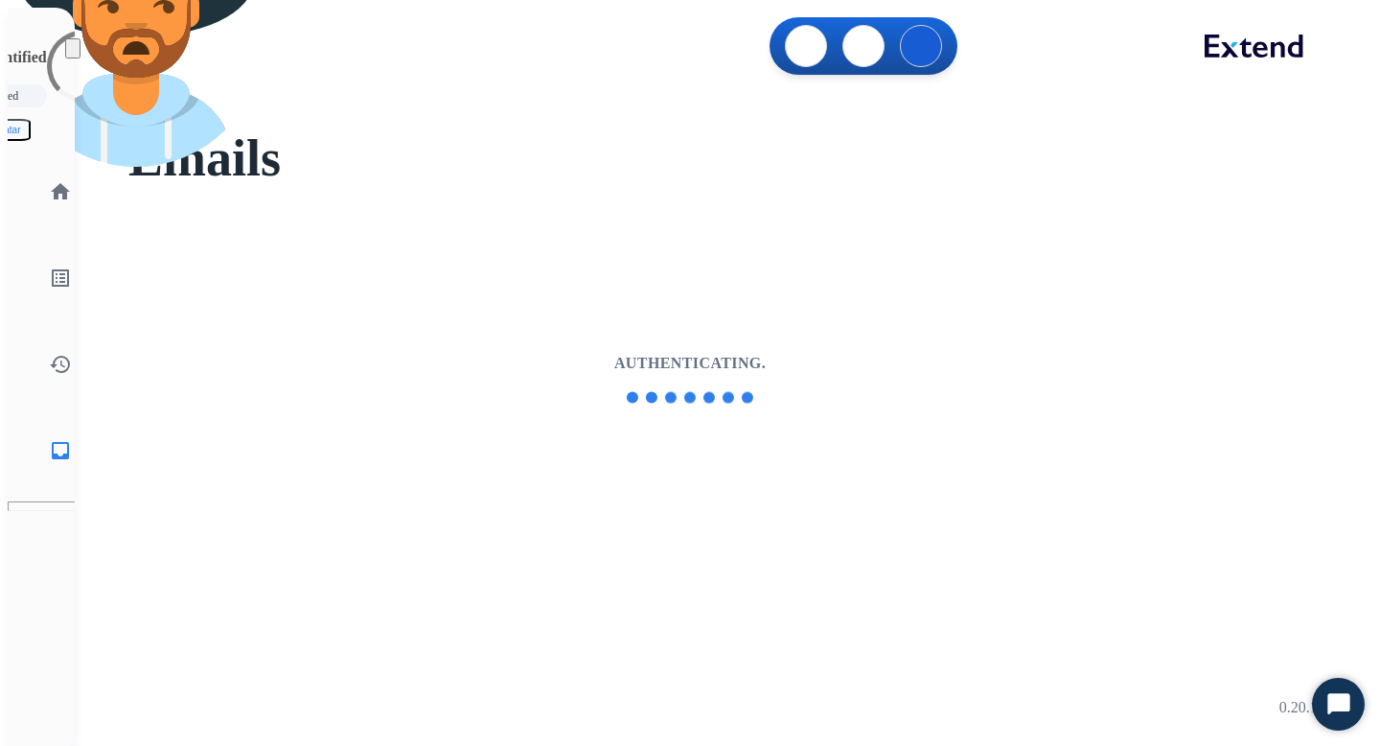
select select "**********"
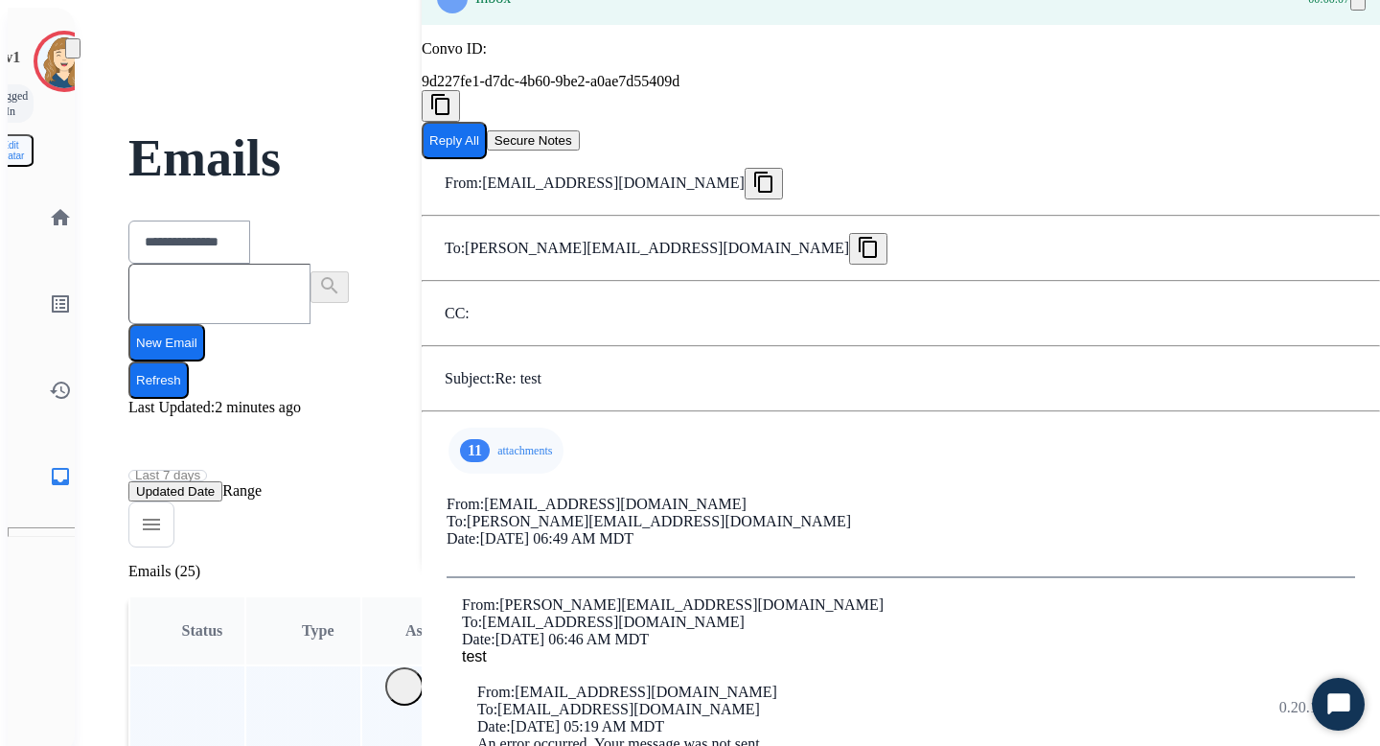
click at [483, 442] on div "11 attachments" at bounding box center [506, 450] width 115 height 46
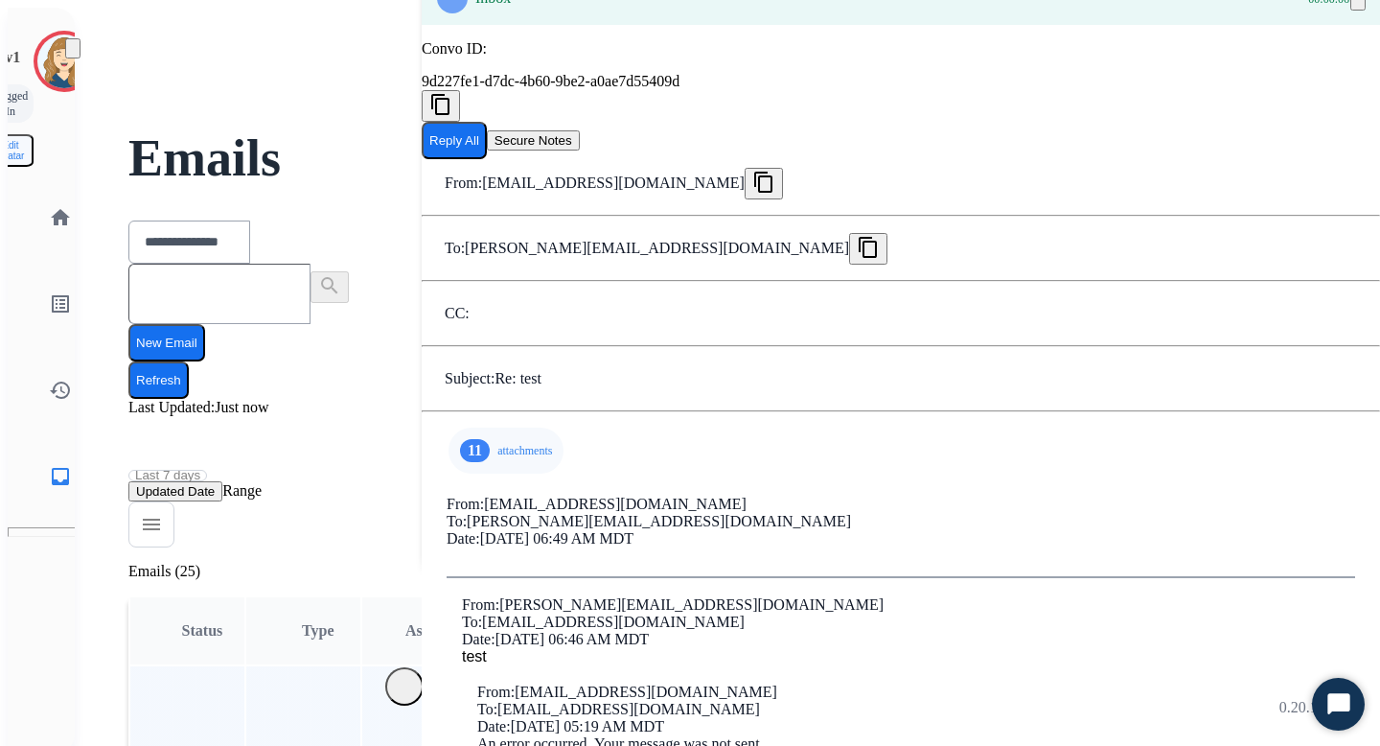
click at [469, 444] on div "11 attachments" at bounding box center [506, 450] width 115 height 46
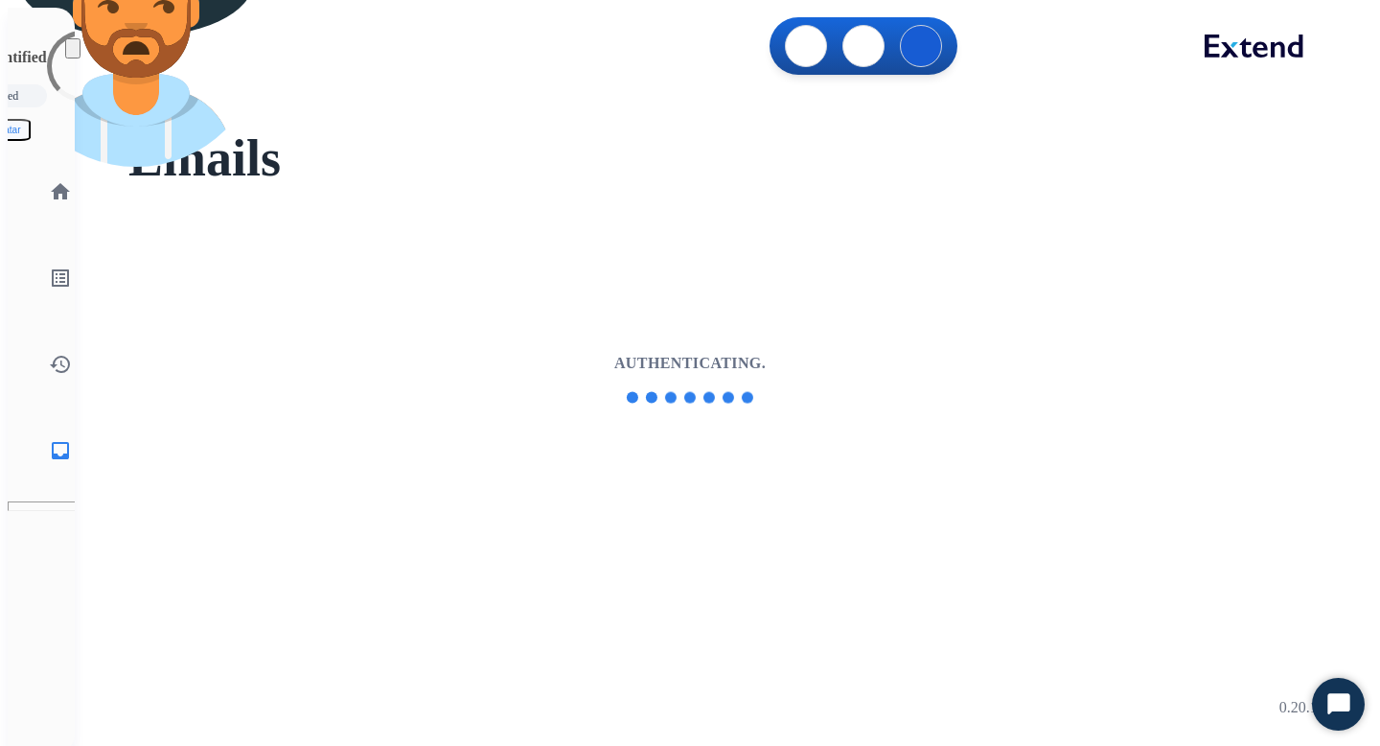
select select "**********"
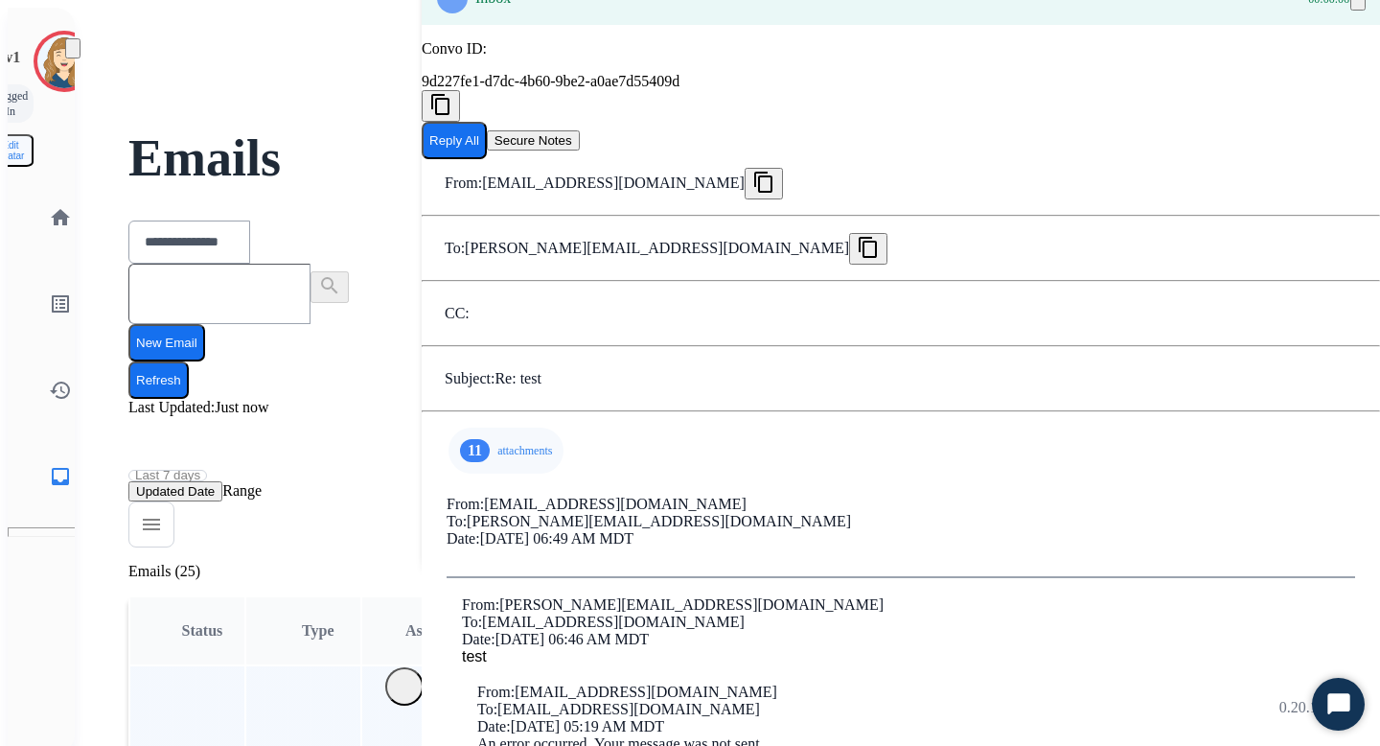
click at [498, 466] on div "11 attachments" at bounding box center [506, 450] width 115 height 46
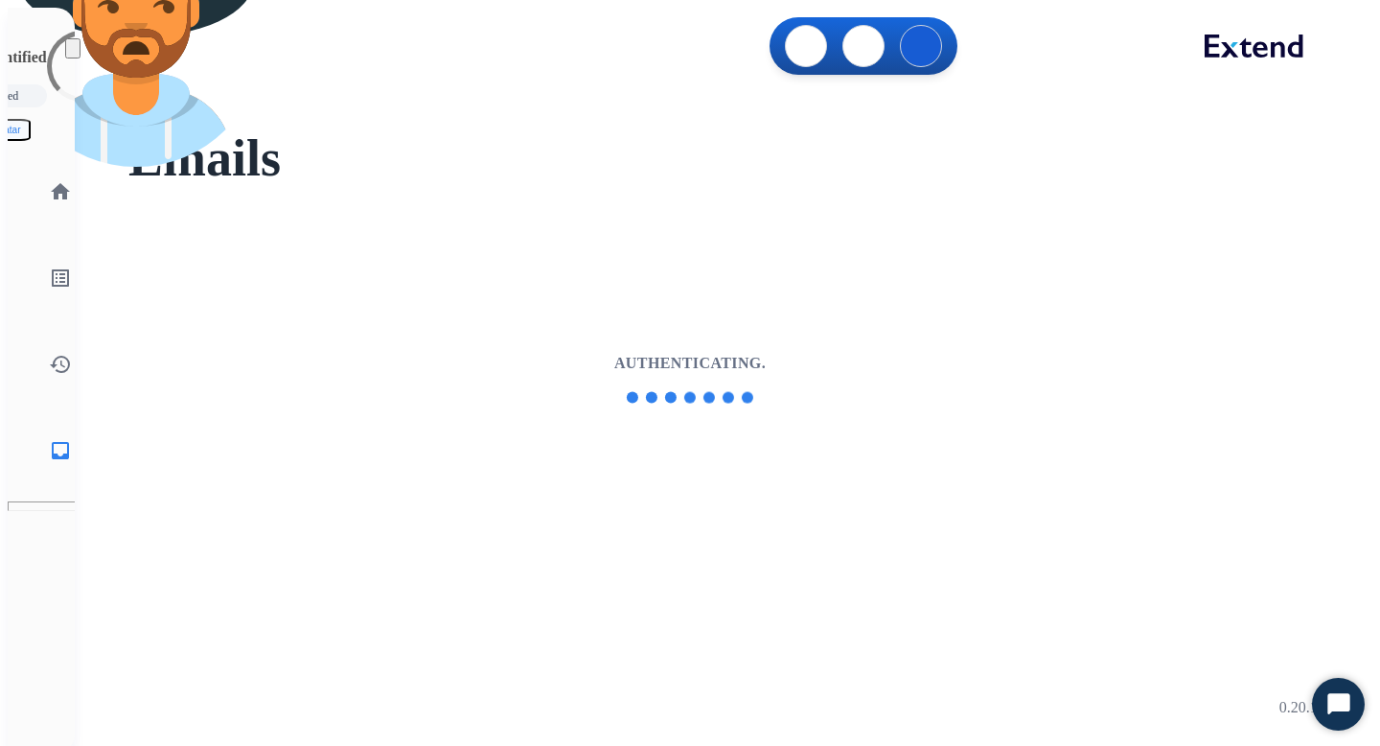
select select "**********"
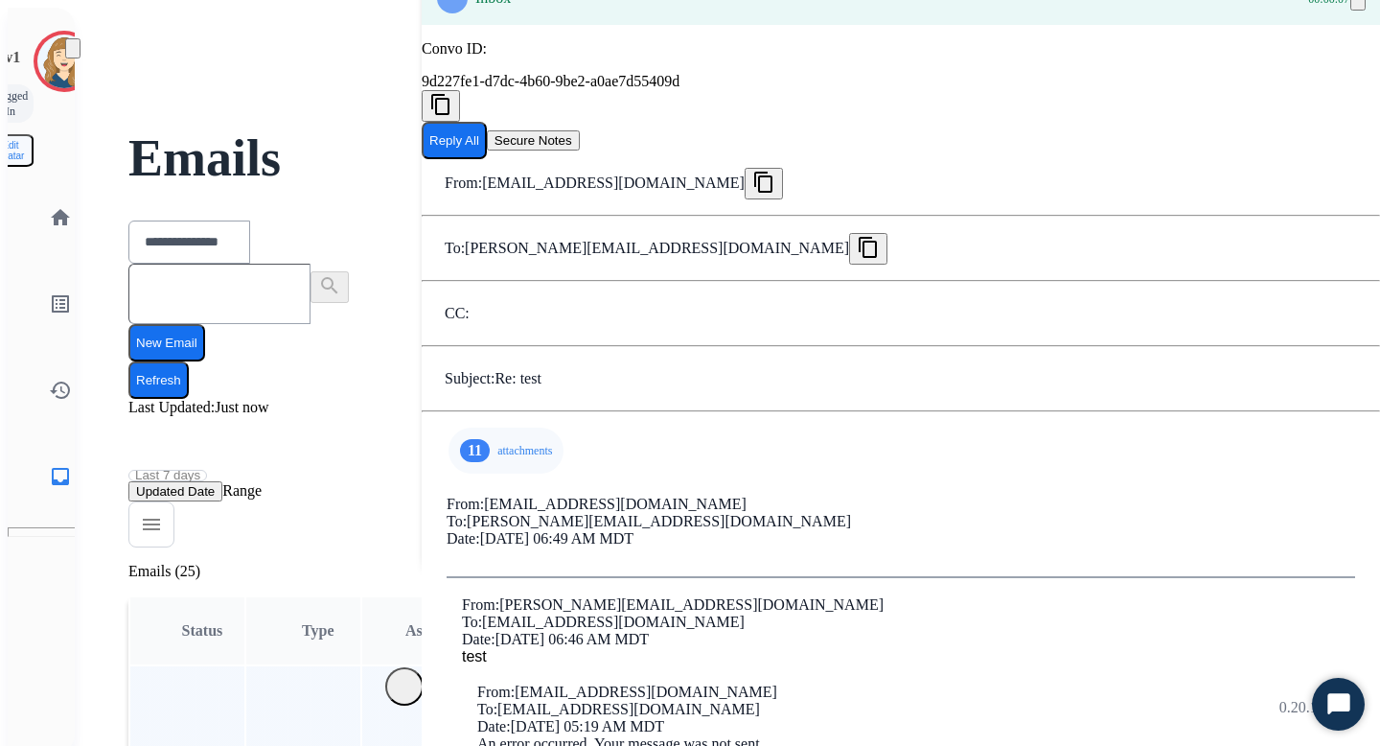
click at [497, 458] on p "attachments" at bounding box center [524, 450] width 55 height 15
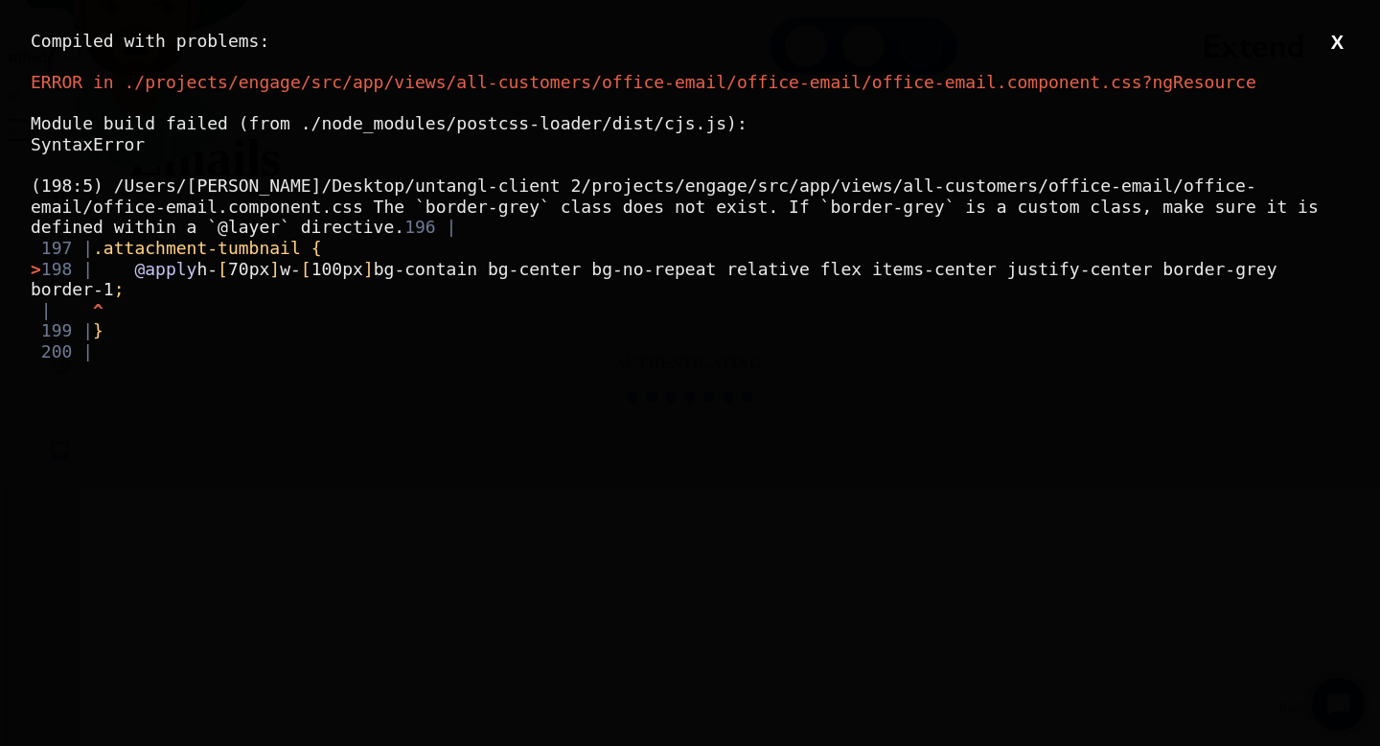
select select "**********"
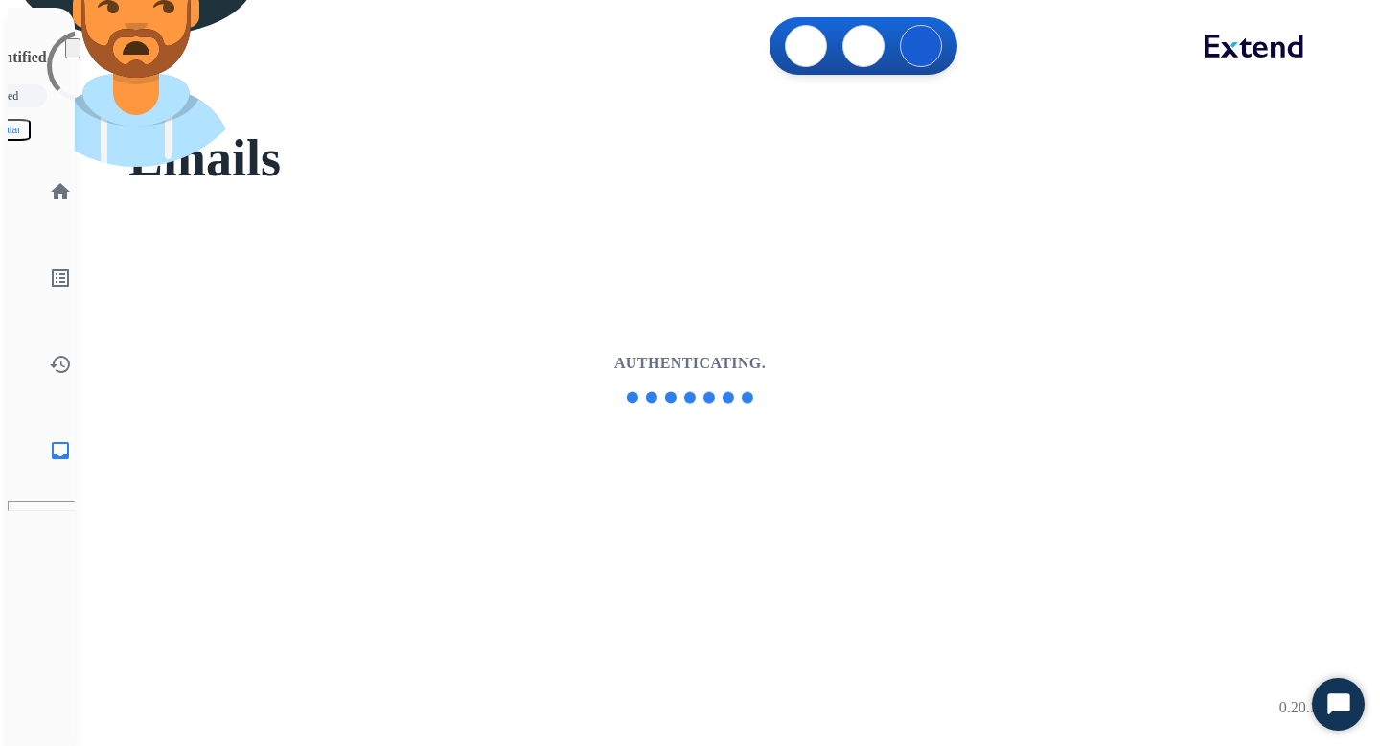
select select "**********"
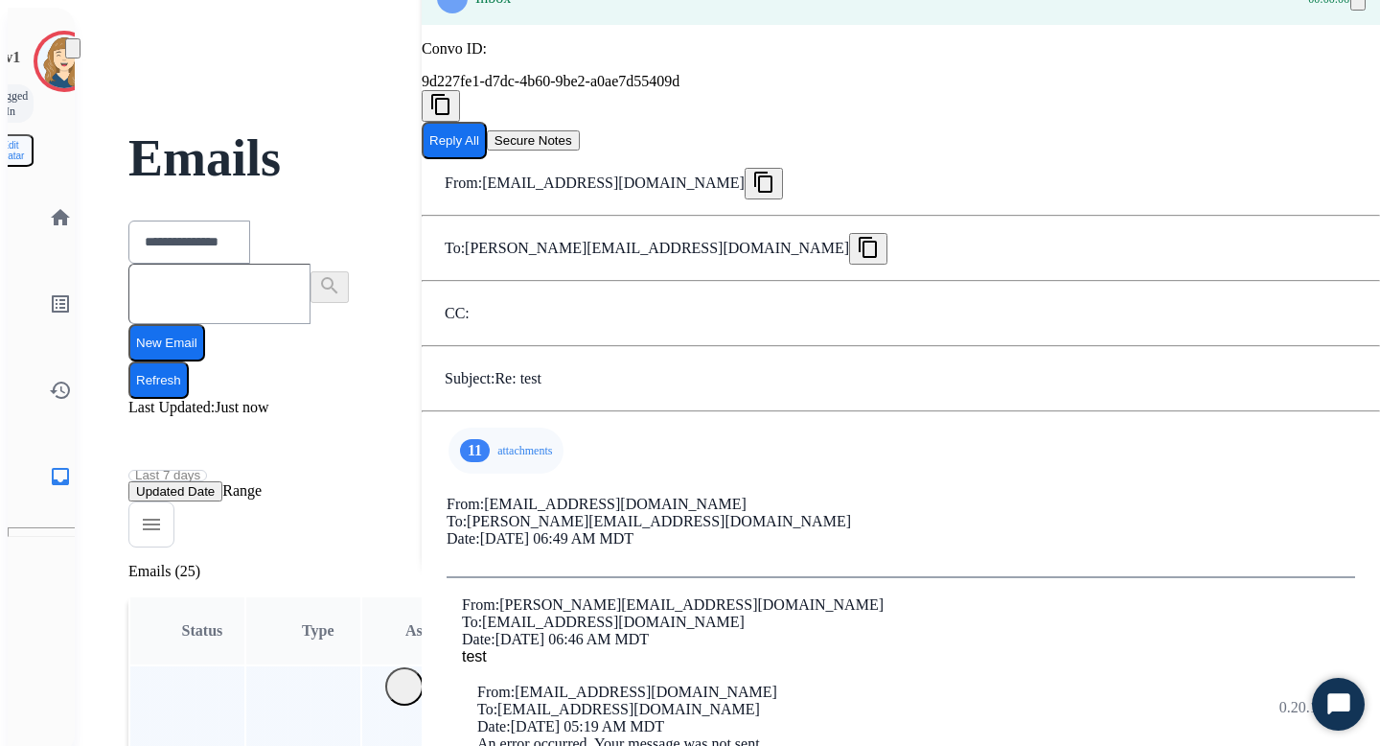
click at [451, 453] on div "11 attachments" at bounding box center [506, 450] width 115 height 46
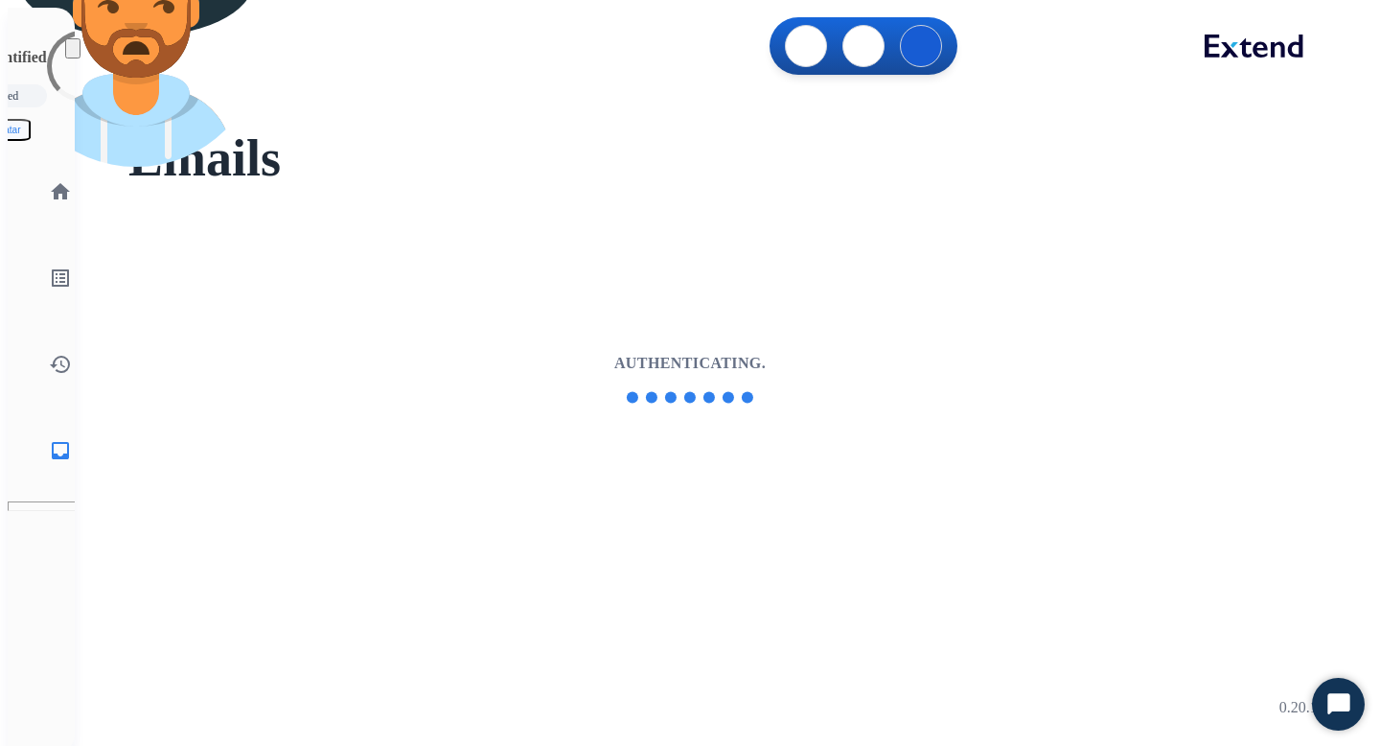
select select "**********"
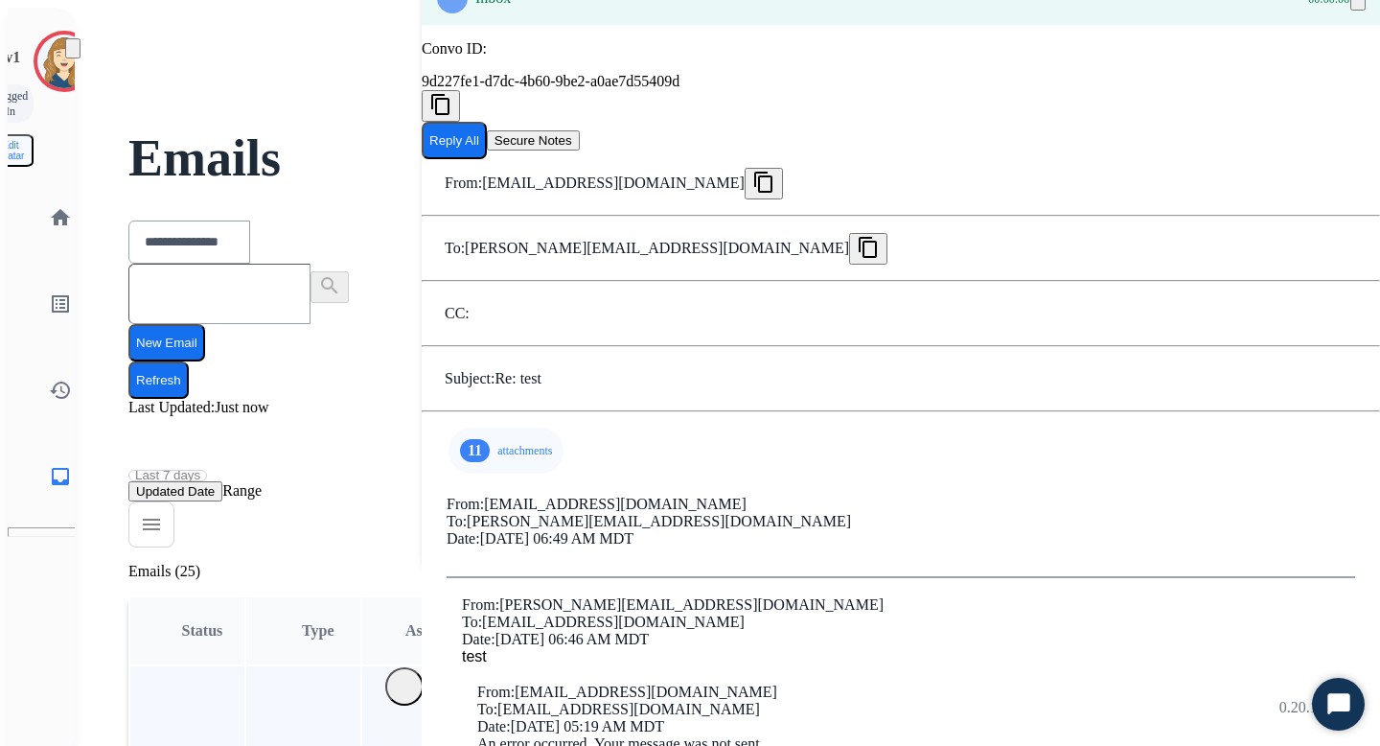
click at [492, 444] on div "11 attachments" at bounding box center [506, 450] width 115 height 46
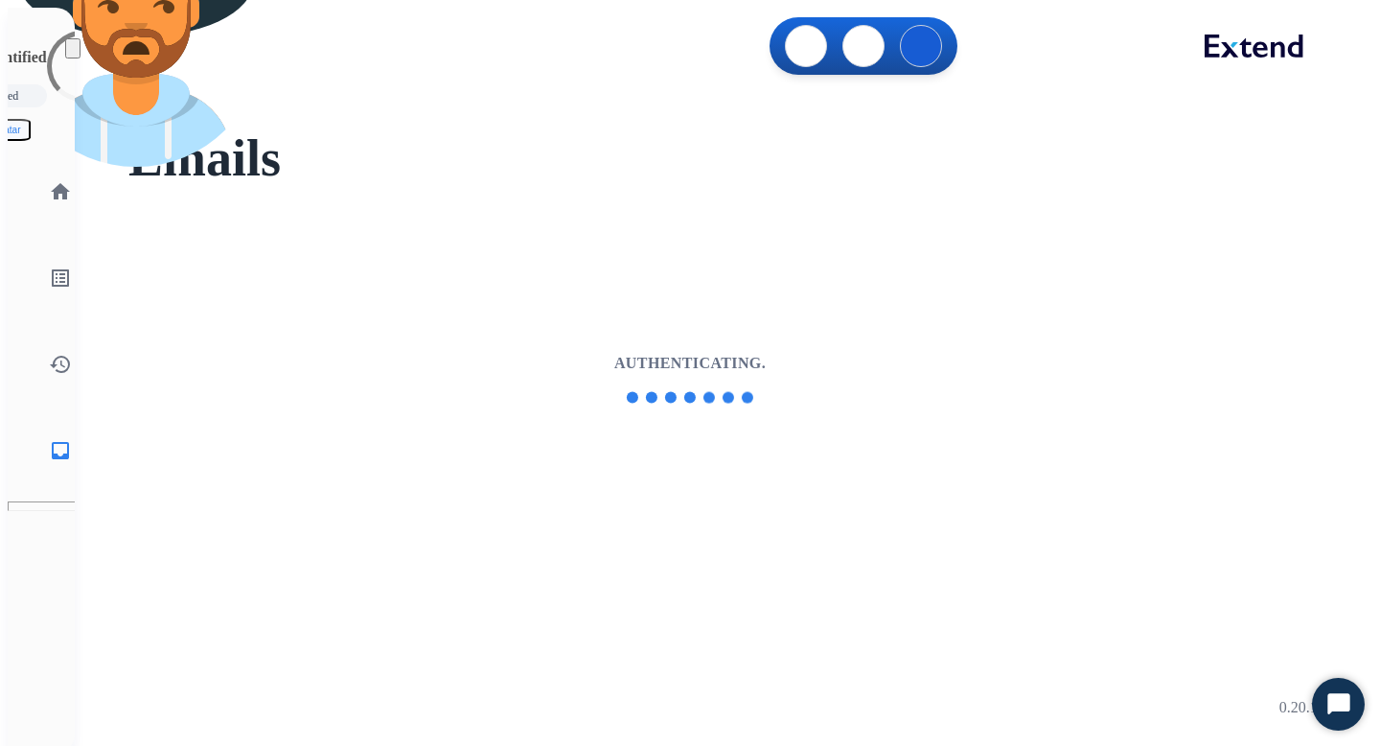
select select "**********"
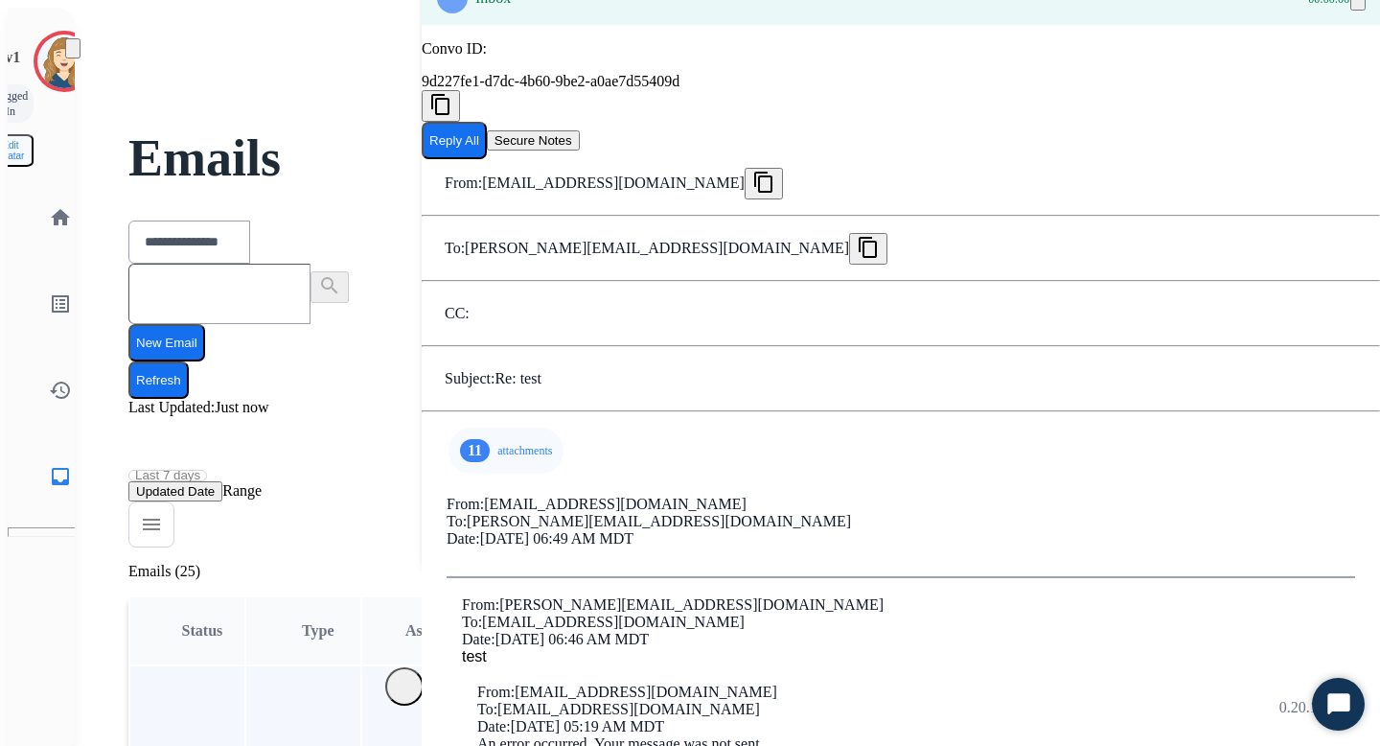
click at [497, 458] on p "attachments" at bounding box center [524, 450] width 55 height 15
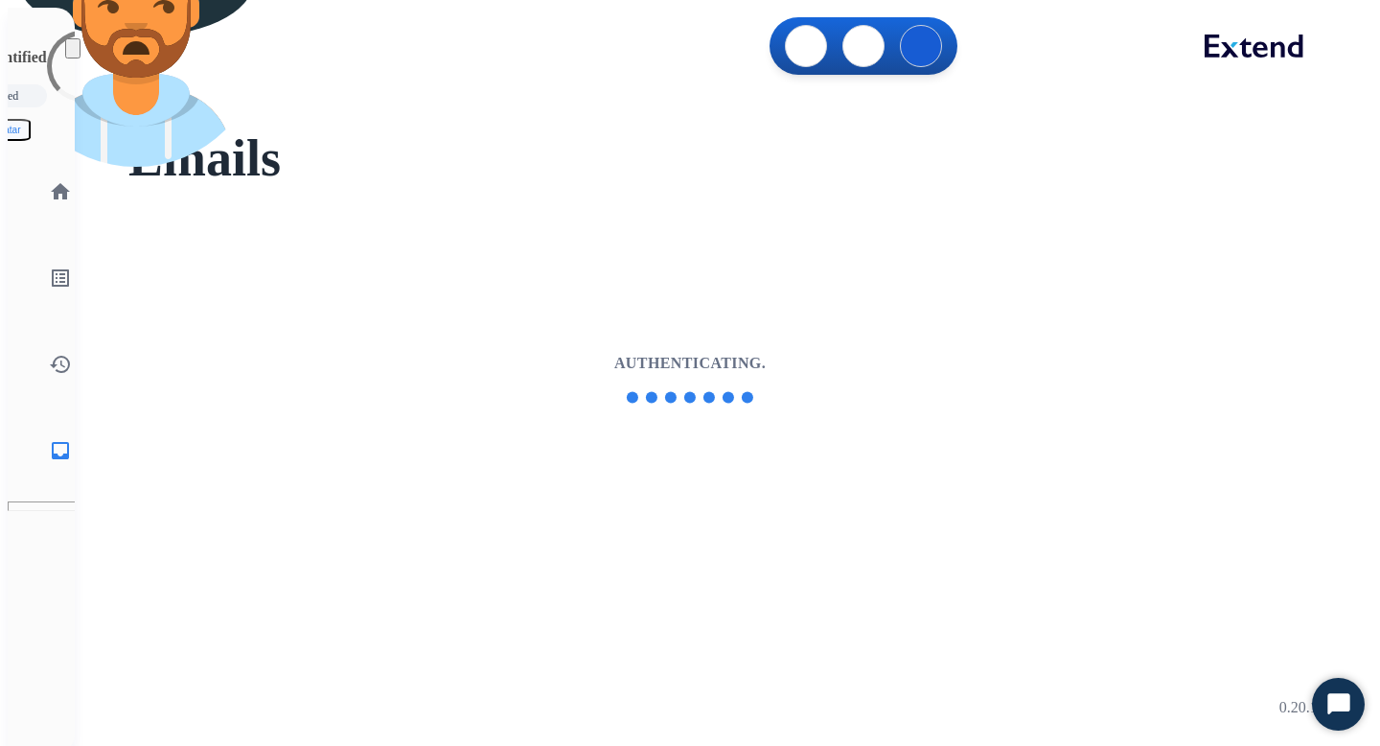
select select "**********"
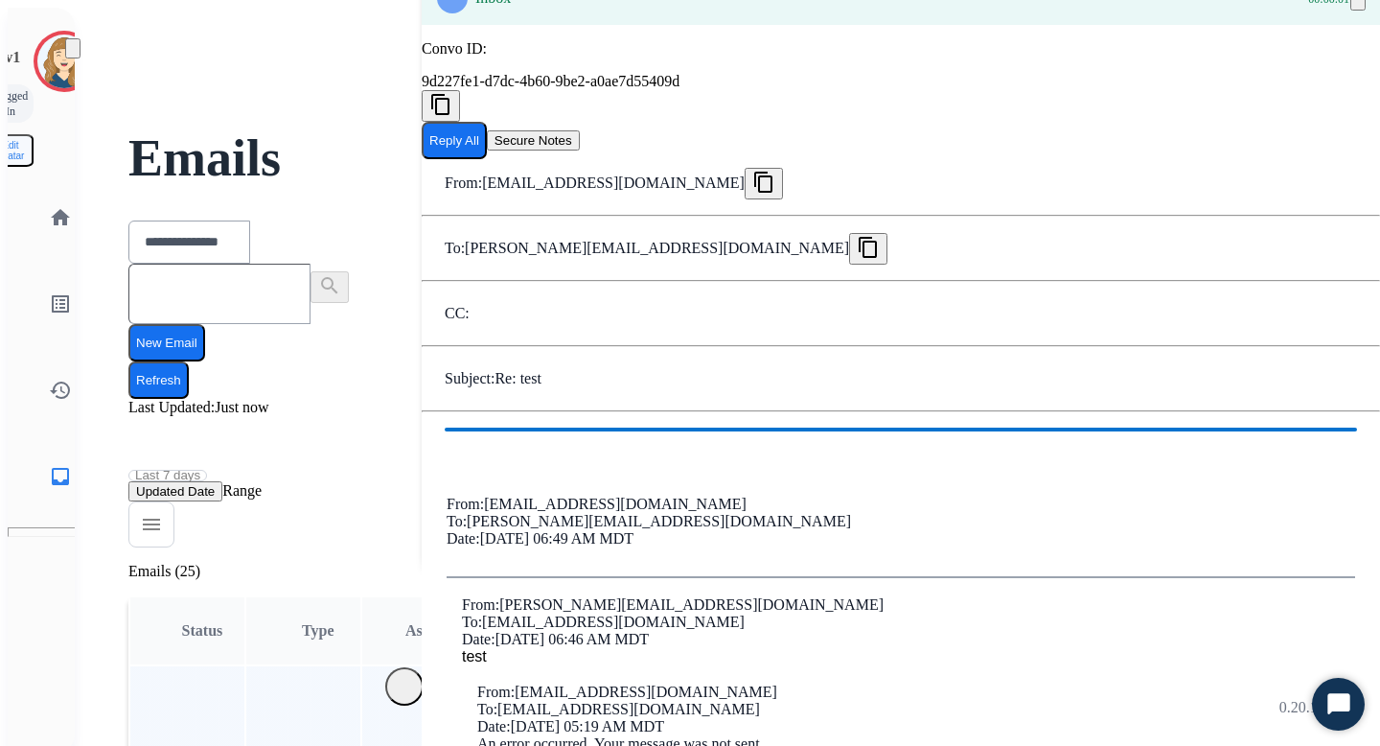
scroll to position [81, 0]
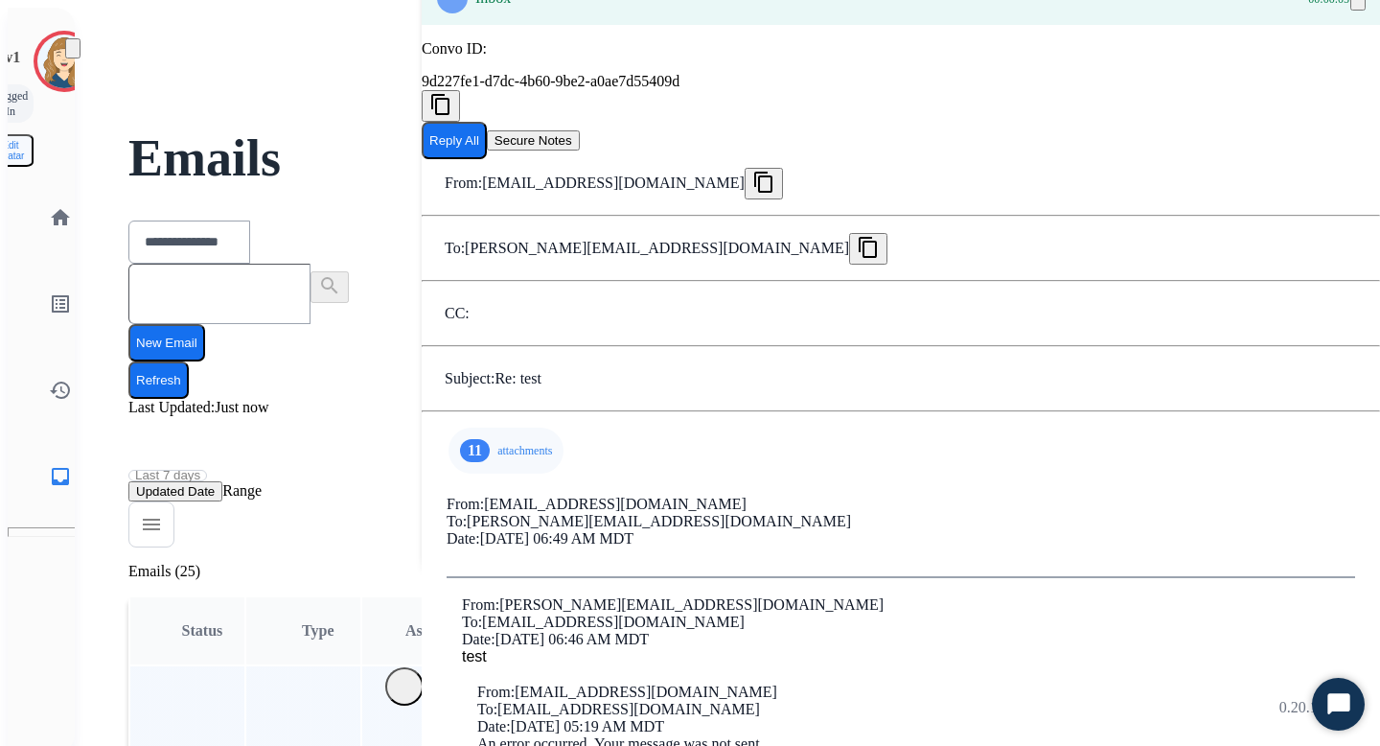
click at [497, 443] on p "attachments" at bounding box center [524, 450] width 55 height 15
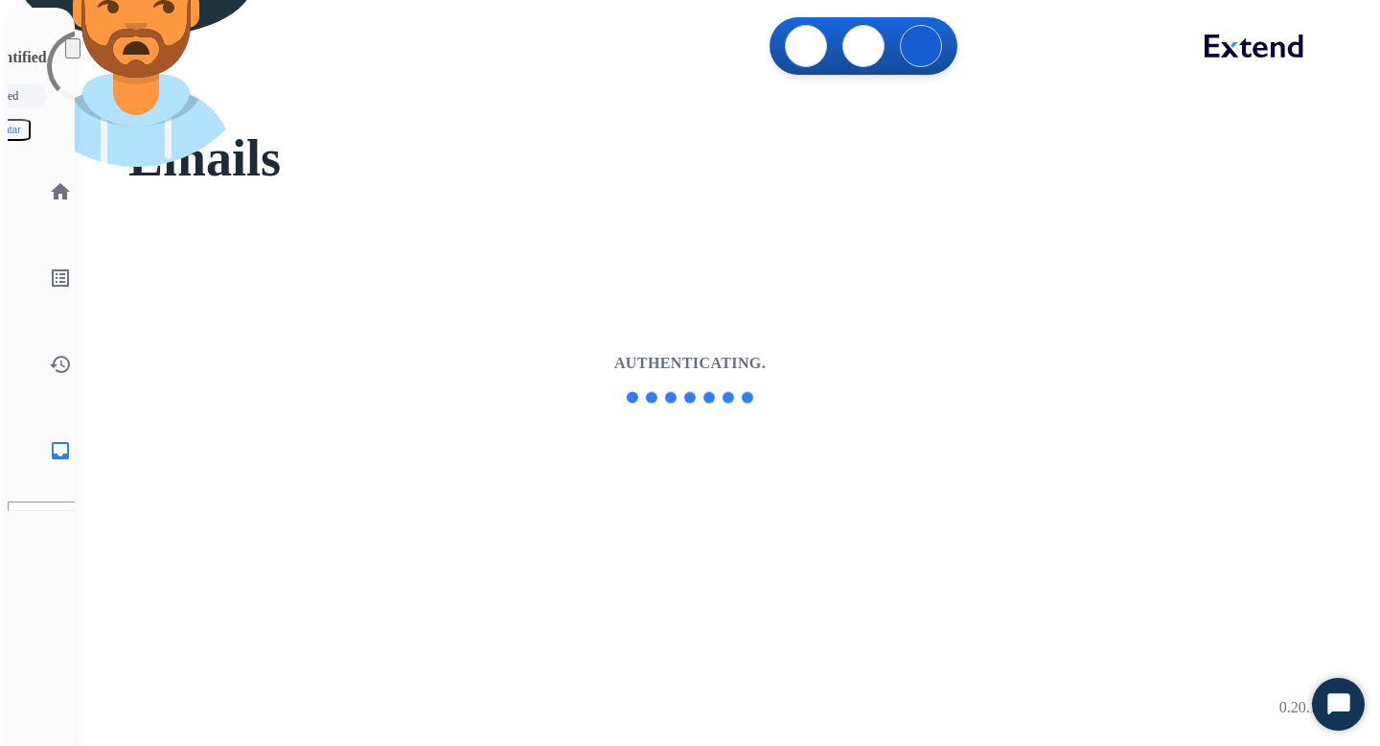
select select "**********"
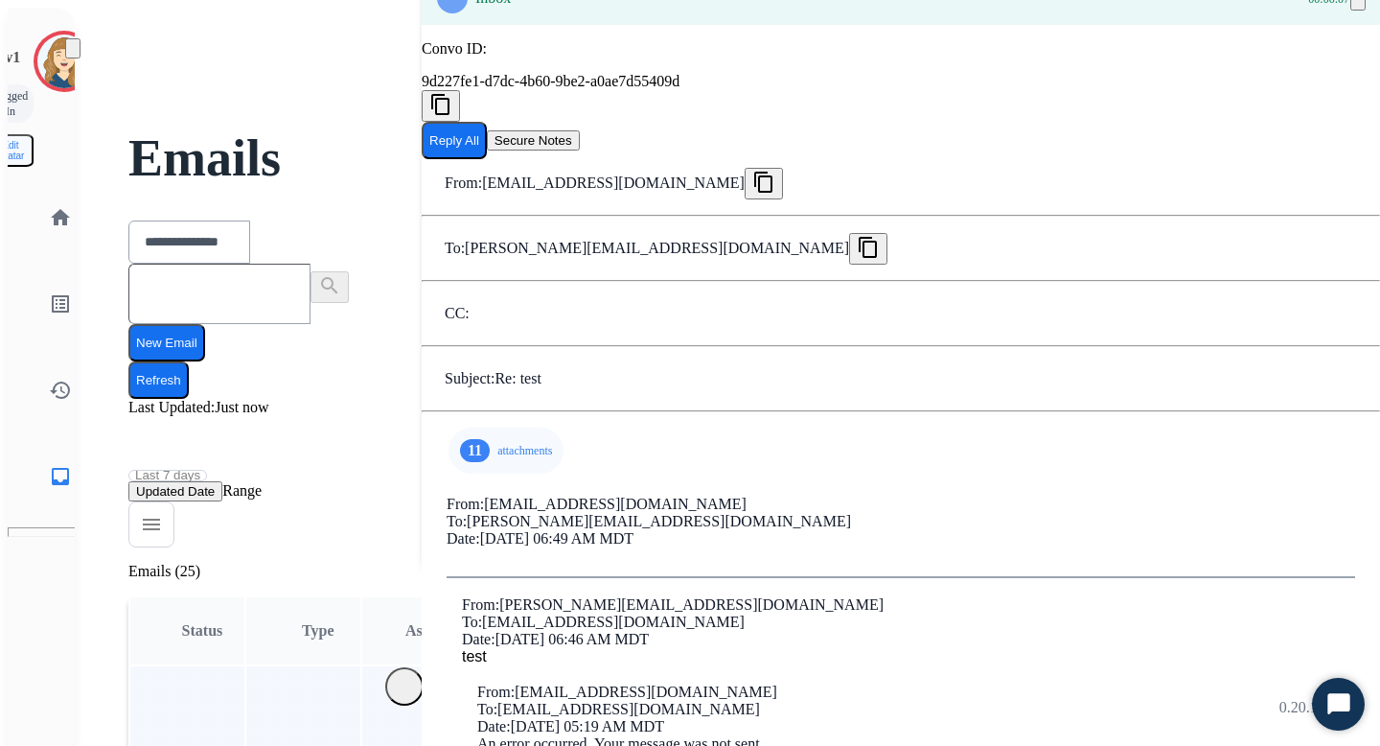
click at [497, 458] on p "attachments" at bounding box center [524, 450] width 55 height 15
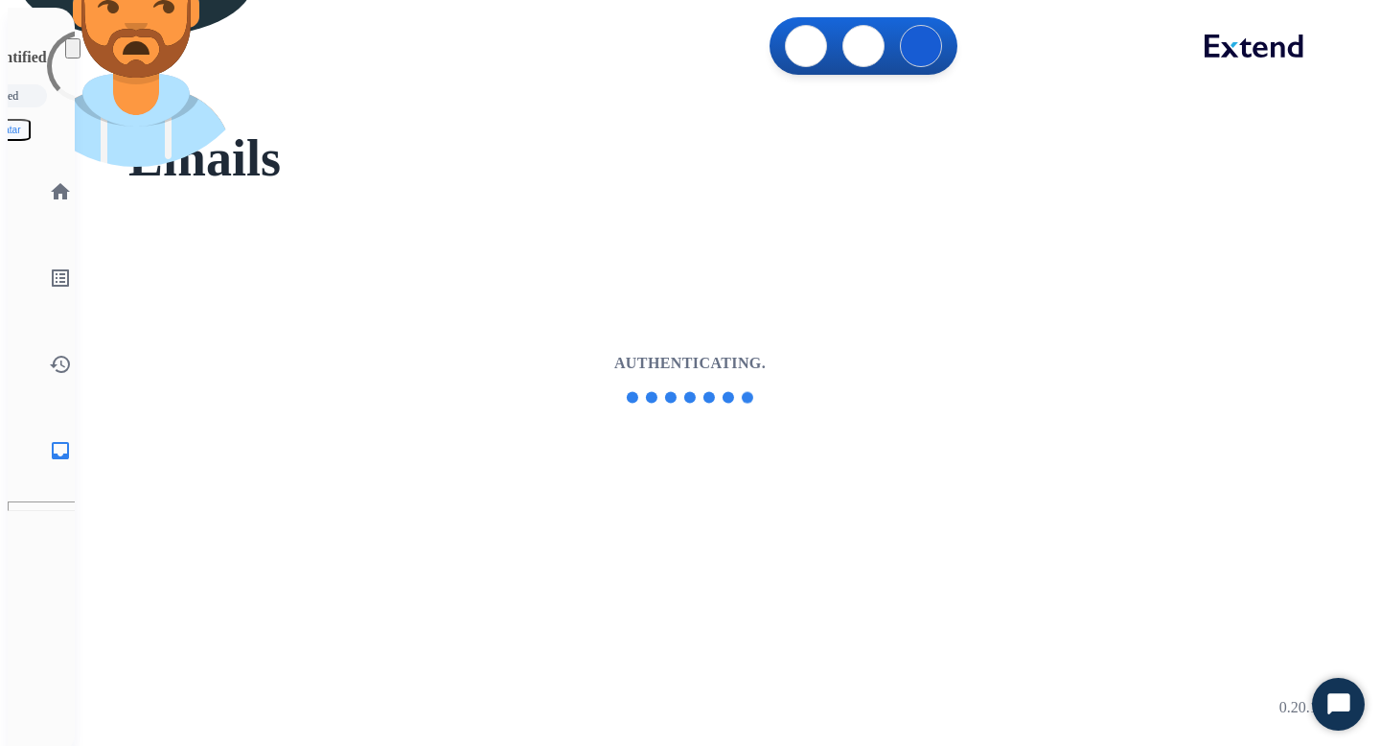
select select "**********"
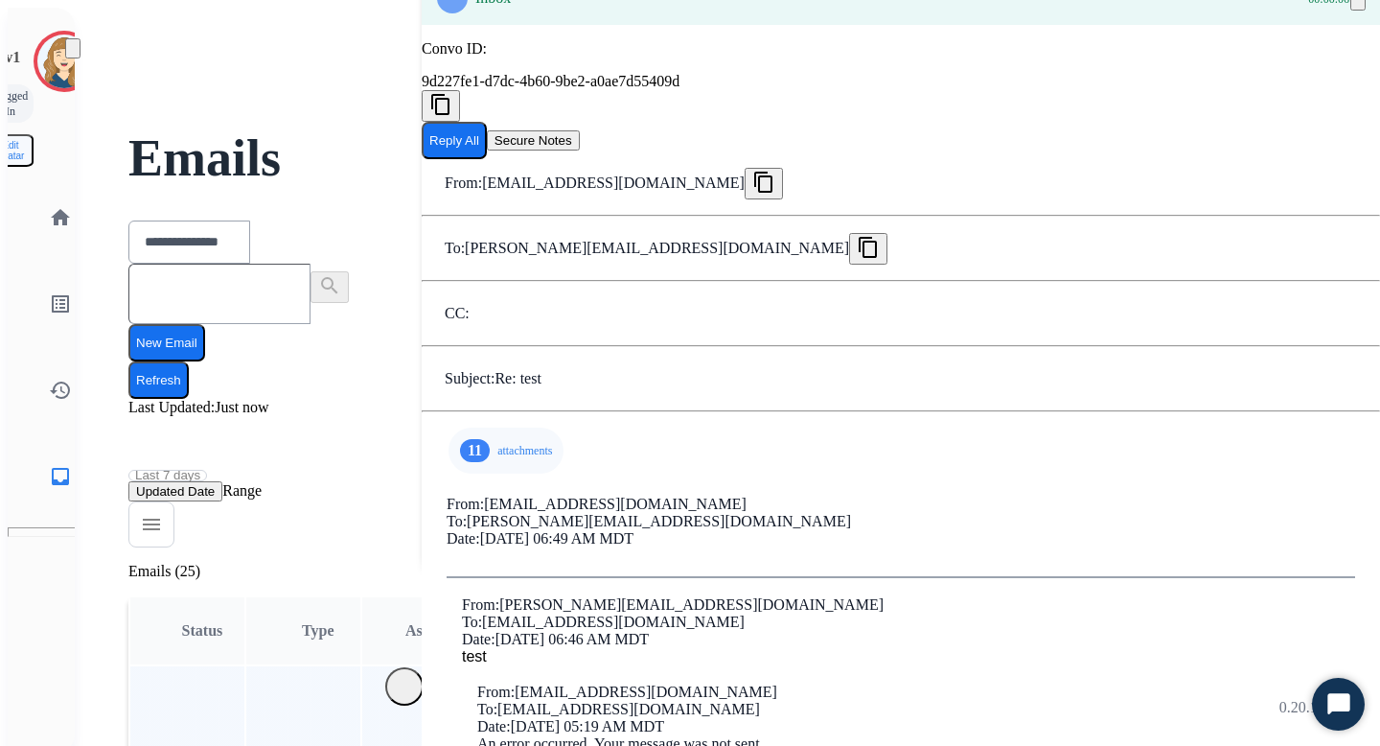
click at [497, 458] on p "attachments" at bounding box center [524, 450] width 55 height 15
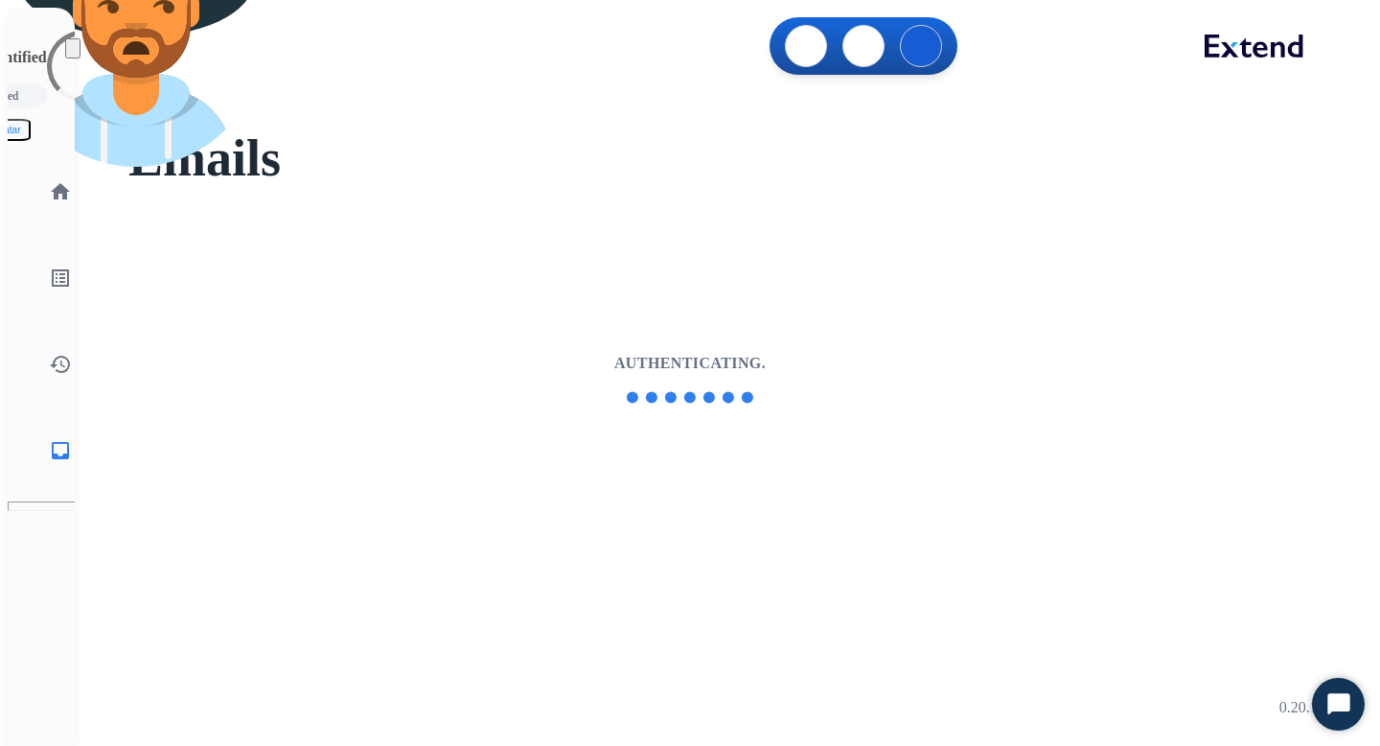
select select "**********"
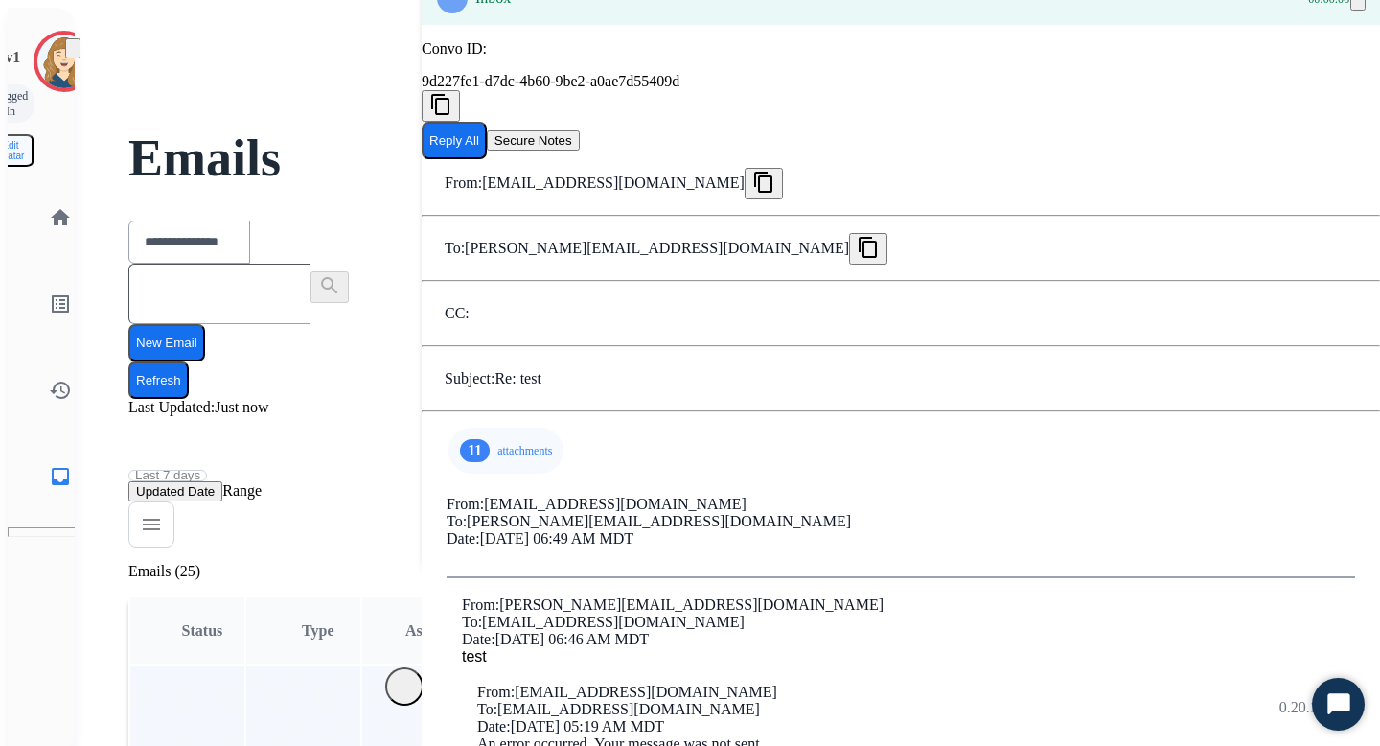
click at [498, 454] on p "attachments" at bounding box center [524, 450] width 55 height 15
click at [1060, 530] on div "Date: [DATE] 06:49 AM MDT" at bounding box center [901, 538] width 909 height 17
click at [516, 443] on p "attachments" at bounding box center [524, 450] width 55 height 15
click at [518, 443] on p "attachments" at bounding box center [524, 450] width 55 height 15
